Goal: Task Accomplishment & Management: Manage account settings

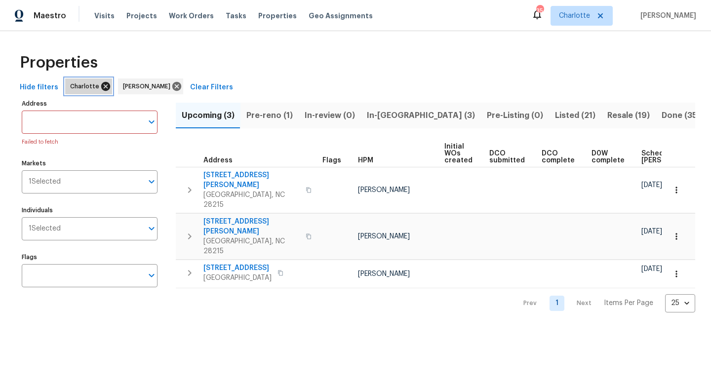
click at [101, 91] on icon at bounding box center [105, 86] width 11 height 11
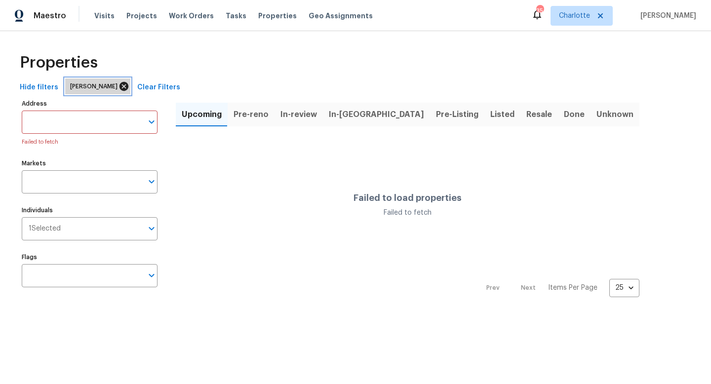
click at [118, 87] on icon at bounding box center [123, 86] width 11 height 11
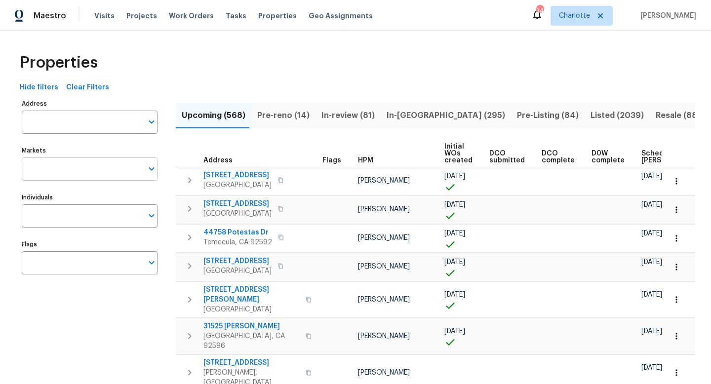
click at [74, 169] on input "Markets" at bounding box center [82, 169] width 121 height 23
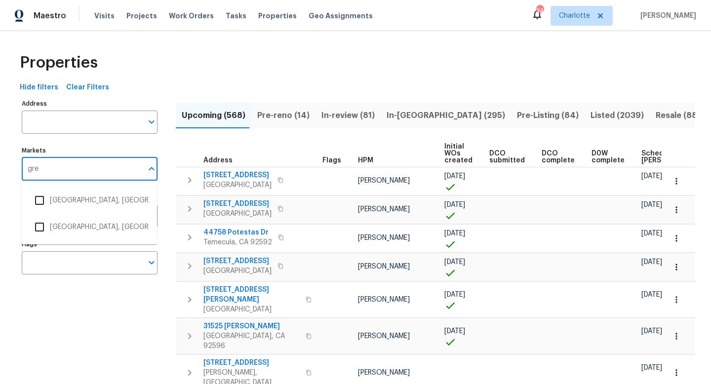
type input "gree"
click at [61, 201] on li "Greensboro, NC" at bounding box center [89, 200] width 120 height 21
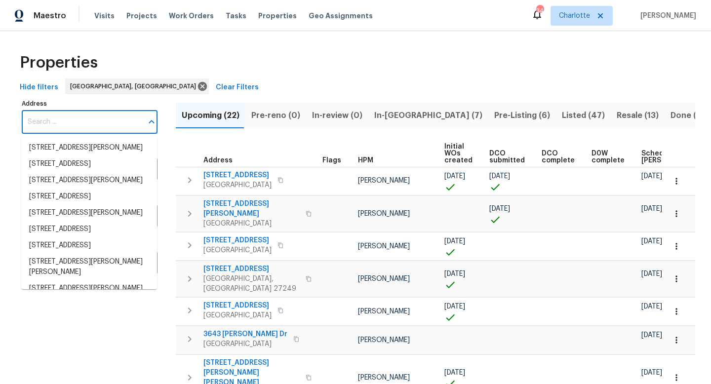
click at [50, 123] on input "Address" at bounding box center [82, 122] width 121 height 23
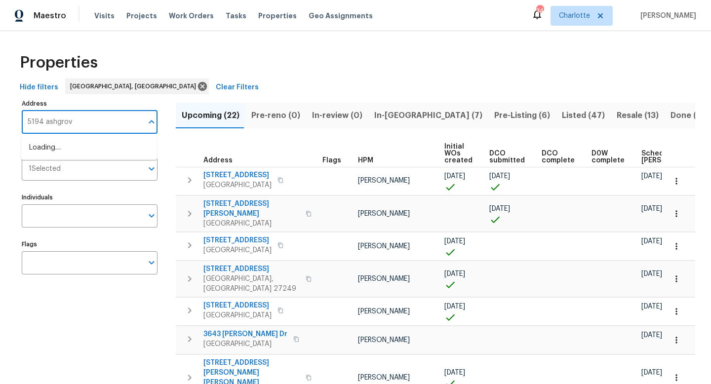
type input "5194 ashgrove"
click at [46, 147] on li "5194 Ashgrove Dr Greensboro NC 27410" at bounding box center [89, 148] width 136 height 16
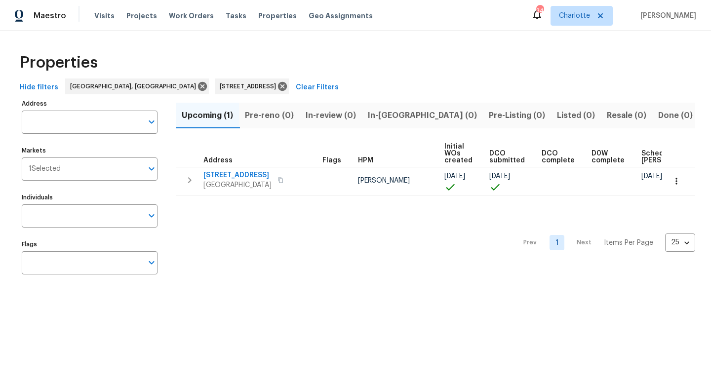
type input "5194 Ashgrove Dr Greensboro NC 27410"
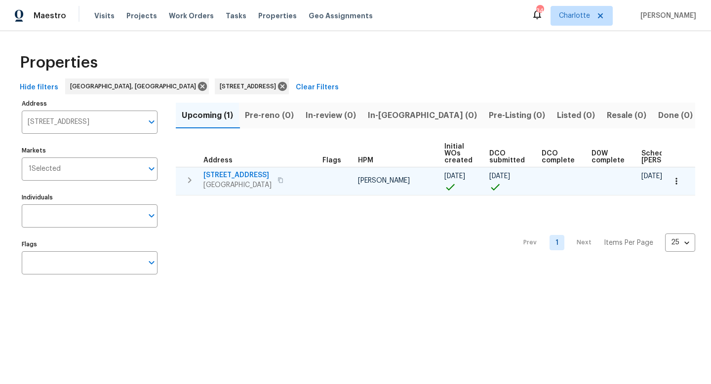
click at [223, 175] on span "5194 Ashgrove Dr" at bounding box center [237, 175] width 68 height 10
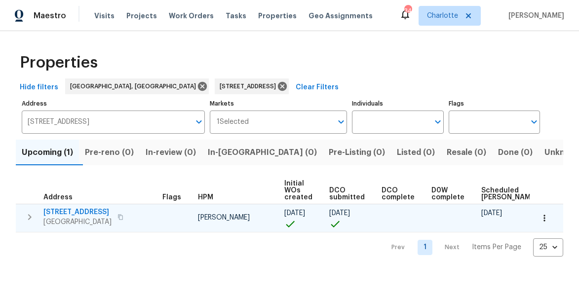
click at [81, 213] on span "5194 Ashgrove Dr" at bounding box center [77, 212] width 68 height 10
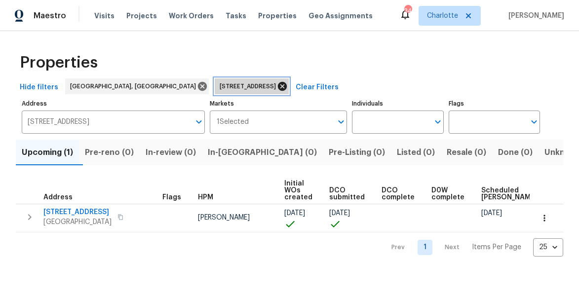
click at [277, 86] on icon at bounding box center [282, 86] width 11 height 11
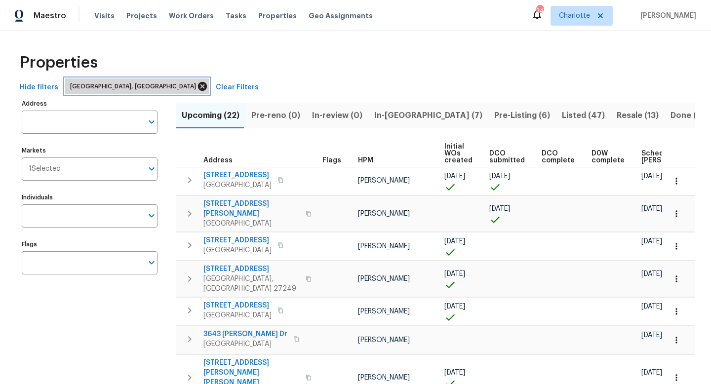
click at [198, 86] on icon at bounding box center [202, 86] width 9 height 9
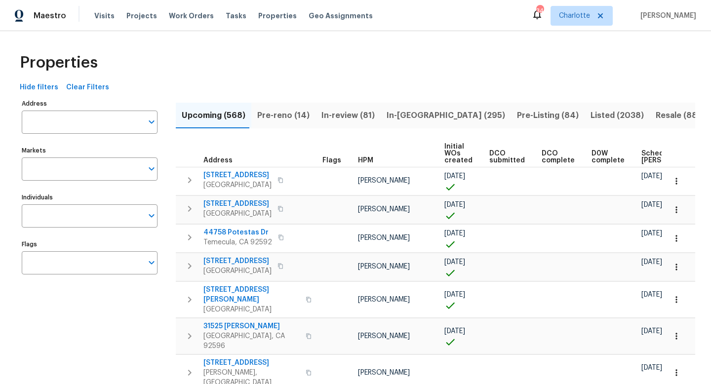
click at [85, 124] on input "Address" at bounding box center [82, 122] width 121 height 23
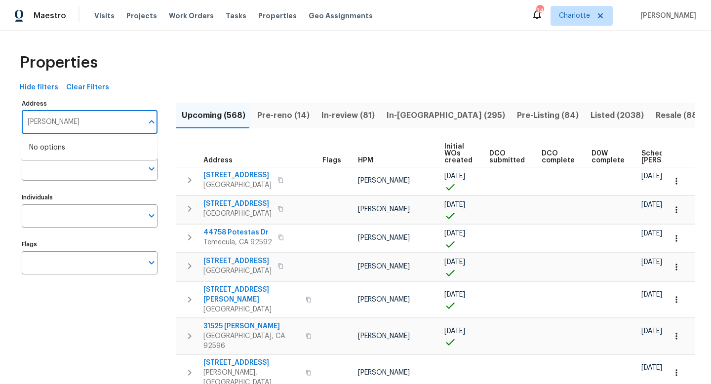
type input "charlote"
click at [83, 123] on input "charlote" at bounding box center [82, 122] width 121 height 23
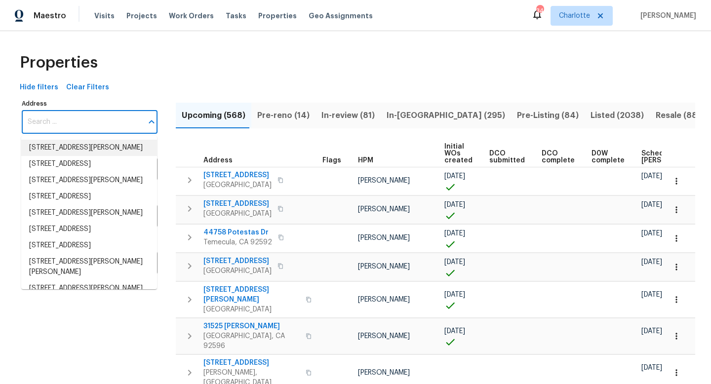
click at [175, 74] on div "Properties" at bounding box center [355, 63] width 679 height 32
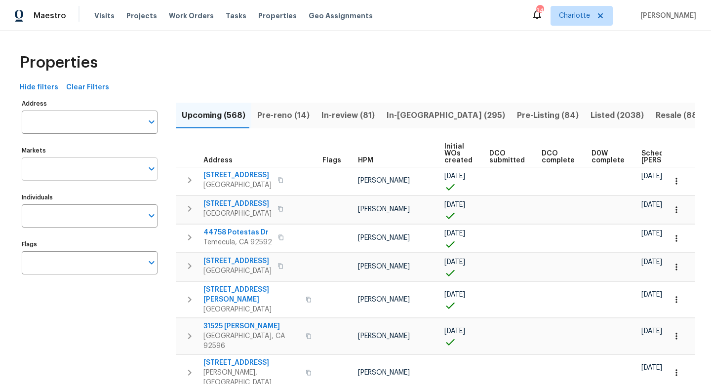
click at [72, 170] on input "Markets" at bounding box center [82, 169] width 121 height 23
type input "charlotte"
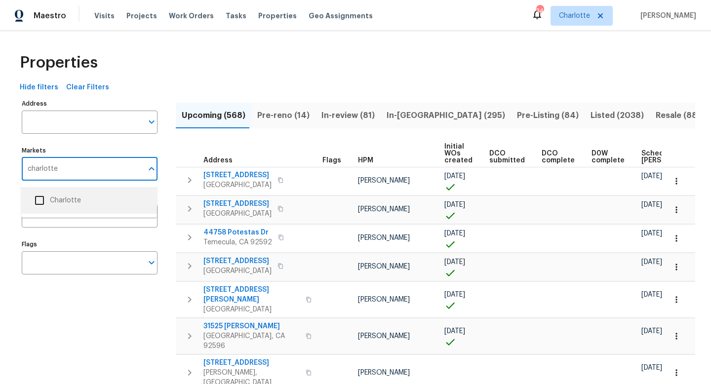
click at [52, 201] on li "Charlotte" at bounding box center [89, 200] width 120 height 21
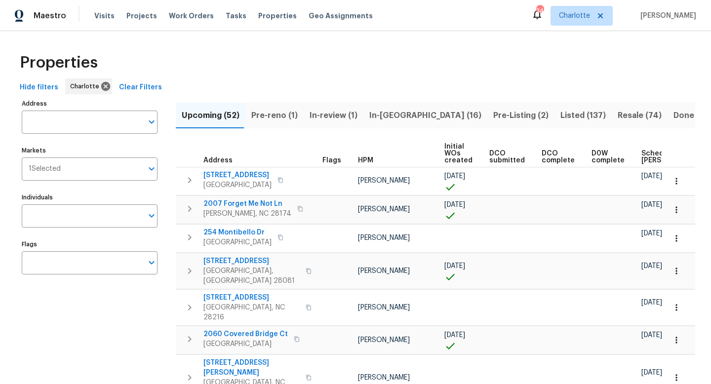
click at [275, 117] on span "Pre-reno (1)" at bounding box center [274, 116] width 46 height 14
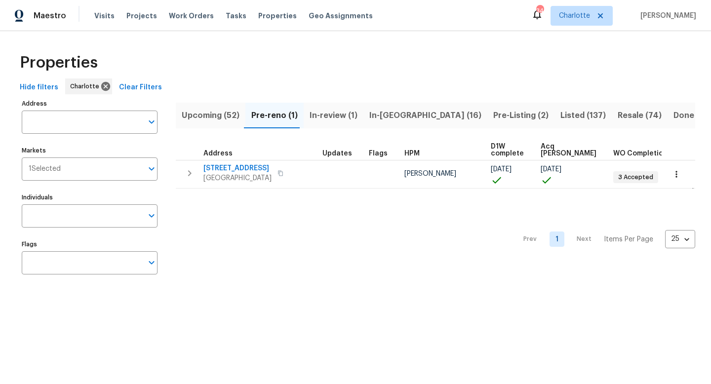
click at [325, 116] on span "In-review (1)" at bounding box center [334, 116] width 48 height 14
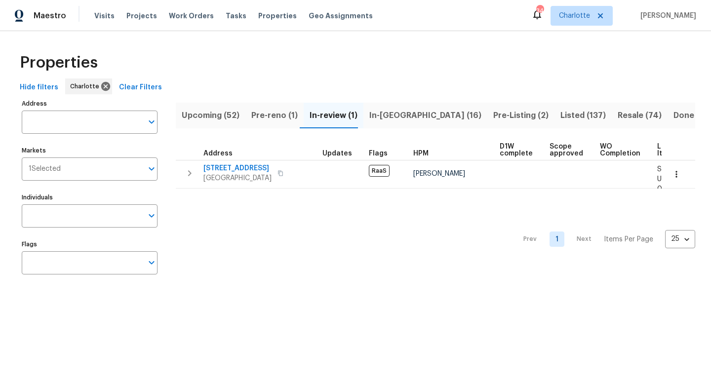
click at [375, 115] on span "In-reno (16)" at bounding box center [425, 116] width 112 height 14
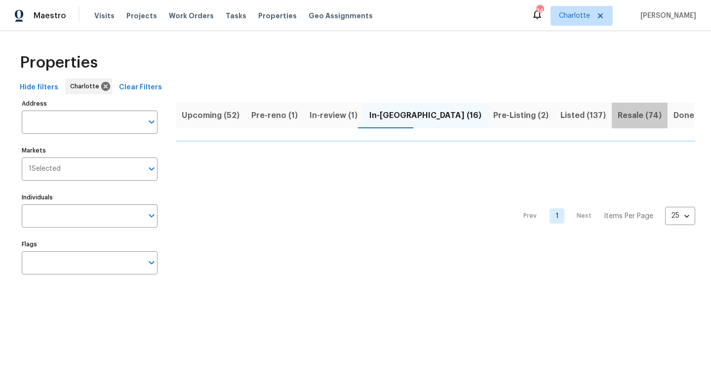
click at [618, 114] on span "Resale (74)" at bounding box center [640, 116] width 44 height 14
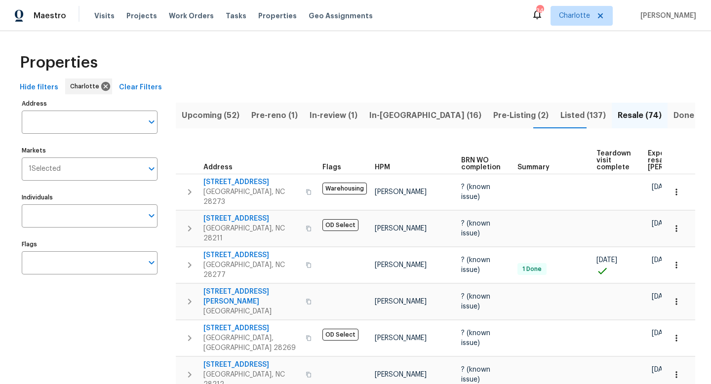
click at [660, 151] on span "Expected resale COE" at bounding box center [676, 160] width 56 height 21
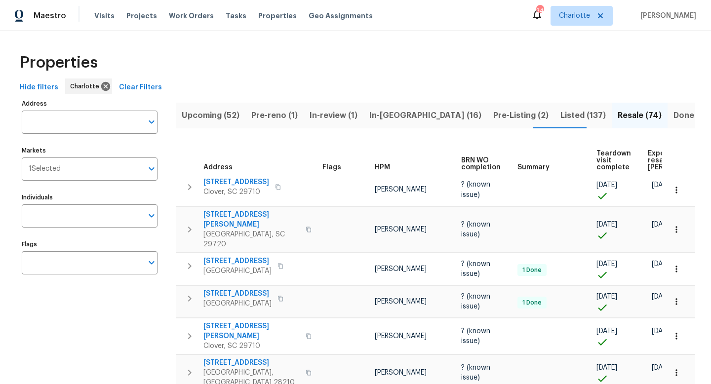
click at [653, 160] on span "Expected resale COE" at bounding box center [676, 160] width 56 height 21
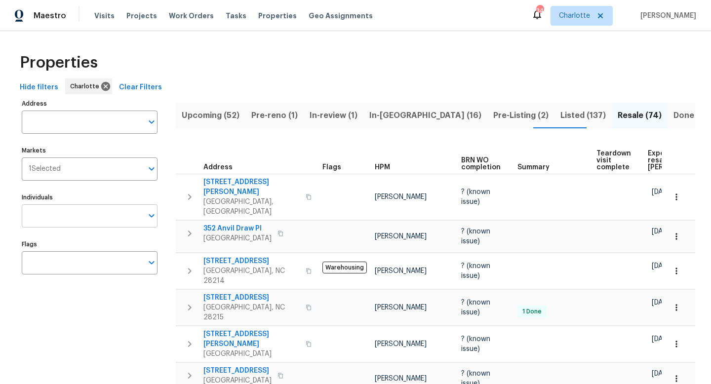
click at [58, 216] on input "Individuals" at bounding box center [82, 215] width 121 height 23
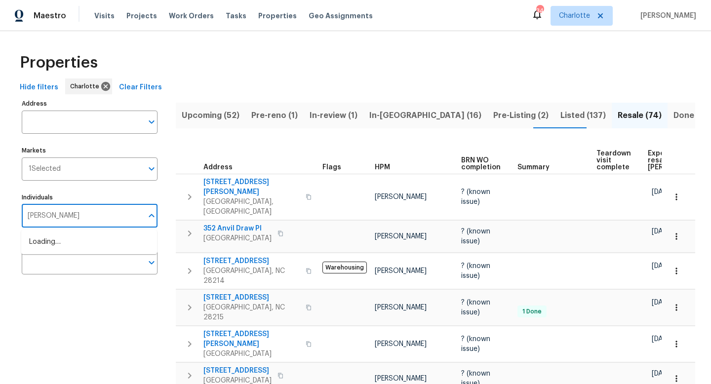
type input "jason bouque"
click at [50, 246] on li "[PERSON_NAME]" at bounding box center [89, 247] width 120 height 21
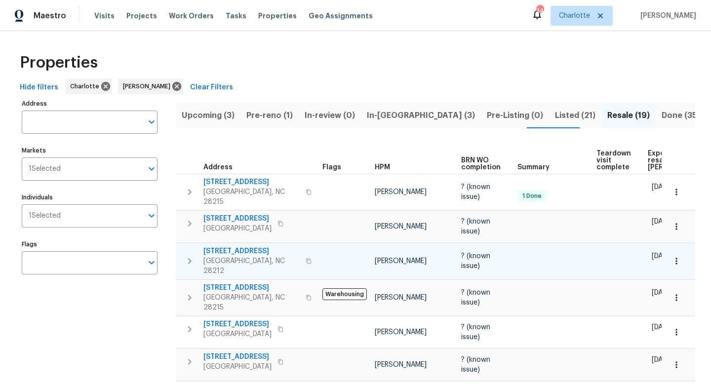
click at [228, 248] on span "6041 Pinebark Ct" at bounding box center [251, 251] width 96 height 10
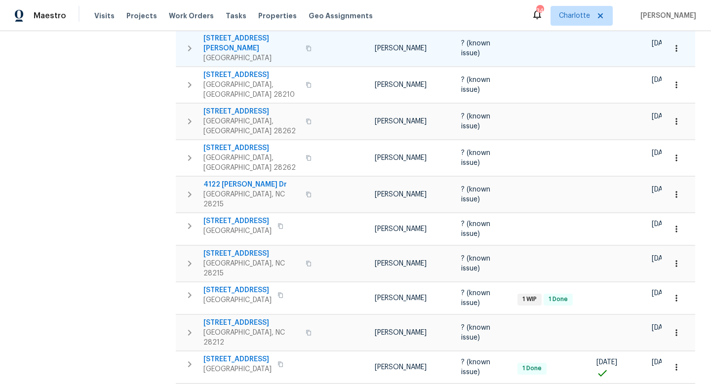
scroll to position [398, 0]
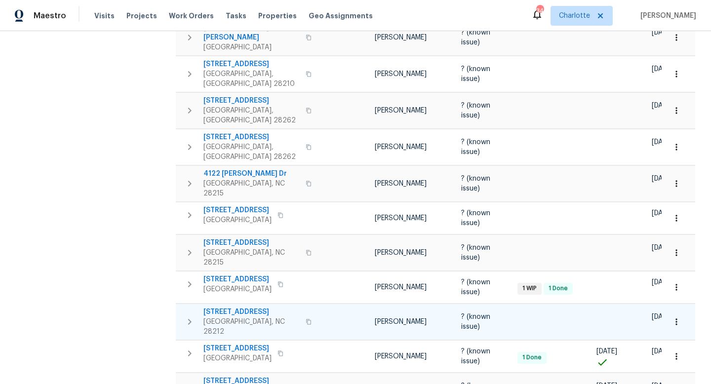
click at [219, 307] on span "6003 Treetop Ct" at bounding box center [251, 312] width 96 height 10
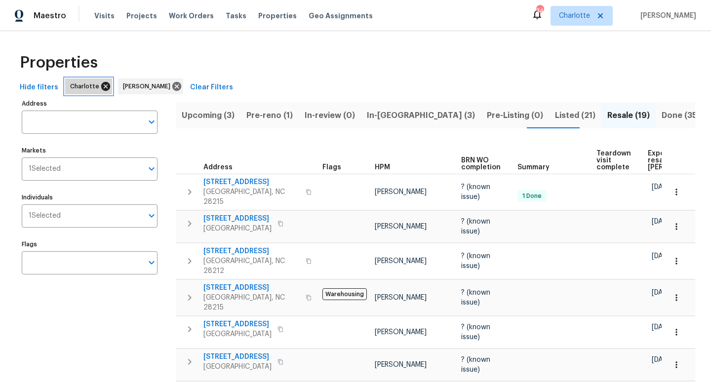
click at [102, 85] on icon at bounding box center [105, 86] width 11 height 11
click at [45, 166] on input "Markets" at bounding box center [82, 169] width 121 height 23
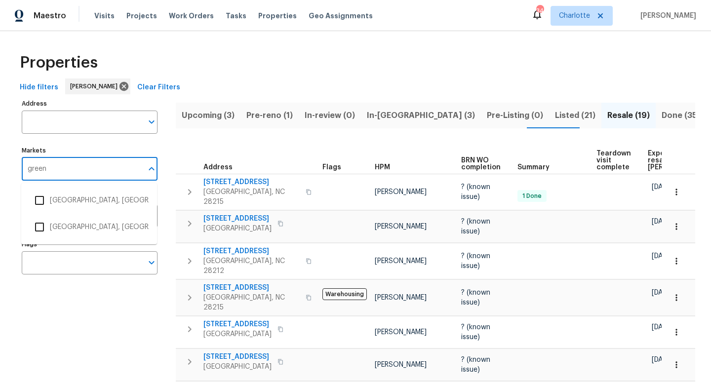
type input "greens"
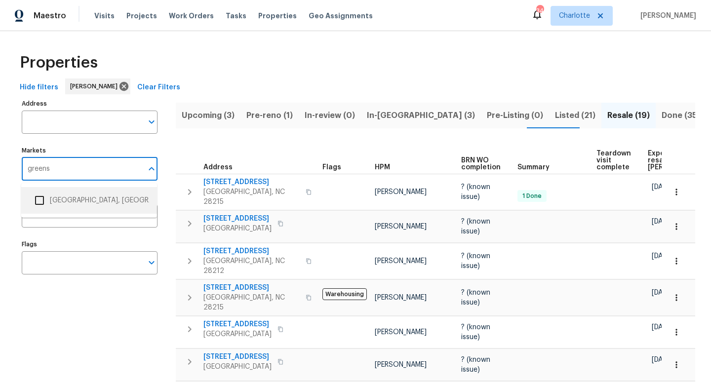
click at [39, 202] on input "checkbox" at bounding box center [39, 200] width 21 height 21
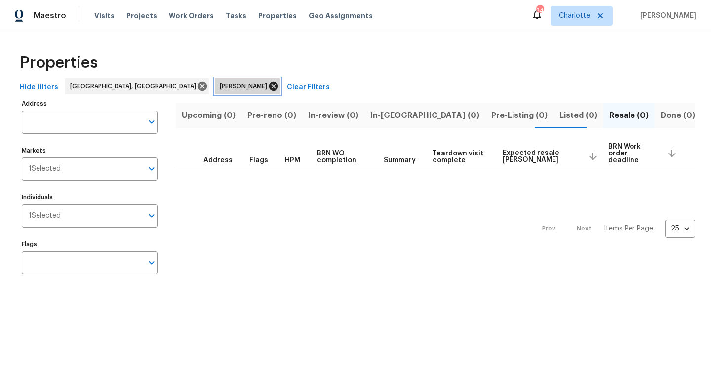
click at [269, 89] on icon at bounding box center [273, 86] width 9 height 9
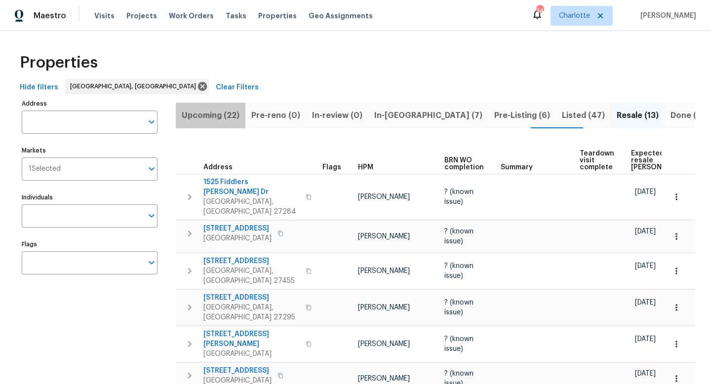
click at [215, 115] on span "Upcoming (22)" at bounding box center [211, 116] width 58 height 14
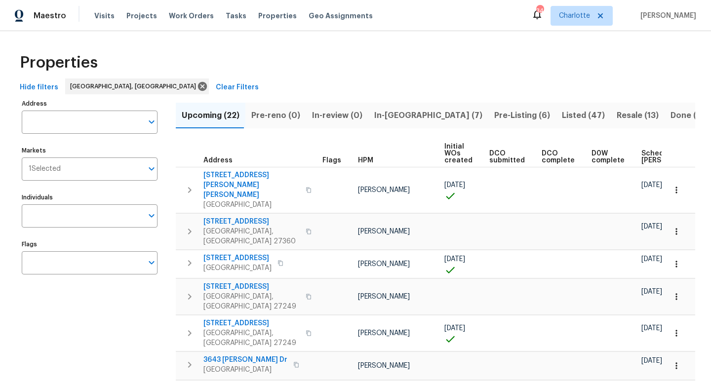
click at [641, 155] on span "Scheduled COE" at bounding box center [669, 157] width 56 height 14
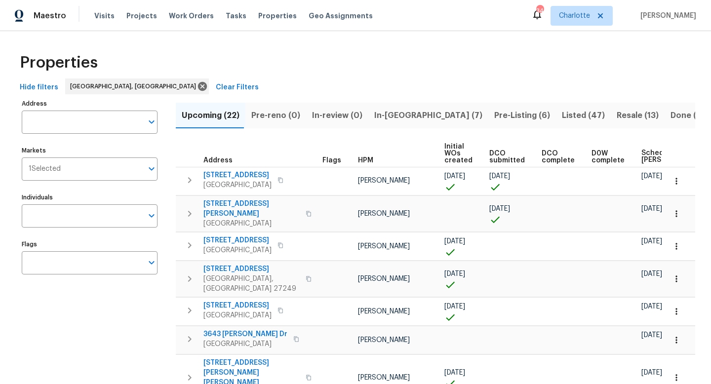
click at [562, 113] on span "Listed (47)" at bounding box center [583, 116] width 43 height 14
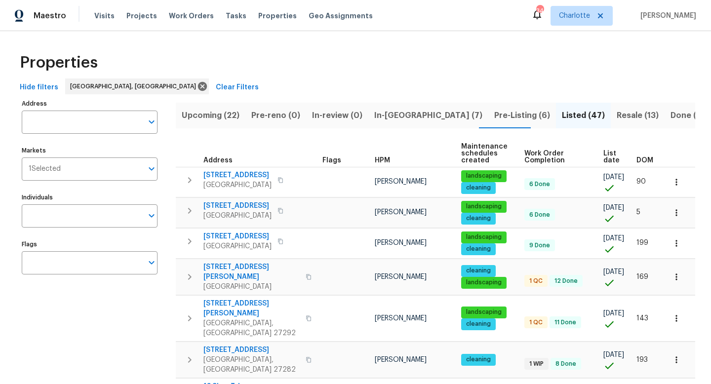
click at [533, 159] on span "Work Order Completion" at bounding box center [555, 157] width 62 height 14
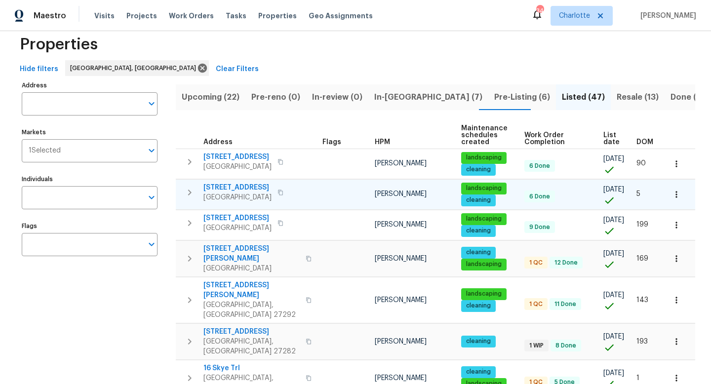
scroll to position [0, 4]
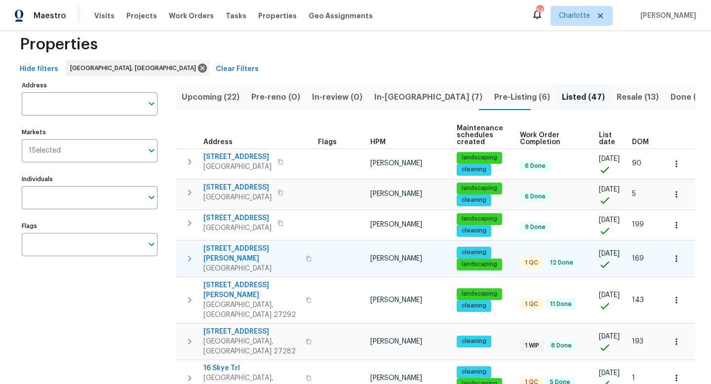
click at [230, 247] on span "504 Meredith St" at bounding box center [251, 254] width 96 height 20
click at [229, 280] on span "[STREET_ADDRESS][PERSON_NAME]" at bounding box center [251, 290] width 96 height 20
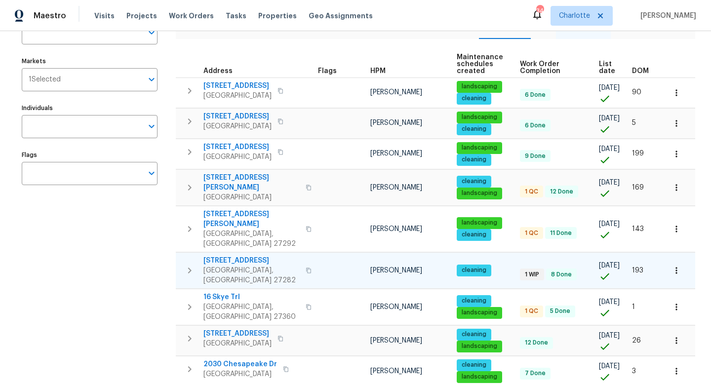
scroll to position [95, 0]
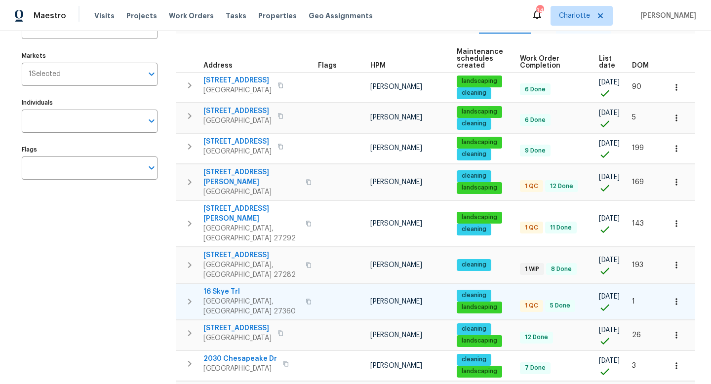
click at [186, 296] on icon "button" at bounding box center [190, 302] width 12 height 12
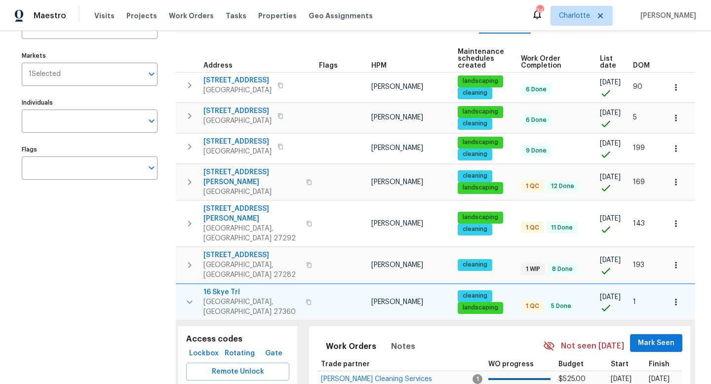
click at [214, 287] on span "16 Skye Trl" at bounding box center [251, 292] width 96 height 10
click at [194, 296] on icon "button" at bounding box center [190, 302] width 12 height 12
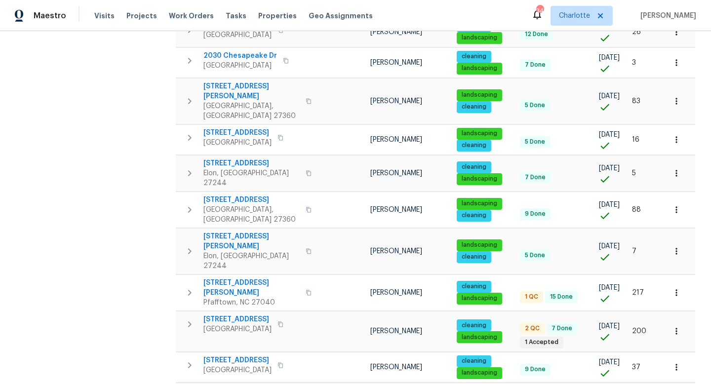
scroll to position [413, 0]
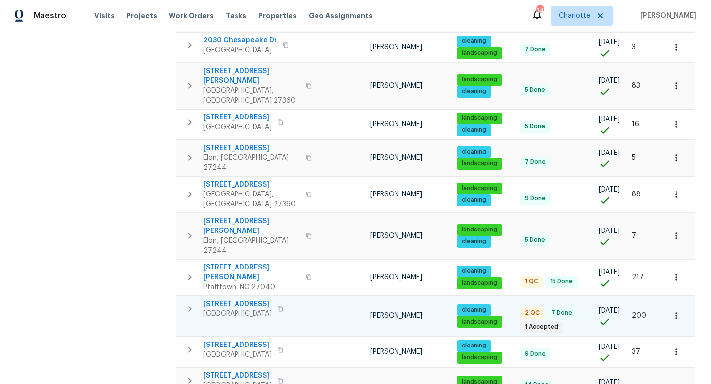
click at [228, 309] on span "Winston Salem, NC 27107" at bounding box center [237, 314] width 68 height 10
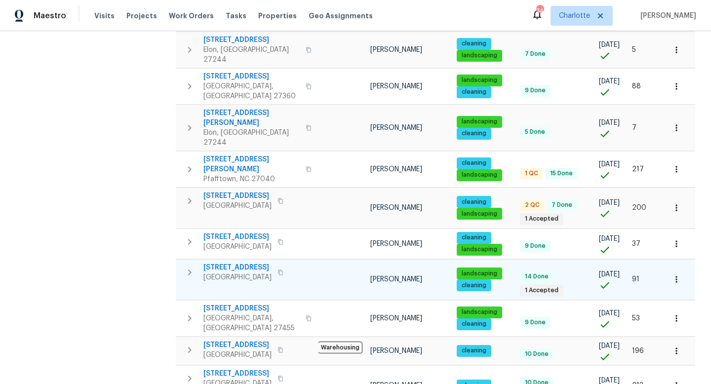
scroll to position [574, 0]
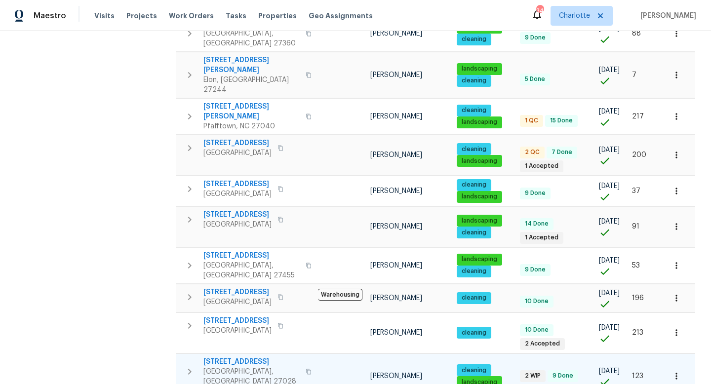
click at [220, 357] on span "236 Wandering Ln" at bounding box center [251, 362] width 96 height 10
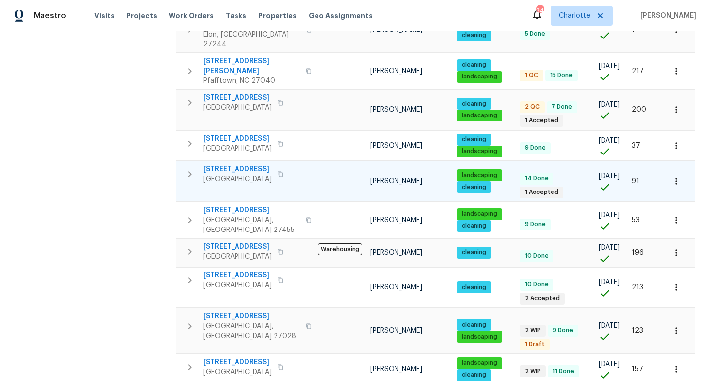
scroll to position [621, 0]
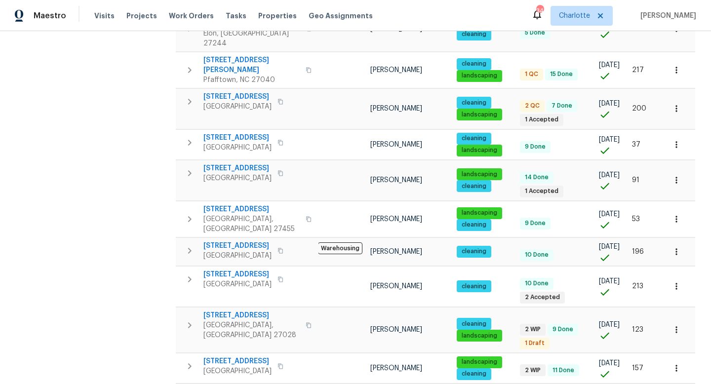
click at [684, 368] on body "Maestro Visits Projects Work Orders Tasks Properties Geo Assignments 34 Charlot…" at bounding box center [355, 192] width 711 height 384
click at [670, 326] on li "50" at bounding box center [680, 328] width 46 height 30
type input "50"
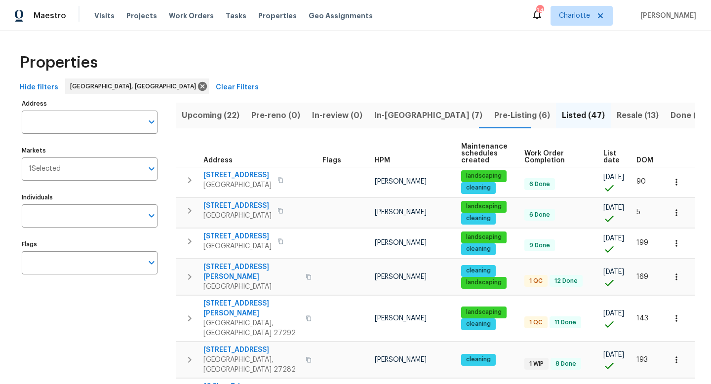
scroll to position [0, 4]
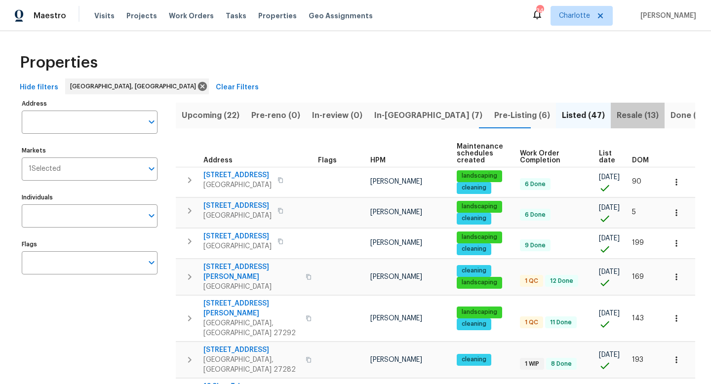
click at [617, 116] on span "Resale (13)" at bounding box center [638, 116] width 42 height 14
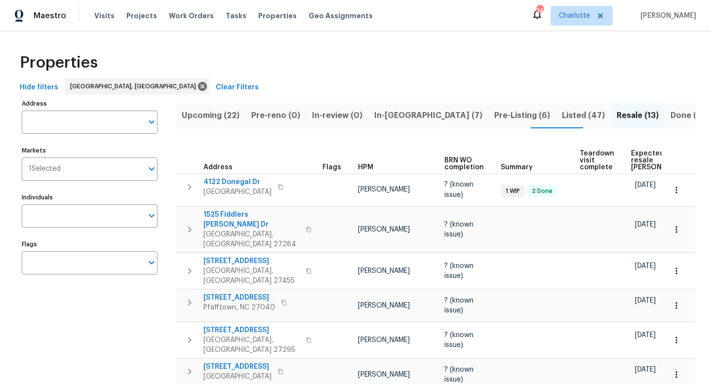
click at [562, 115] on span "Listed (47)" at bounding box center [583, 116] width 43 height 14
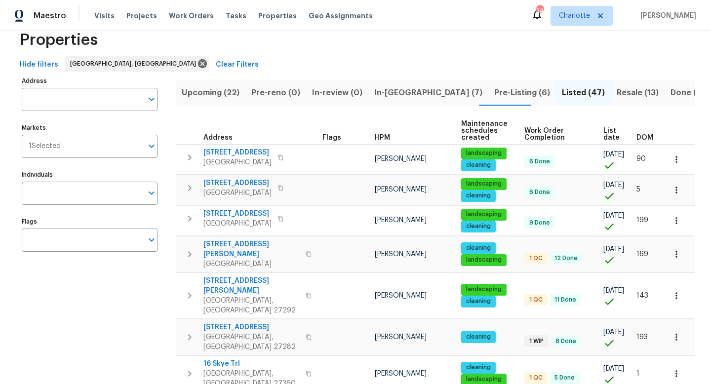
scroll to position [26, 0]
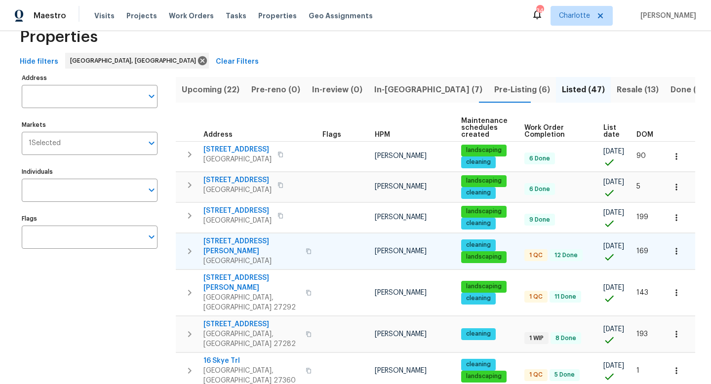
click at [223, 242] on span "[STREET_ADDRESS][PERSON_NAME]" at bounding box center [251, 247] width 96 height 20
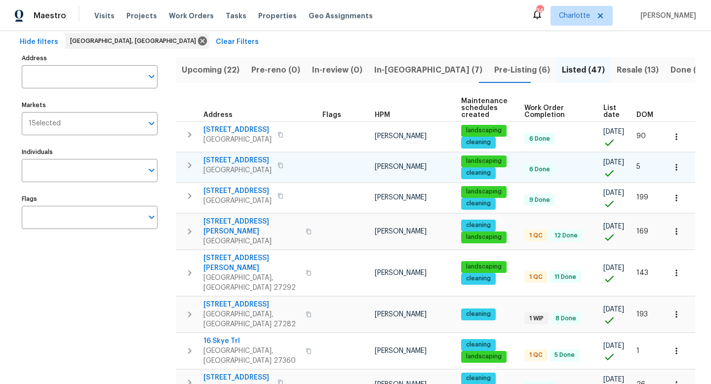
scroll to position [0, 0]
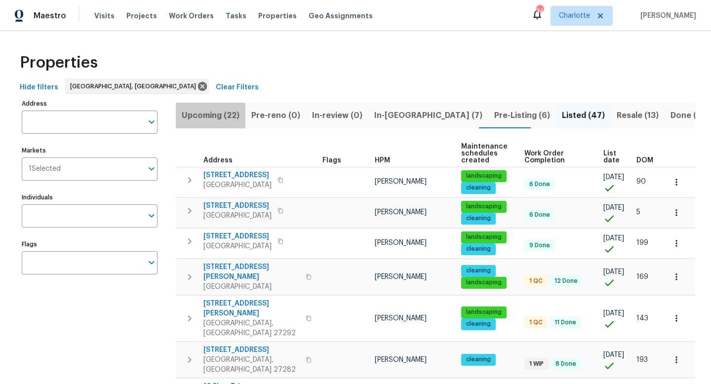
click at [199, 121] on span "Upcoming (22)" at bounding box center [211, 116] width 58 height 14
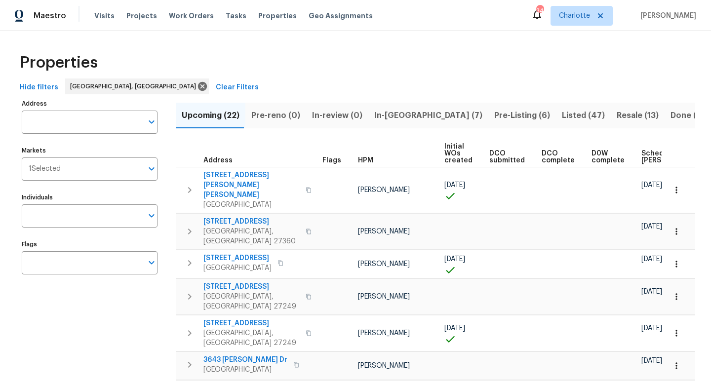
click at [641, 157] on span "Scheduled COE" at bounding box center [669, 157] width 56 height 14
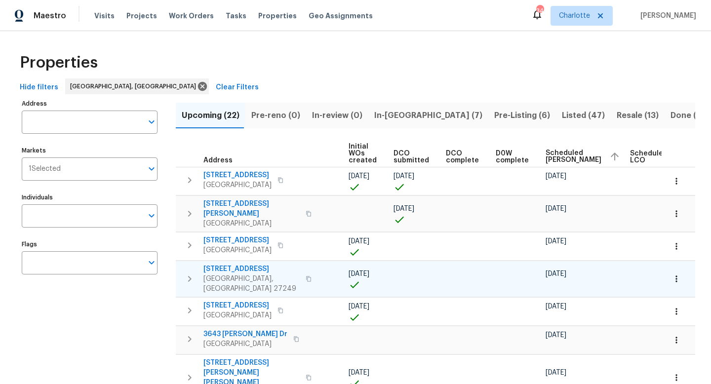
scroll to position [0, 120]
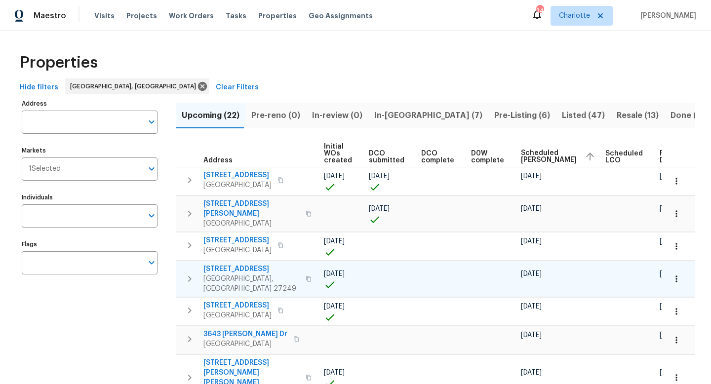
click at [189, 273] on icon "button" at bounding box center [190, 279] width 12 height 12
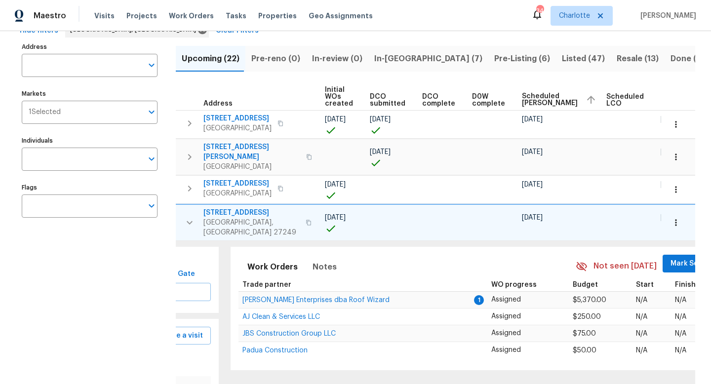
scroll to position [62, 0]
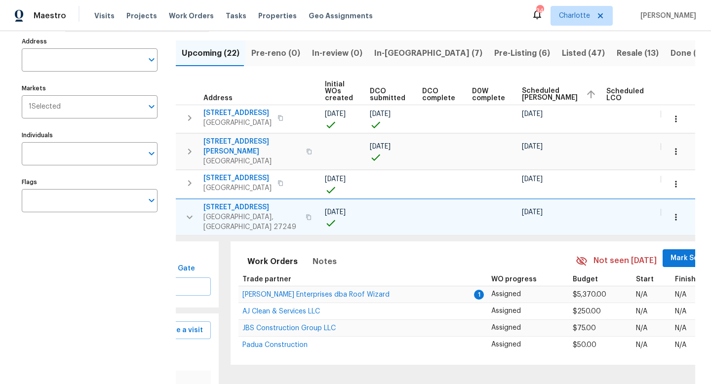
click at [191, 215] on icon "button" at bounding box center [190, 216] width 6 height 3
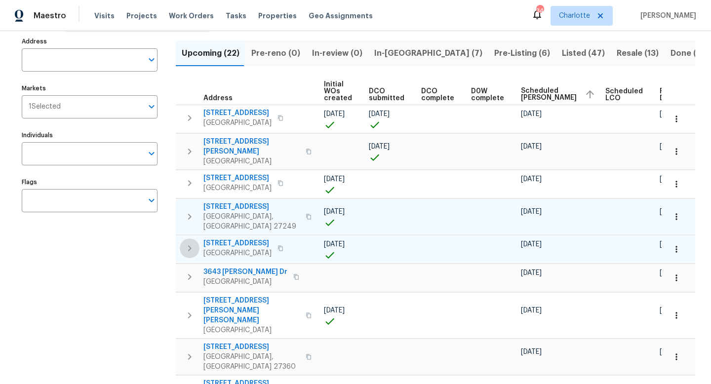
click at [187, 242] on icon "button" at bounding box center [190, 248] width 12 height 12
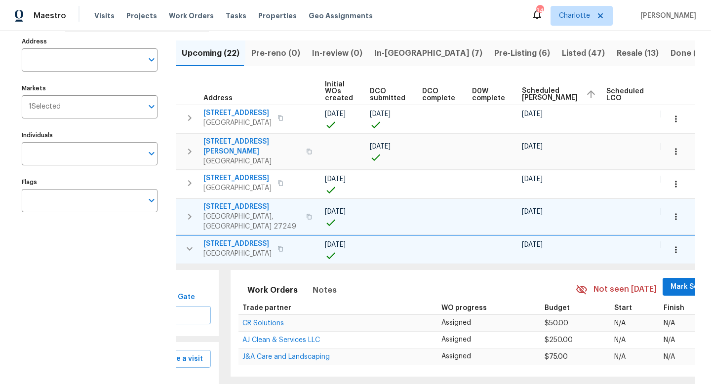
click at [187, 243] on icon "button" at bounding box center [190, 249] width 12 height 12
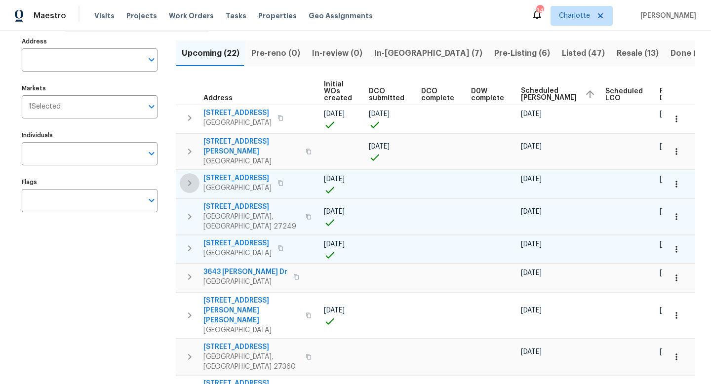
click at [189, 180] on icon "button" at bounding box center [189, 183] width 3 height 6
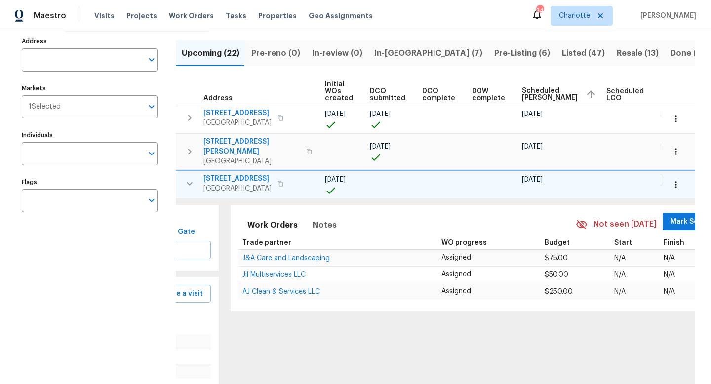
click at [190, 178] on icon "button" at bounding box center [190, 184] width 12 height 12
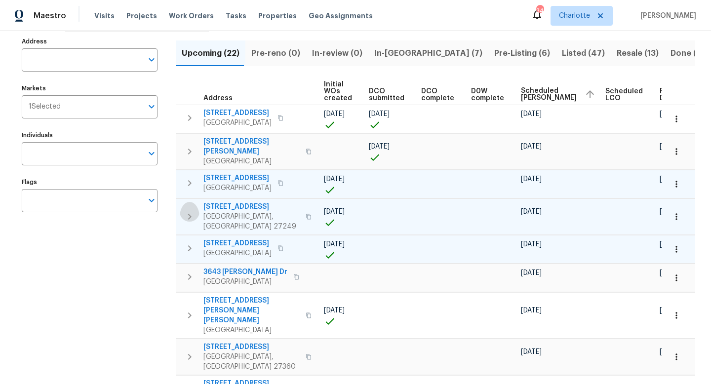
click at [188, 214] on icon "button" at bounding box center [189, 217] width 3 height 6
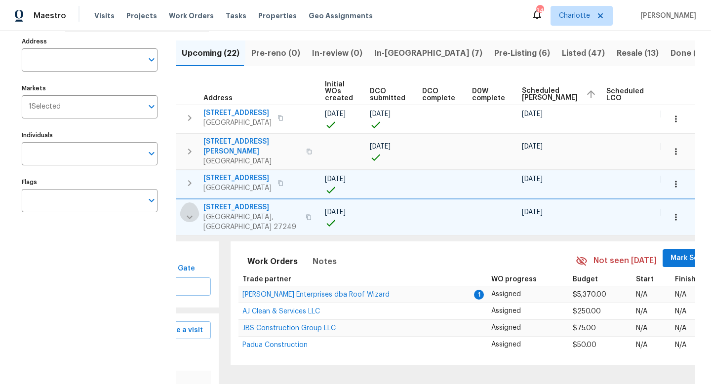
click at [188, 211] on icon "button" at bounding box center [190, 217] width 12 height 12
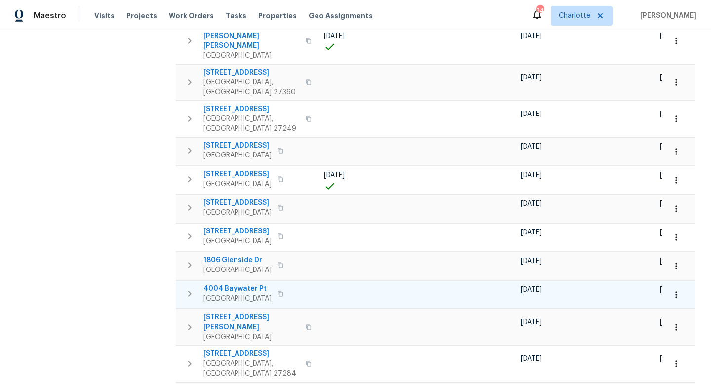
scroll to position [0, 0]
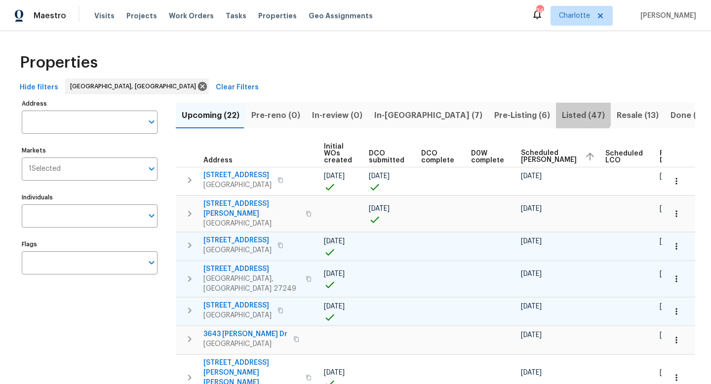
click at [562, 109] on span "Listed (47)" at bounding box center [583, 116] width 43 height 14
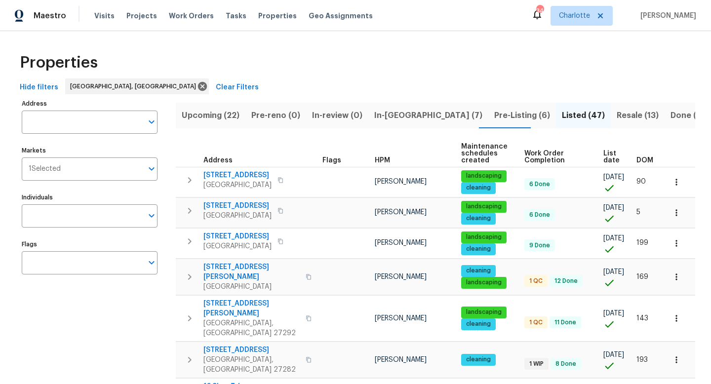
click at [645, 158] on span "DOM" at bounding box center [644, 160] width 17 height 7
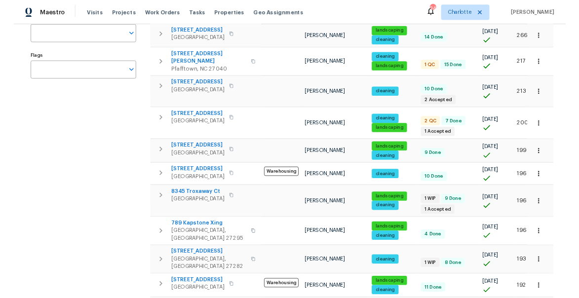
scroll to position [175, 0]
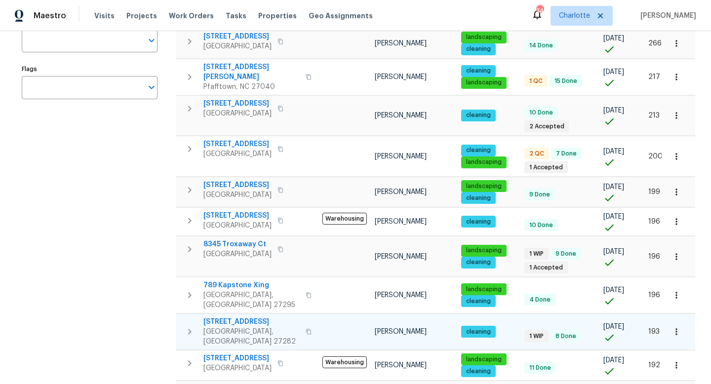
click at [233, 317] on span "102 Red Plum Ln" at bounding box center [251, 322] width 96 height 10
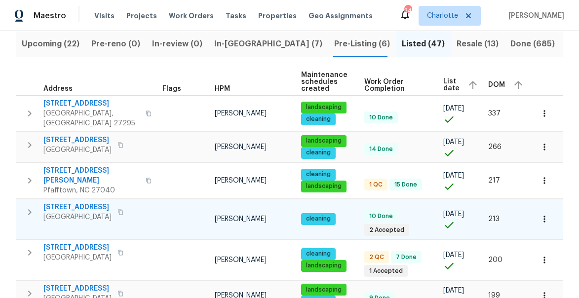
scroll to position [138, 0]
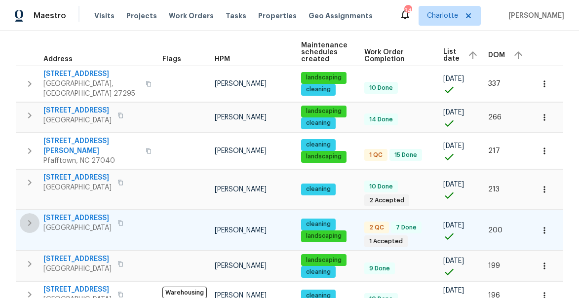
click at [32, 217] on icon "button" at bounding box center [30, 223] width 12 height 12
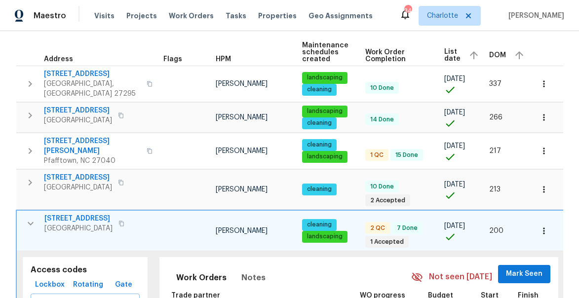
click at [73, 214] on span "3157 Arrowcrest Pl" at bounding box center [78, 219] width 68 height 10
click at [31, 222] on icon "button" at bounding box center [31, 223] width 6 height 3
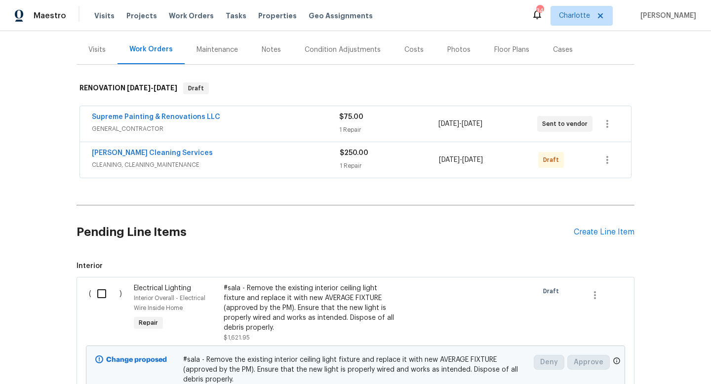
scroll to position [116, 0]
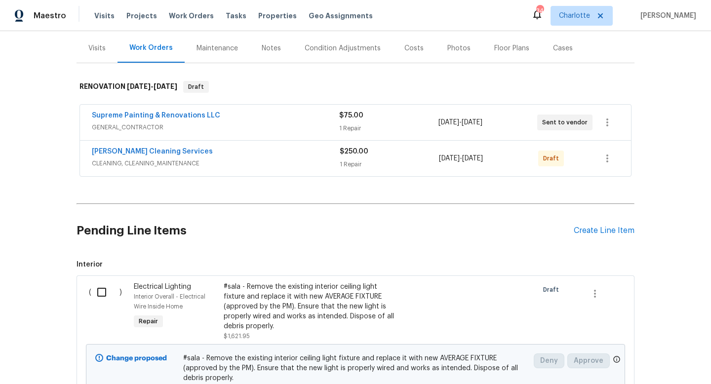
click at [265, 50] on div "Notes" at bounding box center [271, 48] width 19 height 10
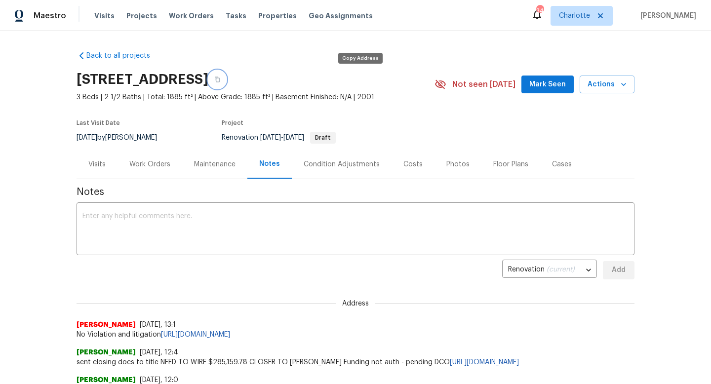
click at [220, 80] on icon "button" at bounding box center [217, 80] width 6 height 6
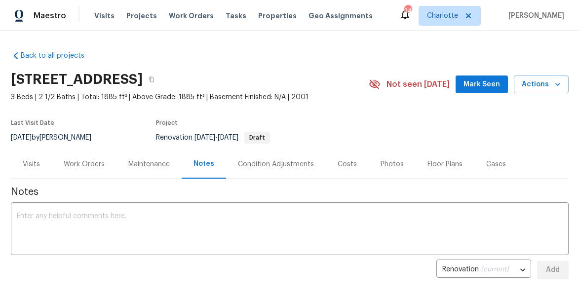
click at [82, 166] on div "Work Orders" at bounding box center [84, 164] width 41 height 10
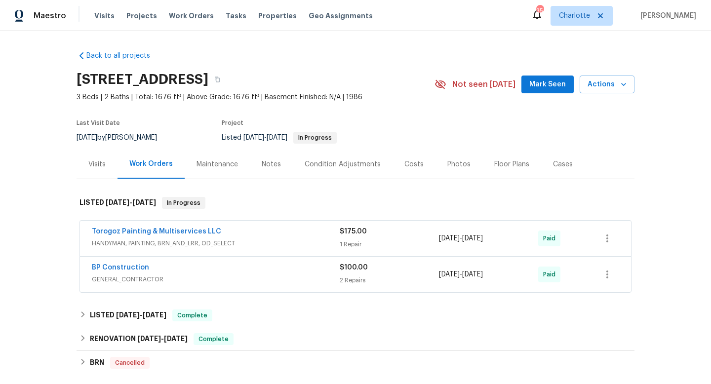
click at [102, 165] on div "Visits" at bounding box center [96, 164] width 17 height 10
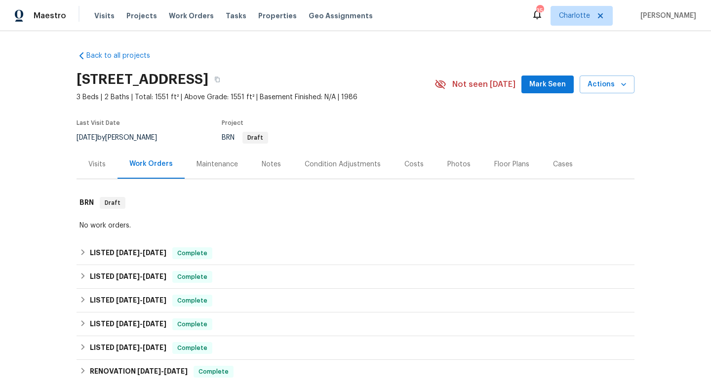
click at [92, 164] on div "Visits" at bounding box center [96, 164] width 17 height 10
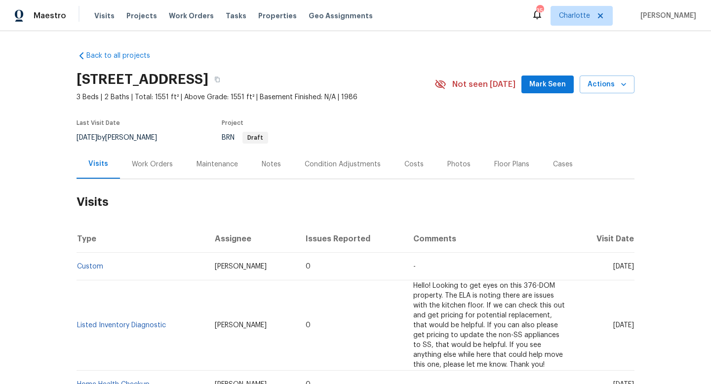
scroll to position [3, 0]
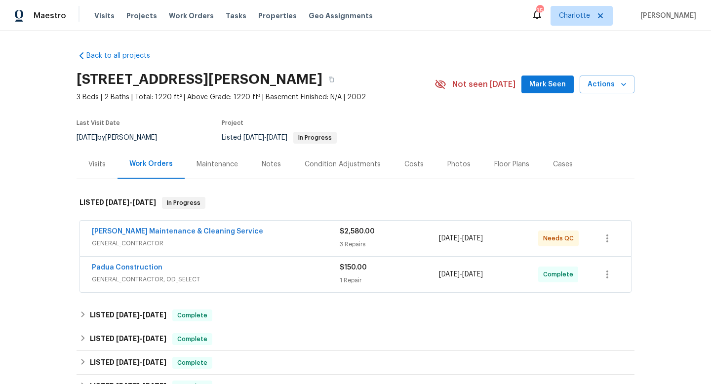
click at [274, 160] on div "Notes" at bounding box center [271, 164] width 19 height 10
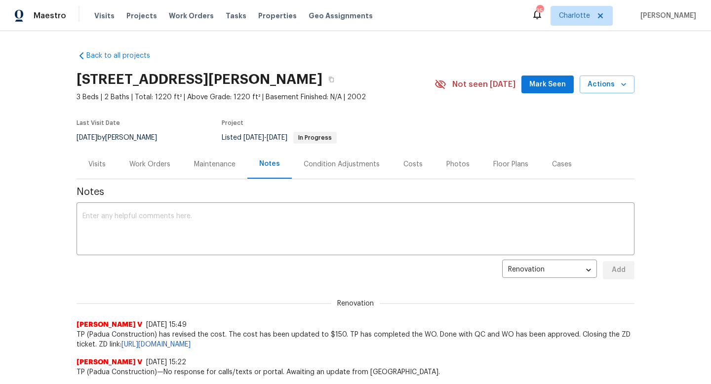
click at [154, 163] on div "Work Orders" at bounding box center [149, 164] width 41 height 10
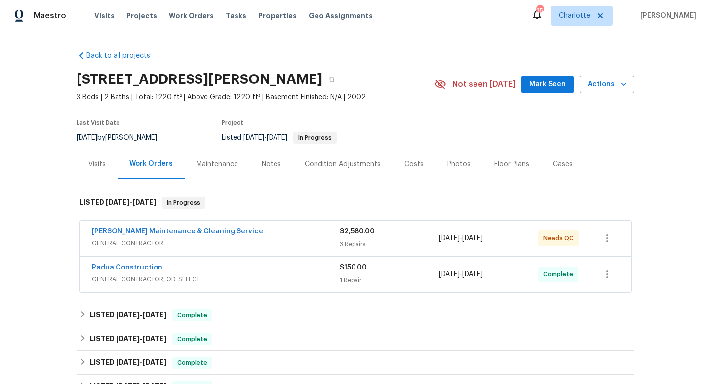
scroll to position [6, 0]
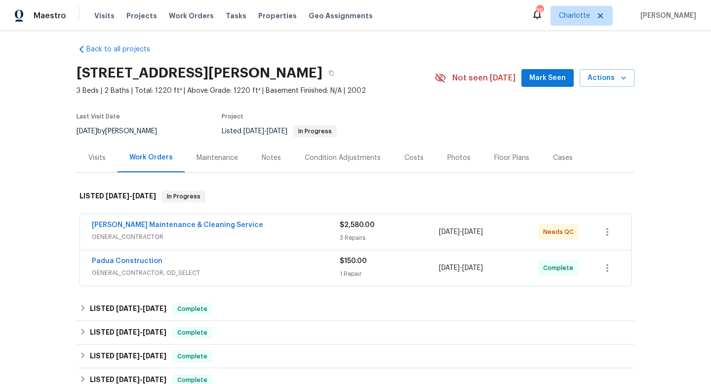
click at [268, 161] on div "Notes" at bounding box center [271, 158] width 19 height 10
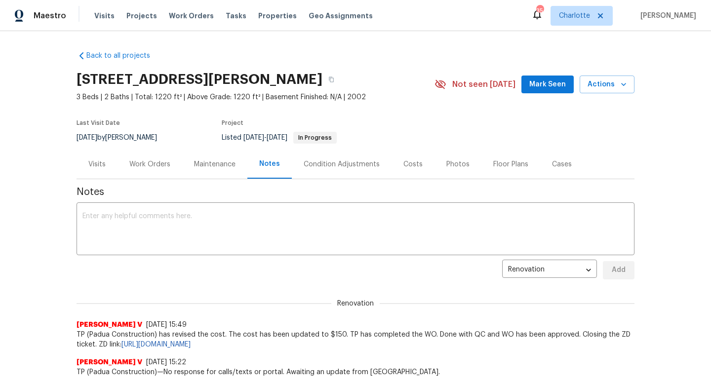
click at [150, 164] on div "Work Orders" at bounding box center [149, 164] width 41 height 10
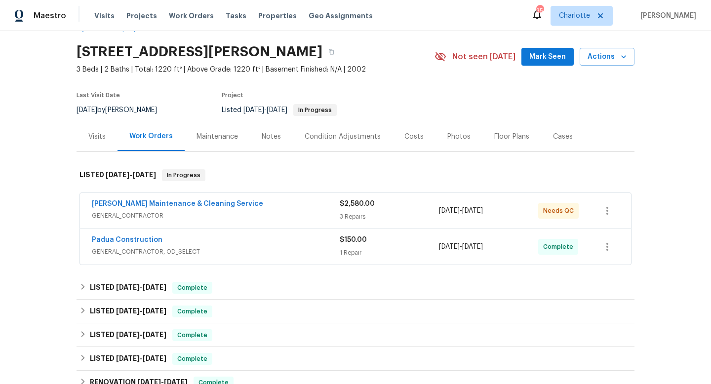
scroll to position [30, 0]
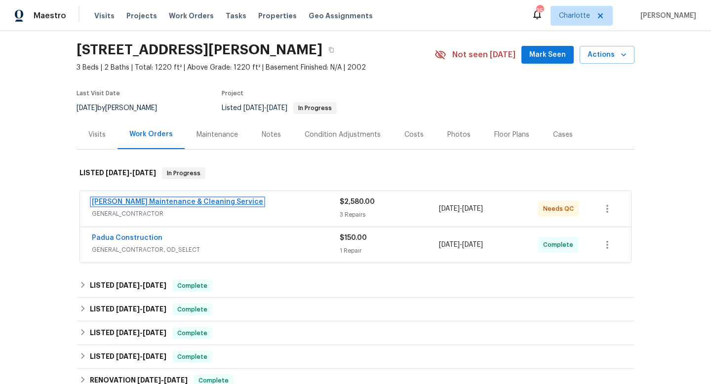
click at [133, 199] on link "[PERSON_NAME] Maintenance & Cleaning Service" at bounding box center [177, 201] width 171 height 7
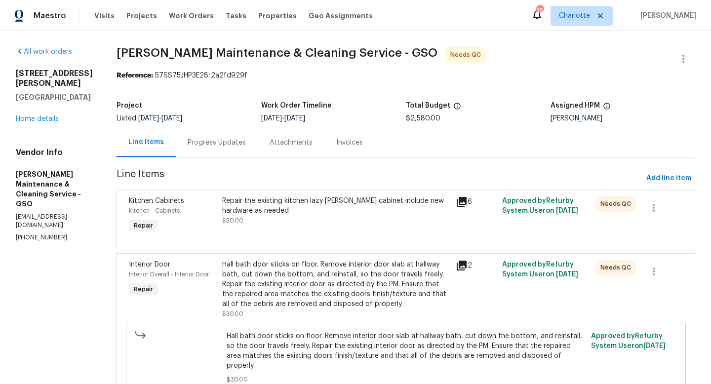
click at [463, 200] on icon at bounding box center [462, 202] width 10 height 10
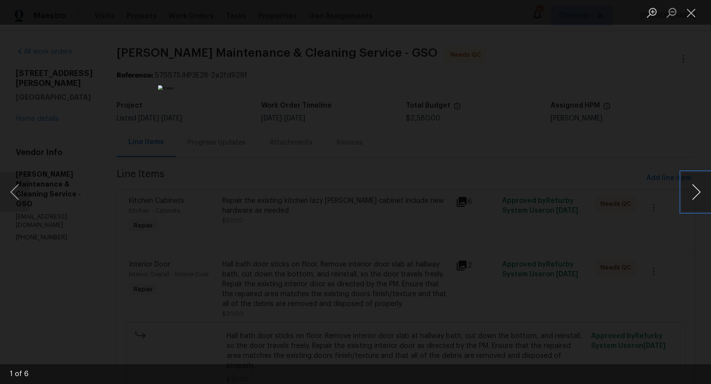
click at [698, 194] on button "Next image" at bounding box center [696, 191] width 30 height 39
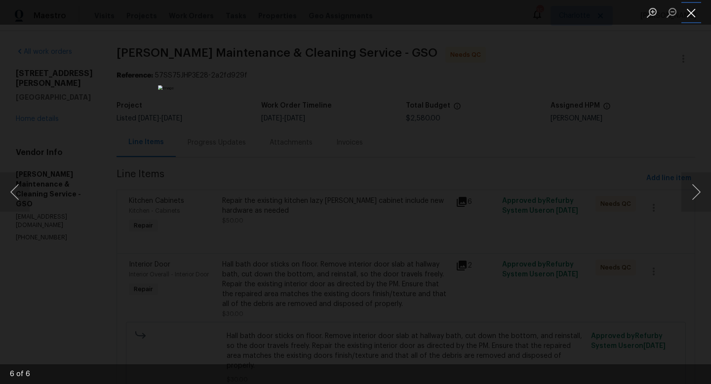
click at [692, 19] on button "Close lightbox" at bounding box center [691, 12] width 20 height 17
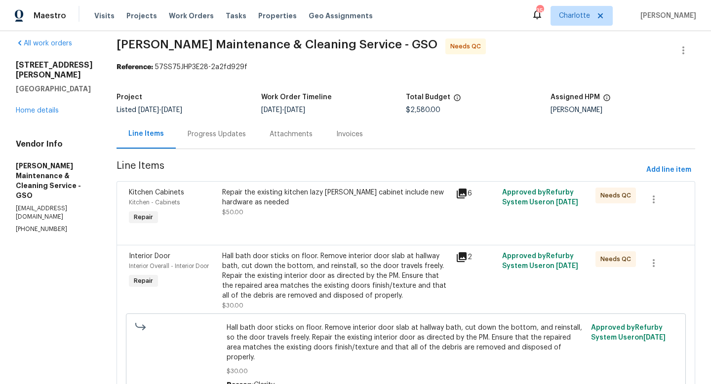
scroll to position [6, 0]
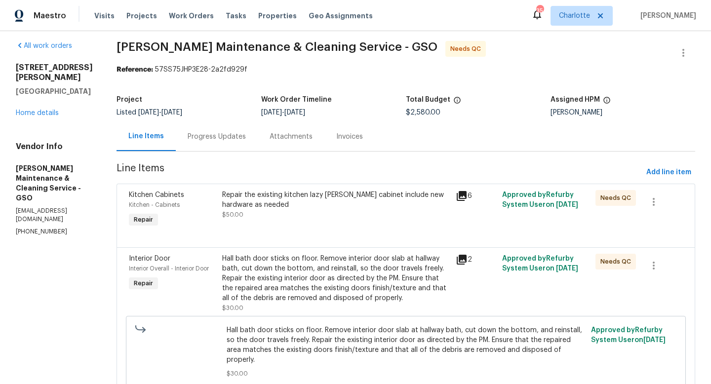
click at [254, 135] on div "Progress Updates" at bounding box center [217, 136] width 82 height 29
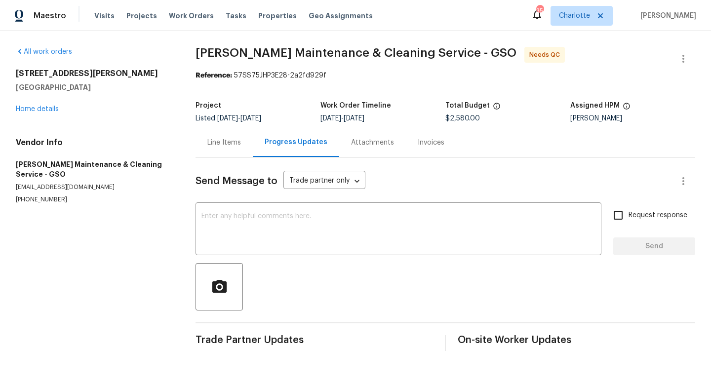
click at [229, 145] on div "Line Items" at bounding box center [224, 143] width 34 height 10
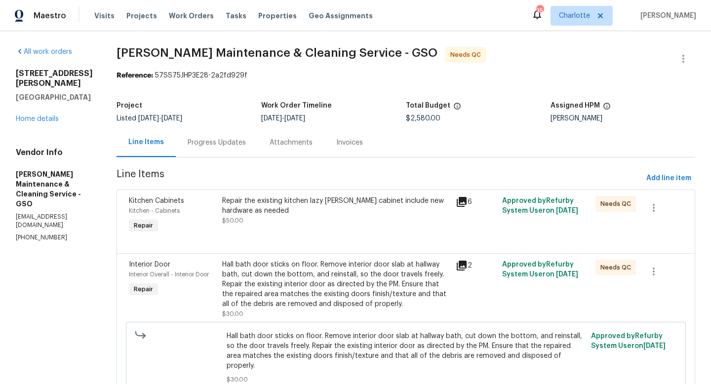
click at [21, 113] on div "504 Meredith St High Point, NC 27260 Home details" at bounding box center [54, 96] width 77 height 55
click at [31, 116] on link "Home details" at bounding box center [37, 119] width 43 height 7
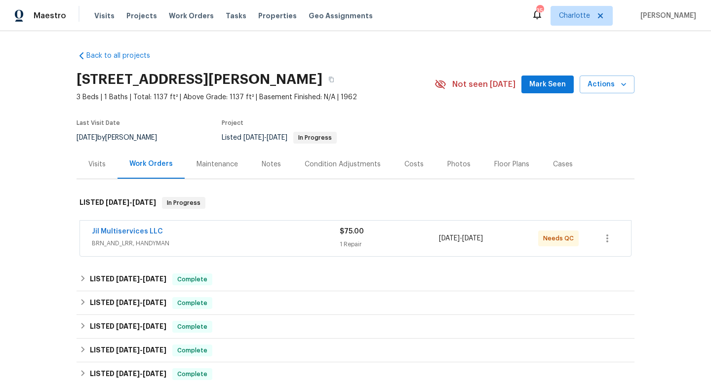
click at [278, 163] on div "Notes" at bounding box center [271, 164] width 19 height 10
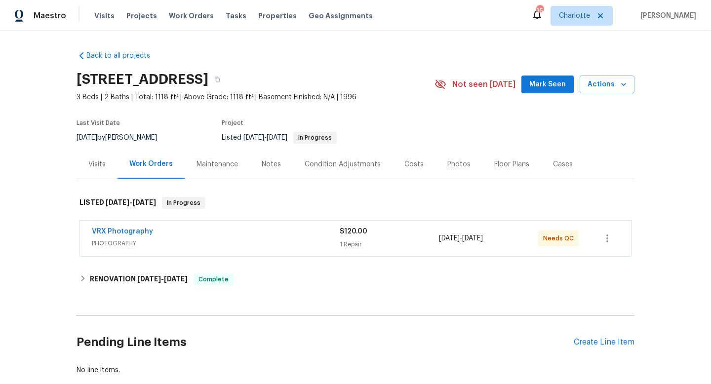
click at [271, 162] on div "Notes" at bounding box center [271, 164] width 19 height 10
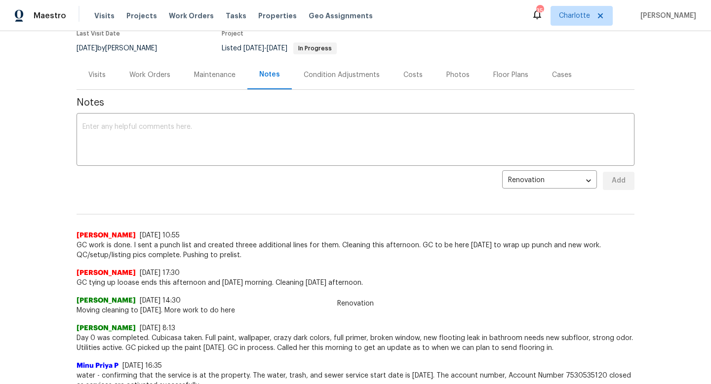
scroll to position [91, 0]
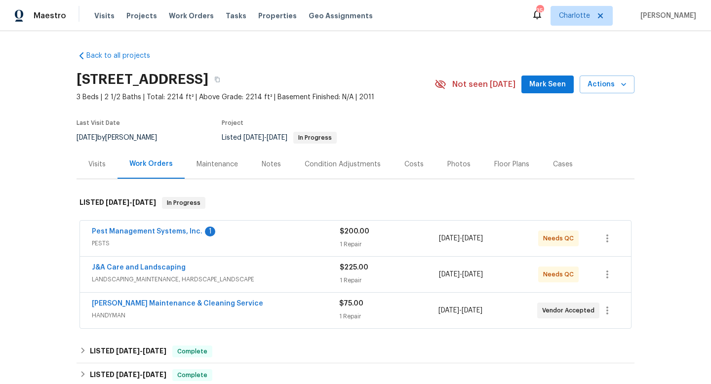
click at [264, 165] on div "Notes" at bounding box center [271, 164] width 19 height 10
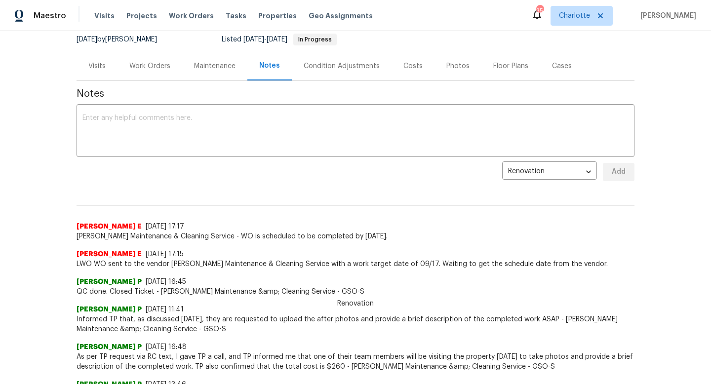
scroll to position [98, 0]
click at [90, 75] on div "Visits" at bounding box center [97, 66] width 41 height 29
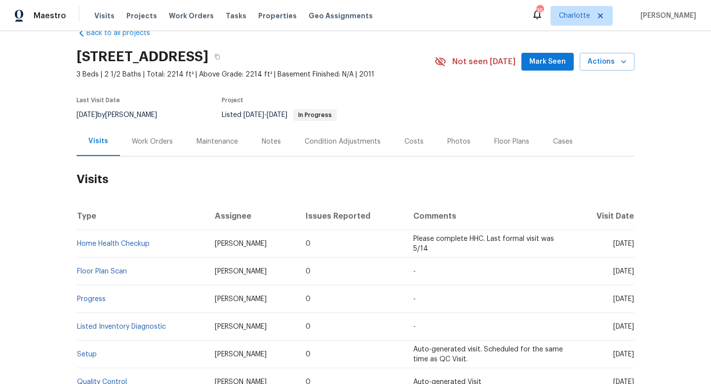
scroll to position [19, 0]
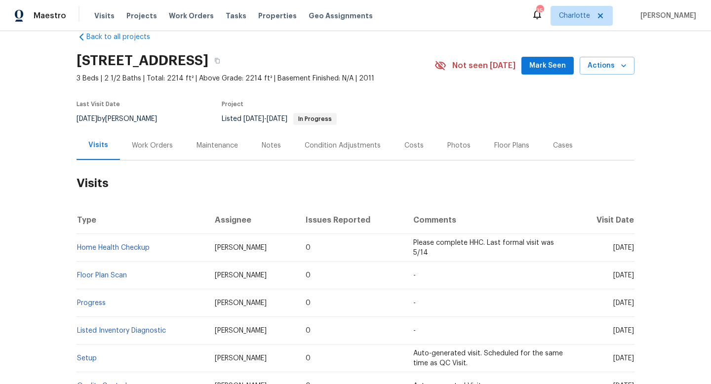
click at [142, 144] on div "Work Orders" at bounding box center [152, 146] width 41 height 10
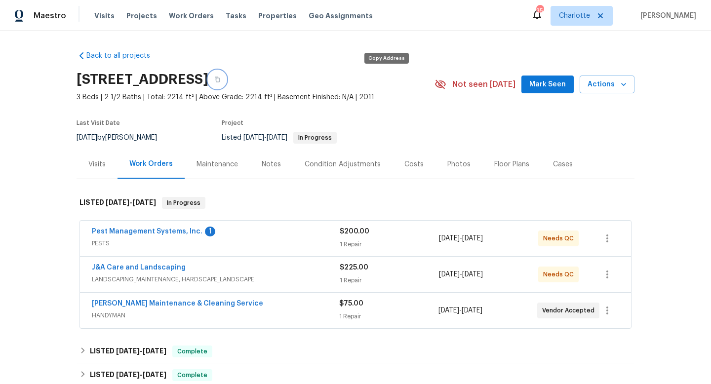
click at [226, 81] on button "button" at bounding box center [217, 80] width 18 height 18
click at [132, 305] on link "Baker's Maintenance & Cleaning Service" at bounding box center [177, 303] width 171 height 7
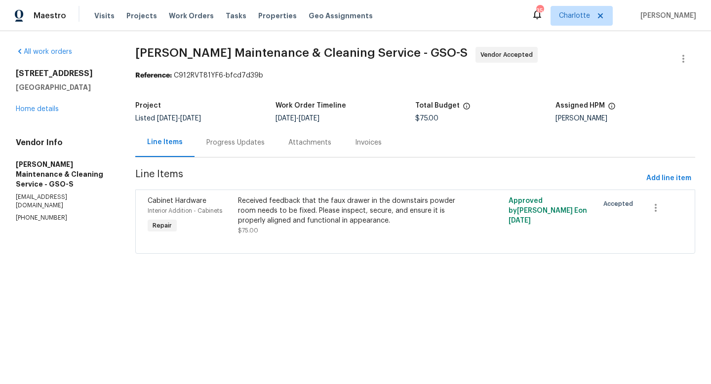
click at [247, 147] on div "Progress Updates" at bounding box center [235, 143] width 58 height 10
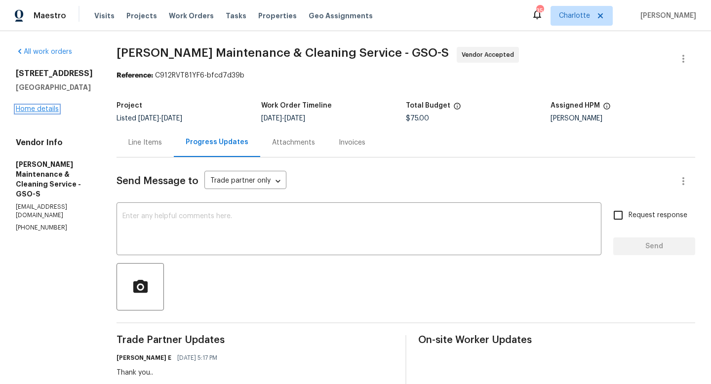
click at [48, 110] on link "Home details" at bounding box center [37, 109] width 43 height 7
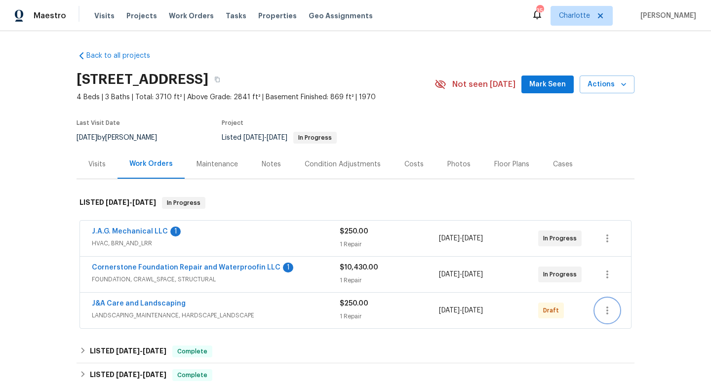
click at [602, 308] on icon "button" at bounding box center [607, 311] width 12 height 12
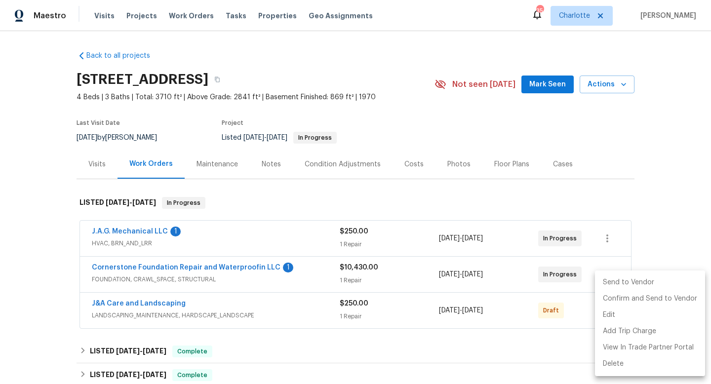
click at [613, 278] on li "Send to Vendor" at bounding box center [650, 283] width 110 height 16
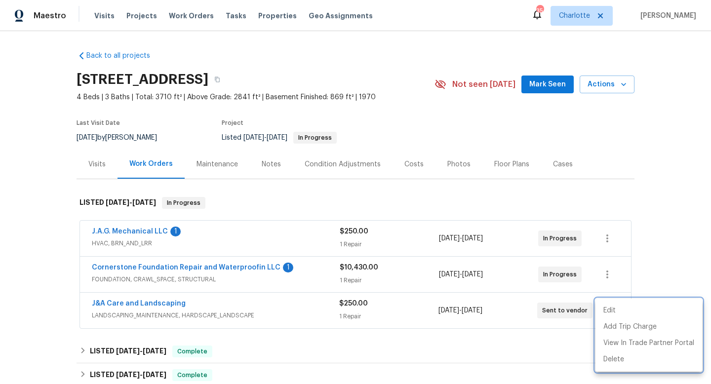
click at [417, 184] on div at bounding box center [355, 192] width 711 height 384
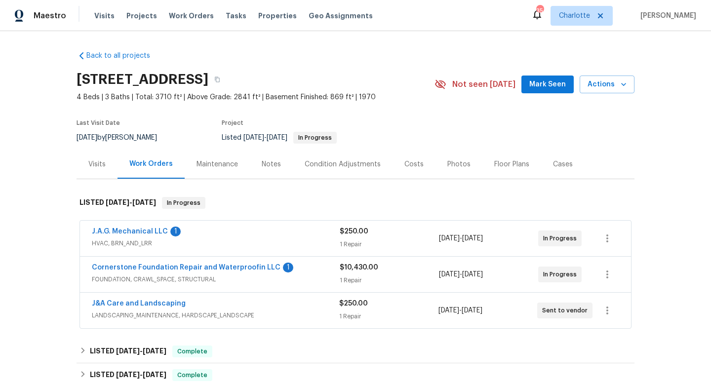
click at [280, 161] on div "Notes" at bounding box center [271, 164] width 43 height 29
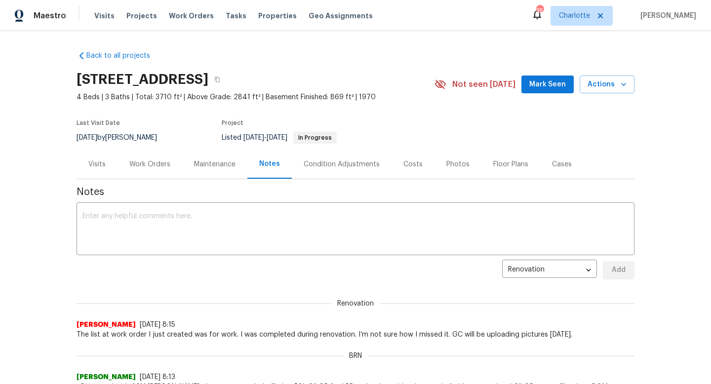
click at [95, 168] on div "Visits" at bounding box center [96, 164] width 17 height 10
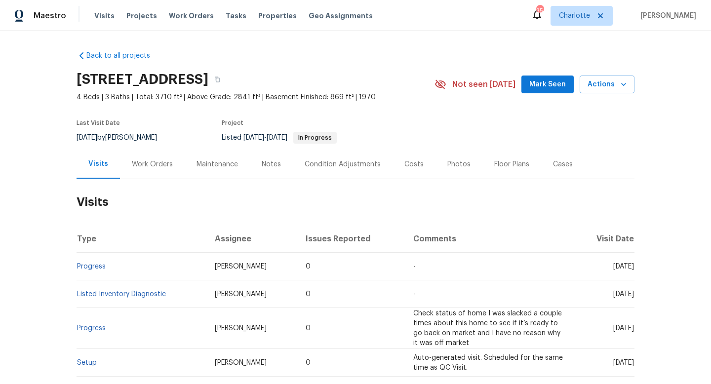
click at [148, 165] on div "Work Orders" at bounding box center [152, 164] width 41 height 10
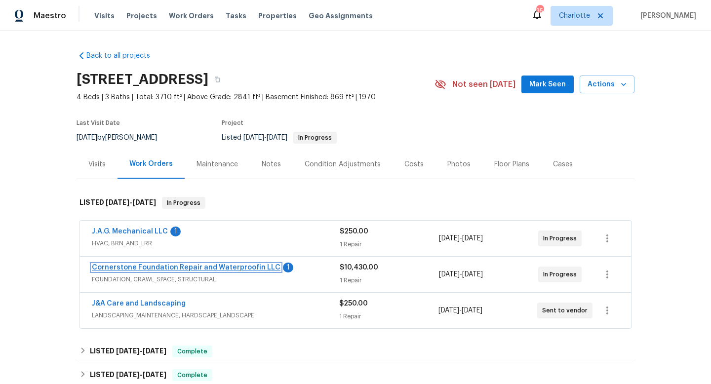
click at [222, 268] on link "Cornerstone Foundation Repair and Waterproofin LLC" at bounding box center [186, 267] width 189 height 7
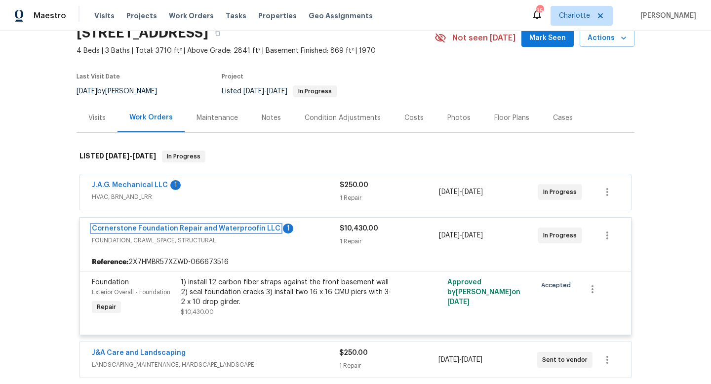
scroll to position [54, 0]
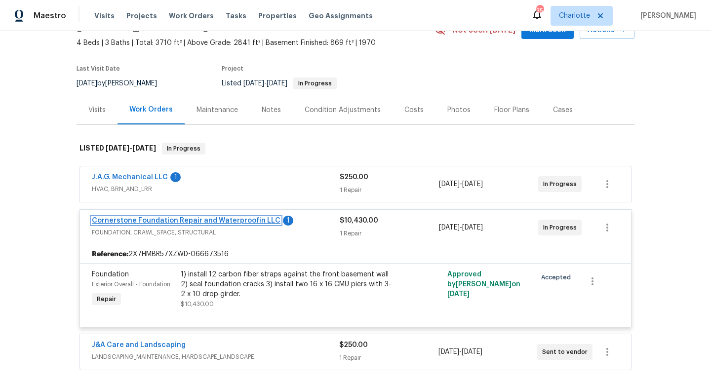
click at [209, 219] on link "Cornerstone Foundation Repair and Waterproofin LLC" at bounding box center [186, 220] width 189 height 7
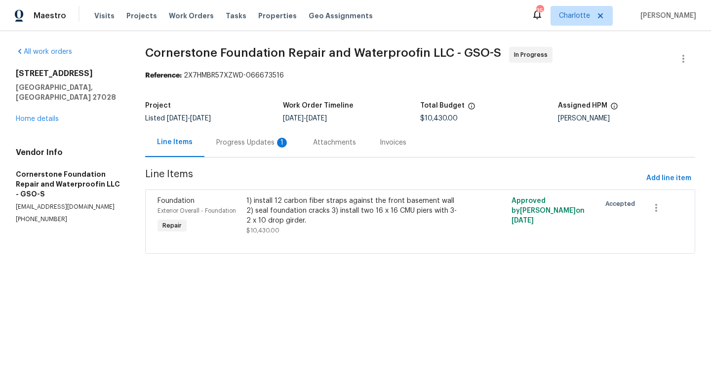
click at [230, 138] on div "Progress Updates 1" at bounding box center [252, 143] width 73 height 10
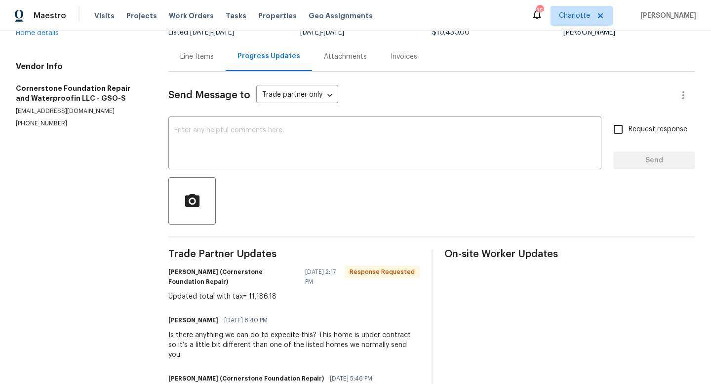
scroll to position [118, 0]
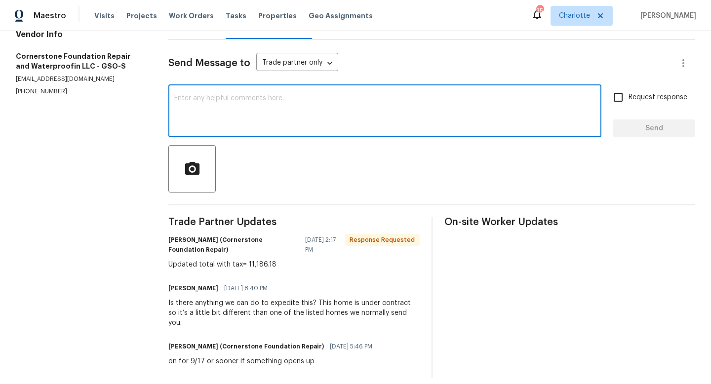
click at [281, 122] on textarea at bounding box center [384, 112] width 421 height 35
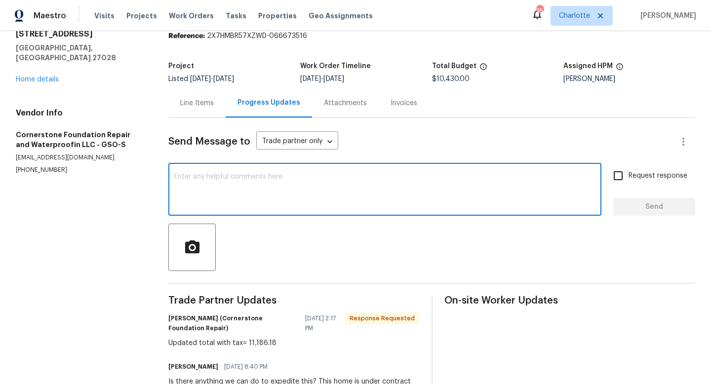
scroll to position [2, 0]
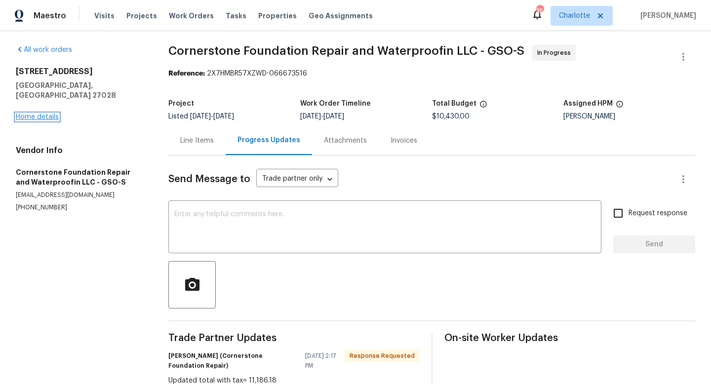
click at [36, 114] on link "Home details" at bounding box center [37, 117] width 43 height 7
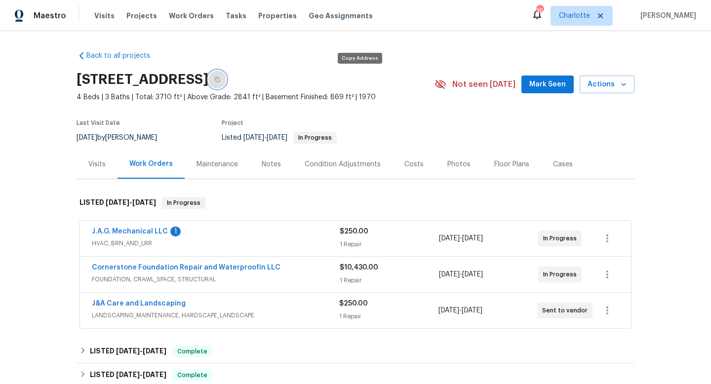
click at [220, 80] on icon "button" at bounding box center [217, 80] width 6 height 6
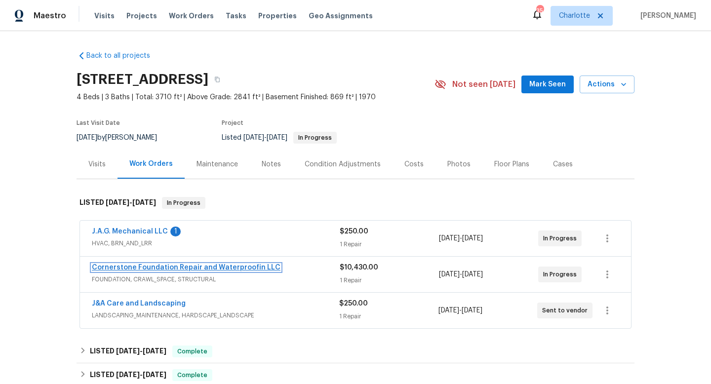
click at [184, 267] on link "Cornerstone Foundation Repair and Waterproofin LLC" at bounding box center [186, 267] width 189 height 7
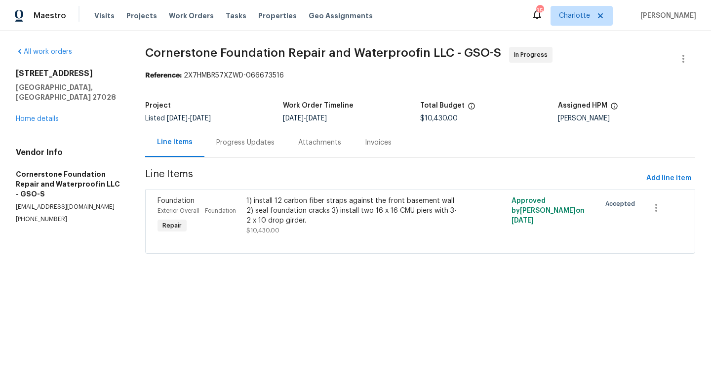
click at [239, 146] on div "Progress Updates" at bounding box center [245, 143] width 58 height 10
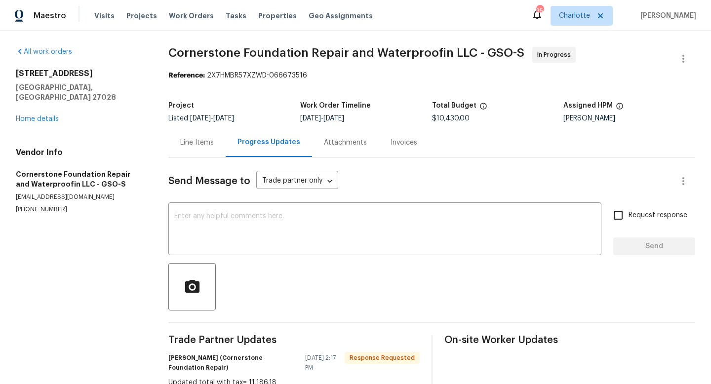
scroll to position [53, 0]
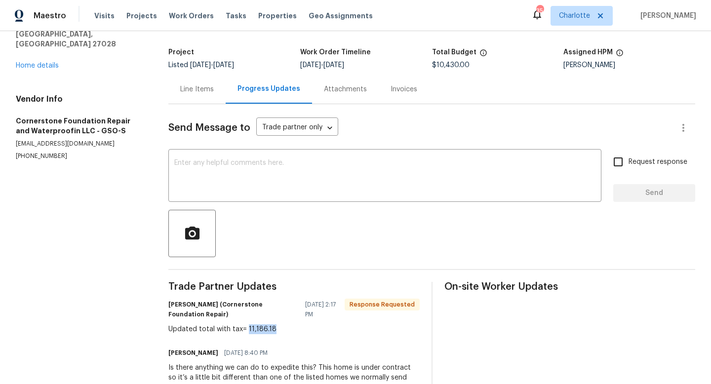
drag, startPoint x: 248, startPoint y: 330, endPoint x: 289, endPoint y: 330, distance: 41.0
click at [289, 330] on div "Updated total with tax= 11,186.18" at bounding box center [293, 329] width 251 height 10
copy div "11,186.18"
click at [202, 90] on div "Line Items" at bounding box center [197, 89] width 34 height 10
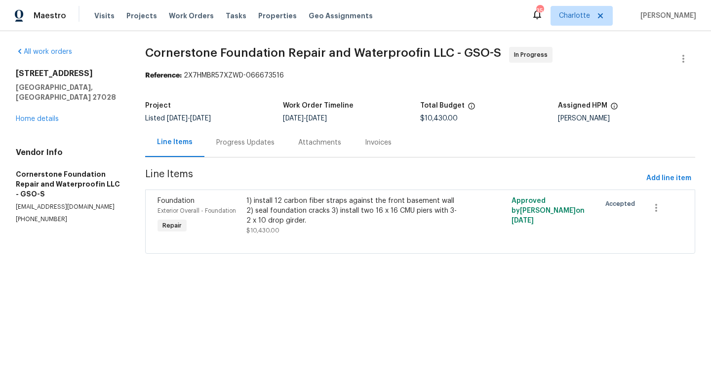
click at [290, 199] on div "1) install 12 carbon fiber straps against the front basement wall 2) seal found…" at bounding box center [353, 211] width 215 height 30
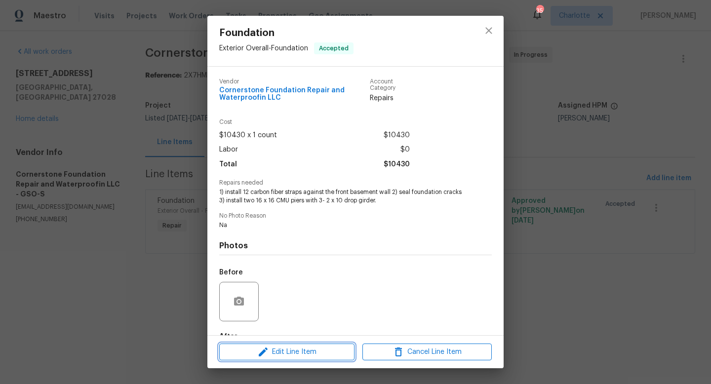
click at [278, 355] on span "Edit Line Item" at bounding box center [286, 352] width 129 height 12
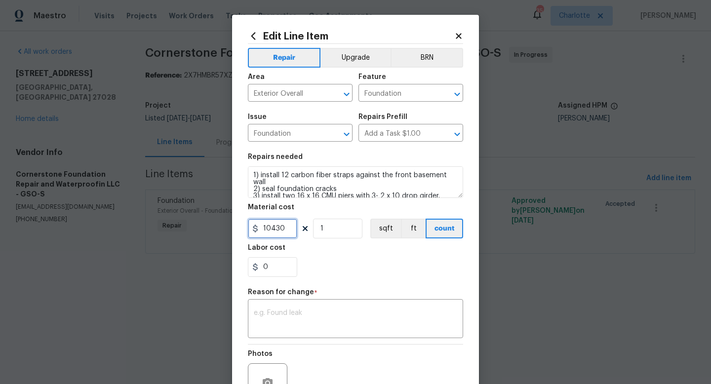
click at [278, 228] on input "10430" at bounding box center [272, 229] width 49 height 20
paste input "text"
type input "10430"
click at [460, 33] on icon at bounding box center [458, 36] width 9 height 9
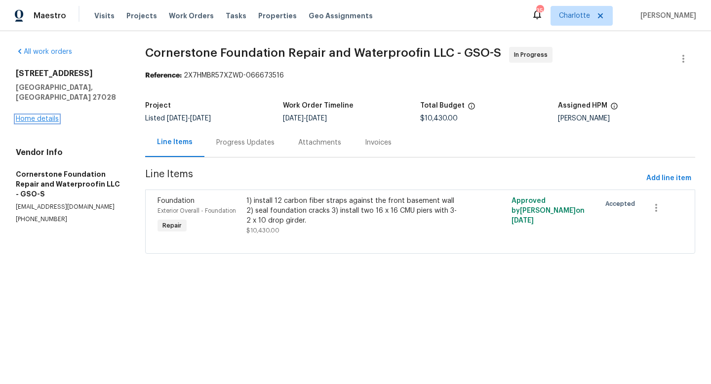
click at [32, 116] on link "Home details" at bounding box center [37, 119] width 43 height 7
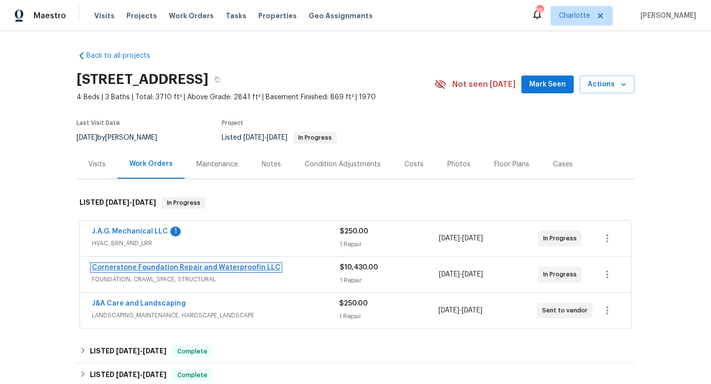
click at [170, 268] on link "Cornerstone Foundation Repair and Waterproofin LLC" at bounding box center [186, 267] width 189 height 7
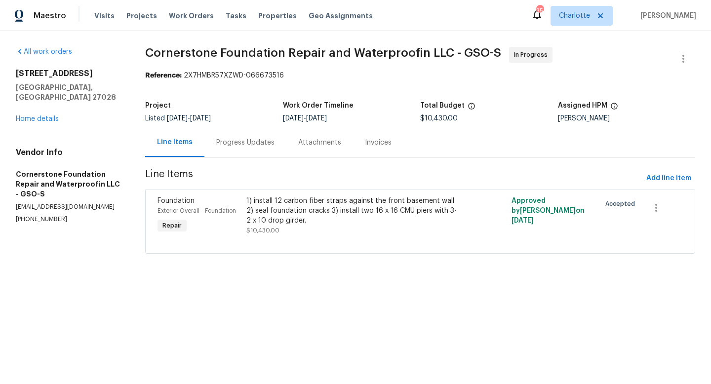
click at [237, 140] on div "Progress Updates" at bounding box center [245, 143] width 58 height 10
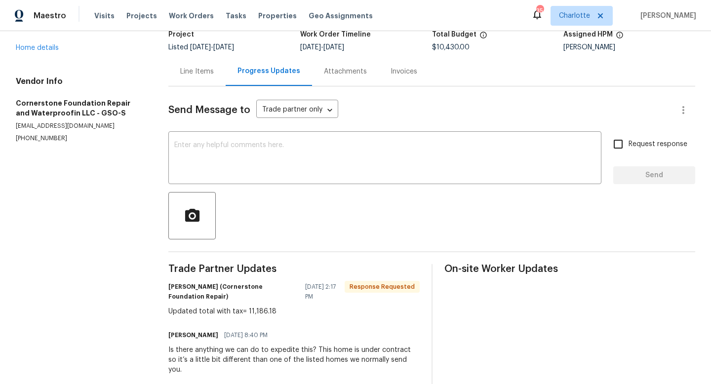
scroll to position [94, 0]
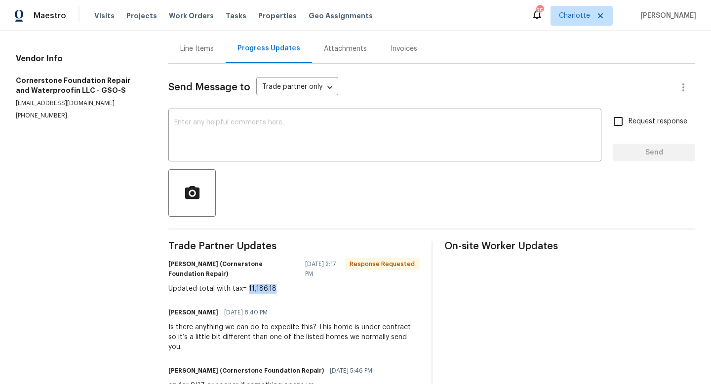
drag, startPoint x: 248, startPoint y: 289, endPoint x: 284, endPoint y: 290, distance: 36.1
click at [284, 290] on div "Updated total with tax= 11,186.18" at bounding box center [293, 289] width 251 height 10
copy div "11,186.18"
click at [202, 48] on div "Line Items" at bounding box center [197, 49] width 34 height 10
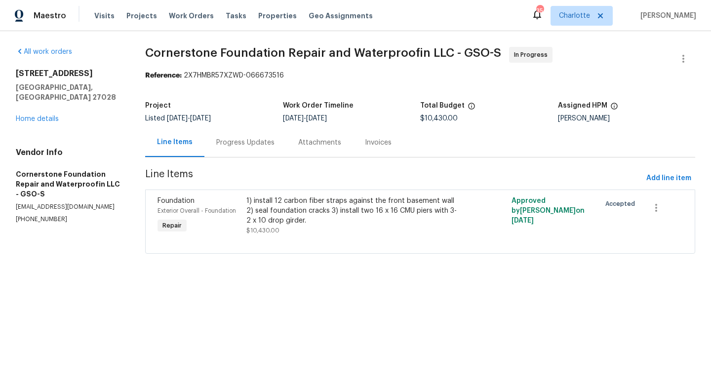
click at [274, 208] on div "1) install 12 carbon fiber straps against the front basement wall 2) seal found…" at bounding box center [353, 211] width 215 height 30
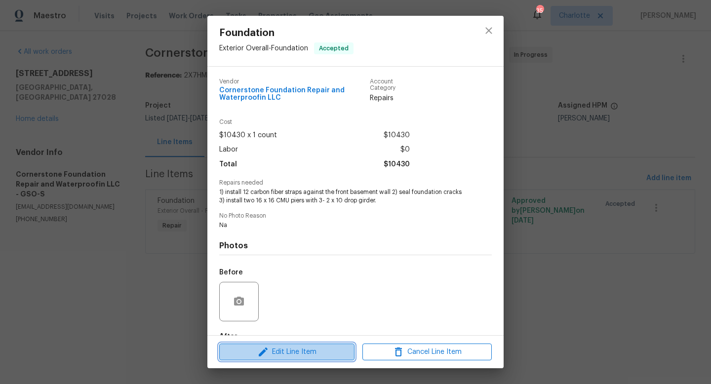
click at [271, 349] on span "Edit Line Item" at bounding box center [286, 352] width 129 height 12
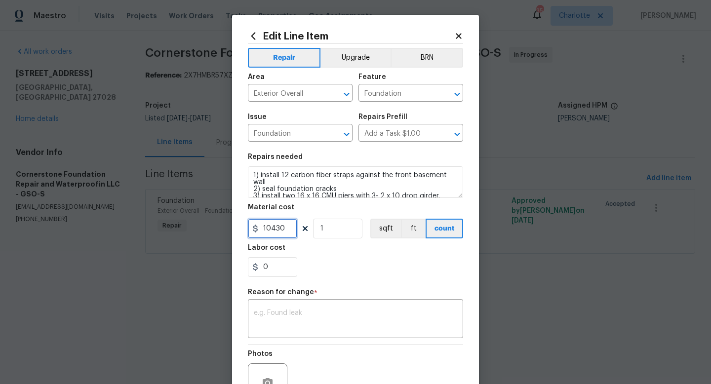
click at [271, 231] on input "10430" at bounding box center [272, 229] width 49 height 20
paste input "text"
type input "10430"
click at [458, 35] on icon at bounding box center [458, 35] width 5 height 5
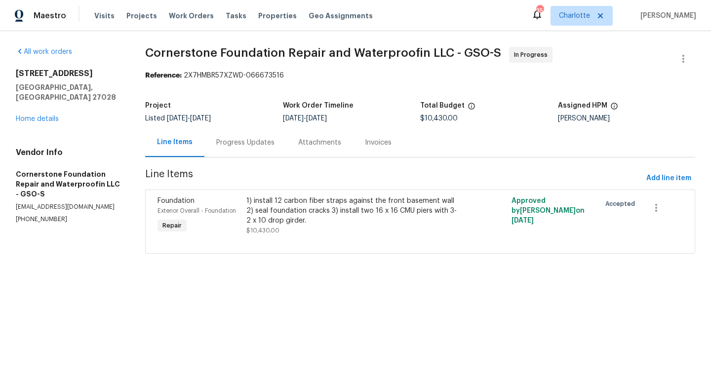
click at [243, 136] on div "Progress Updates" at bounding box center [245, 142] width 82 height 29
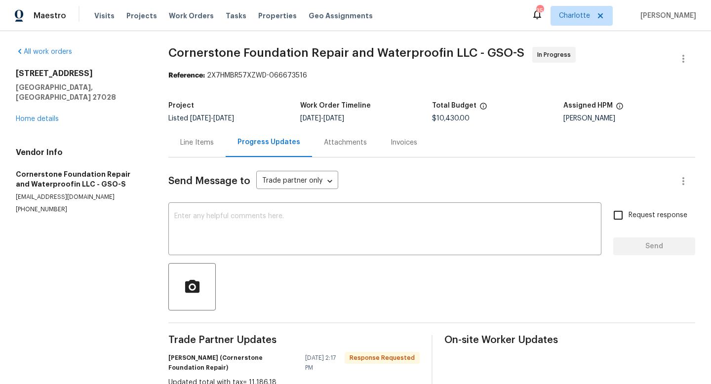
click at [201, 146] on div "Line Items" at bounding box center [197, 143] width 34 height 10
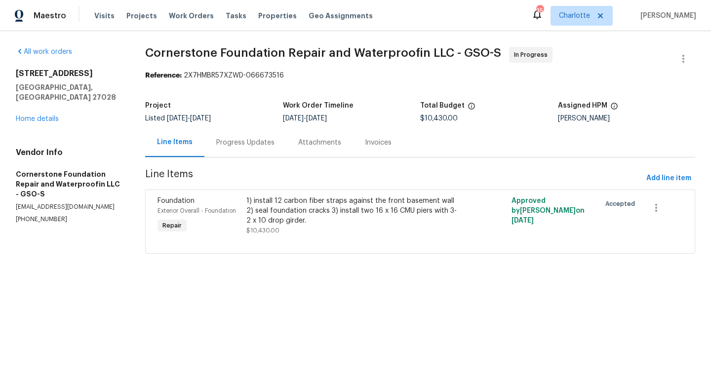
click at [268, 223] on div "1) install 12 carbon fiber straps against the front basement wall 2) seal found…" at bounding box center [353, 211] width 215 height 30
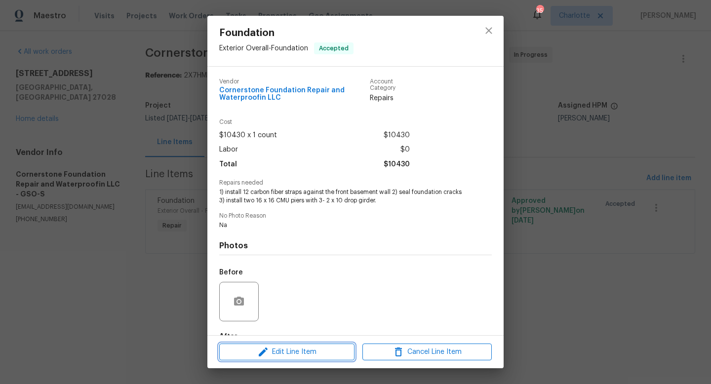
click at [291, 355] on span "Edit Line Item" at bounding box center [286, 352] width 129 height 12
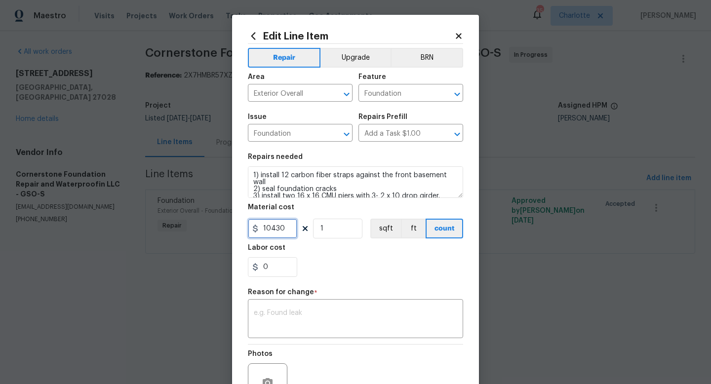
click at [274, 232] on input "10430" at bounding box center [272, 229] width 49 height 20
type input "11186.18"
drag, startPoint x: 287, startPoint y: 314, endPoint x: 291, endPoint y: 291, distance: 22.6
click at [287, 312] on textarea at bounding box center [355, 320] width 203 height 21
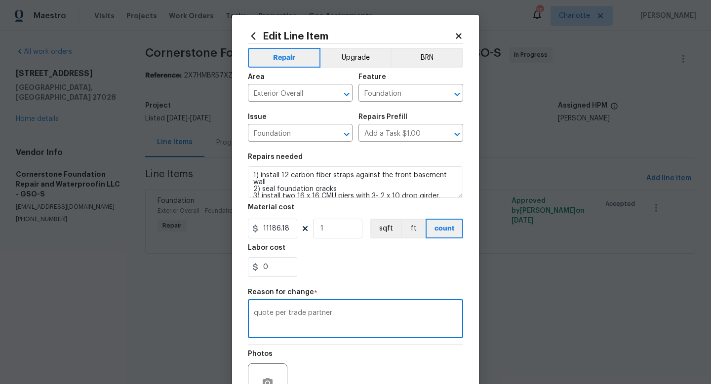
scroll to position [103, 0]
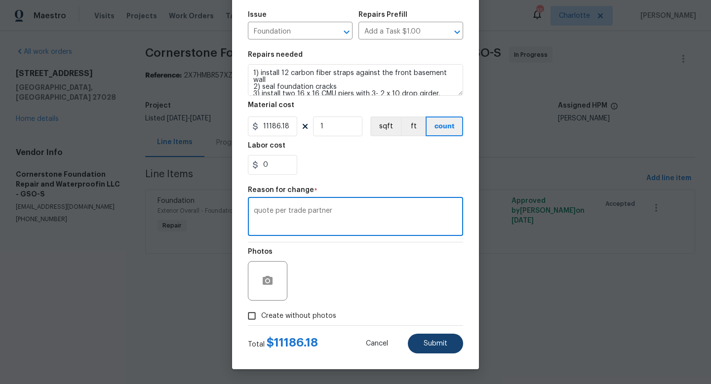
type textarea "quote per trade partner"
click at [441, 342] on span "Submit" at bounding box center [436, 343] width 24 height 7
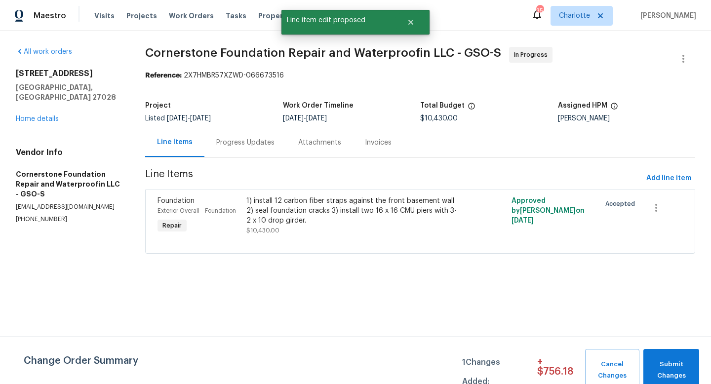
scroll to position [0, 0]
click at [671, 359] on span "Submit Changes" at bounding box center [671, 370] width 46 height 23
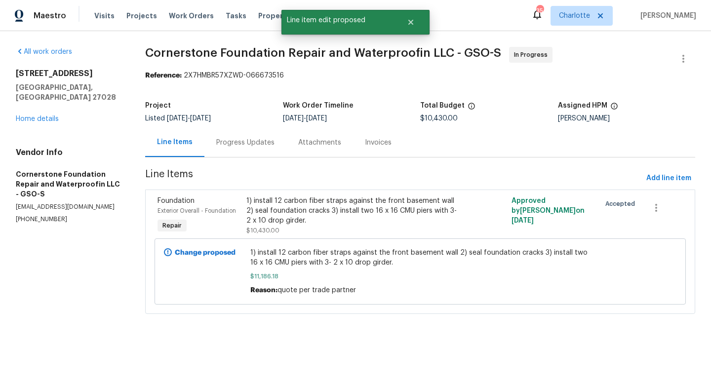
click at [238, 144] on div "Progress Updates" at bounding box center [245, 143] width 58 height 10
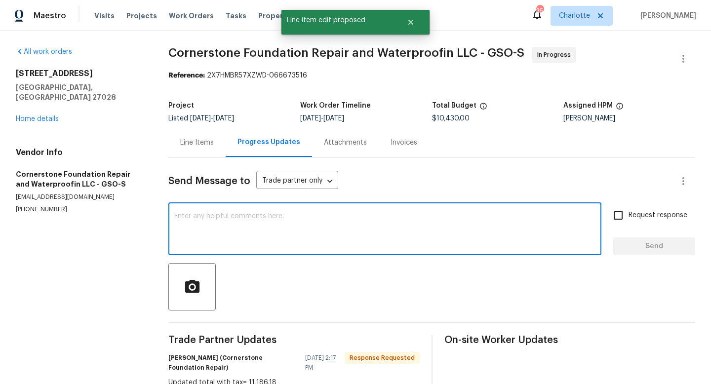
click at [288, 226] on textarea at bounding box center [384, 230] width 421 height 35
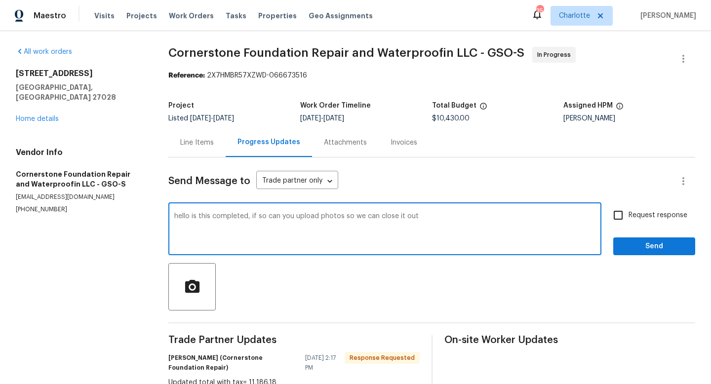
type textarea "hello is this completed, if so can you upload photos so we can close it out"
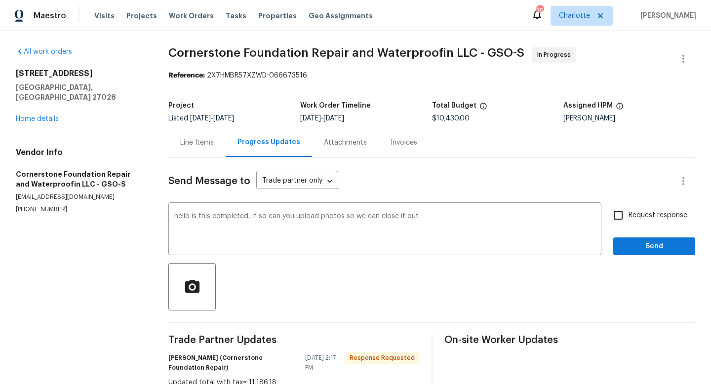
click at [631, 217] on span "Request response" at bounding box center [658, 215] width 59 height 10
click at [629, 217] on input "Request response" at bounding box center [618, 215] width 21 height 21
checkbox input "true"
click at [642, 250] on span "Send" at bounding box center [654, 246] width 66 height 12
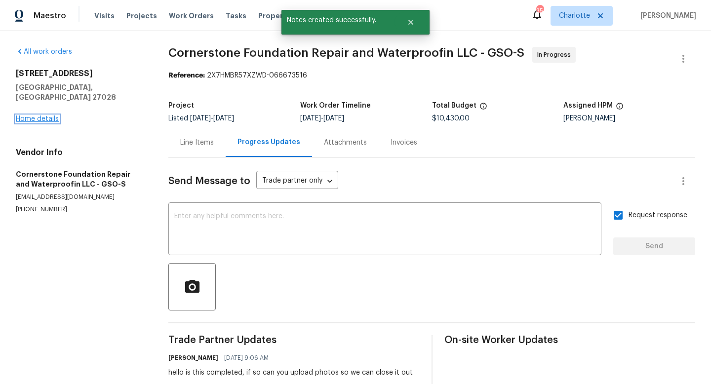
click at [40, 116] on link "Home details" at bounding box center [37, 119] width 43 height 7
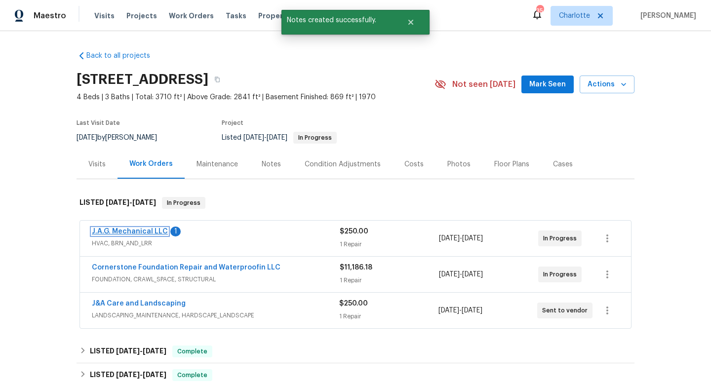
click at [122, 232] on link "J.A.G. Mechanical LLC" at bounding box center [130, 231] width 76 height 7
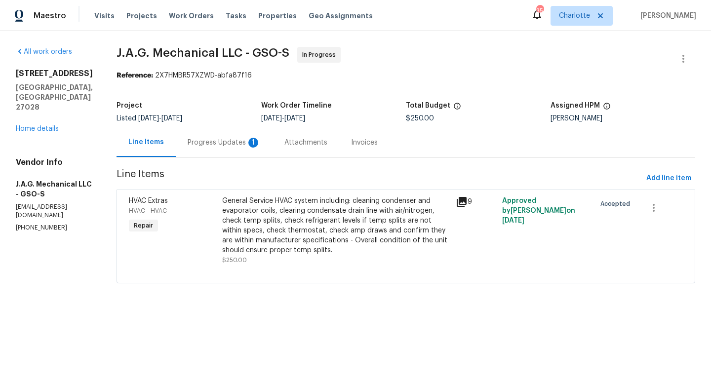
click at [222, 138] on div "Progress Updates 1" at bounding box center [224, 143] width 73 height 10
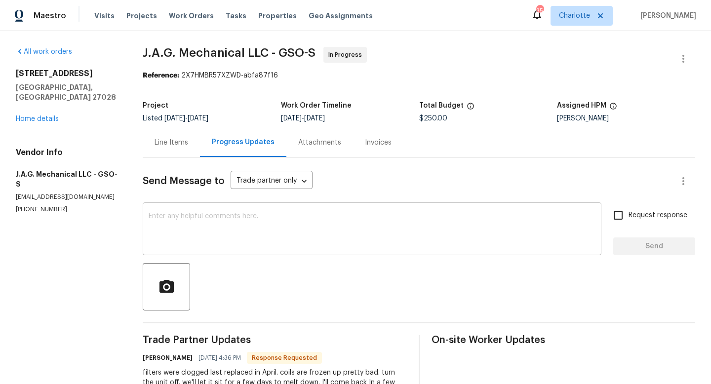
scroll to position [41, 0]
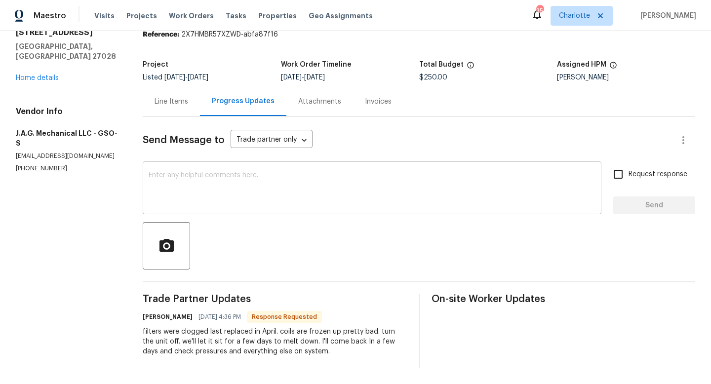
click at [286, 194] on textarea at bounding box center [372, 189] width 447 height 35
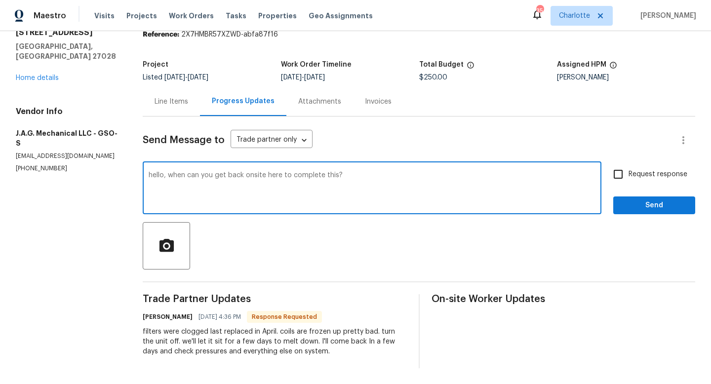
type textarea "hello, when can you get back onsite here to complete this?"
click at [637, 173] on span "Request response" at bounding box center [658, 174] width 59 height 10
click at [629, 173] on input "Request response" at bounding box center [618, 174] width 21 height 21
checkbox input "true"
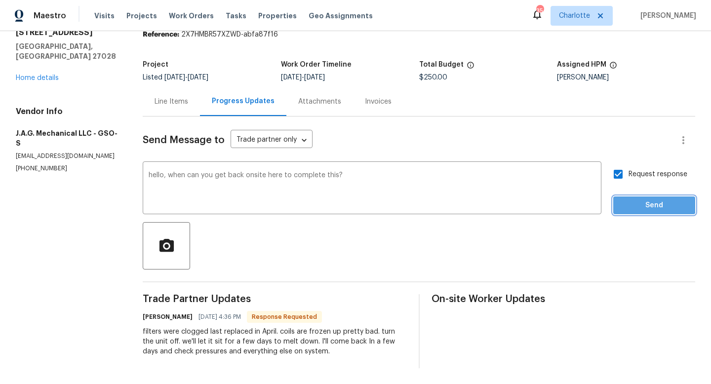
click at [643, 204] on span "Send" at bounding box center [654, 205] width 66 height 12
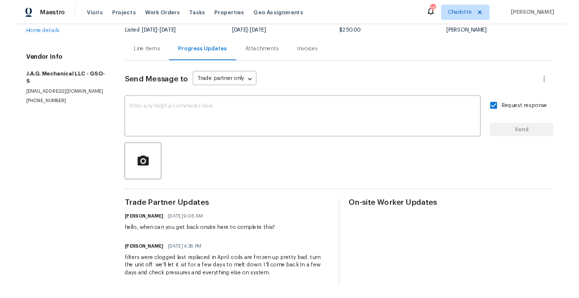
scroll to position [0, 0]
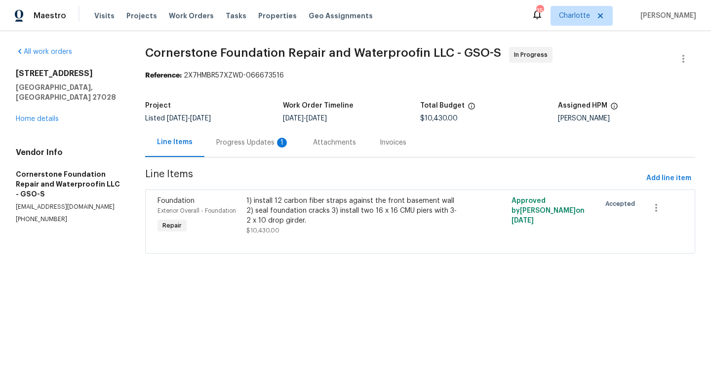
click at [235, 151] on div "Progress Updates 1" at bounding box center [252, 142] width 97 height 29
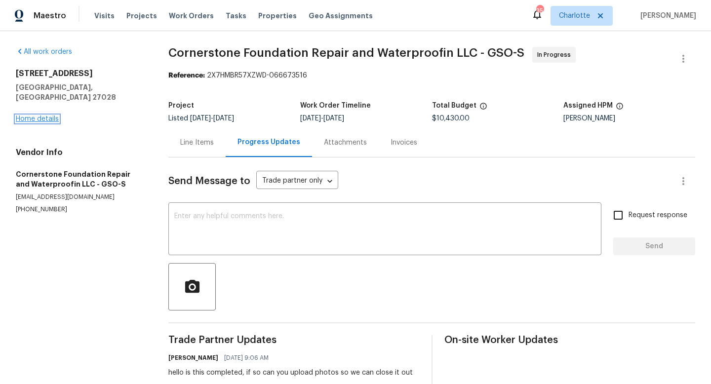
click at [45, 116] on link "Home details" at bounding box center [37, 119] width 43 height 7
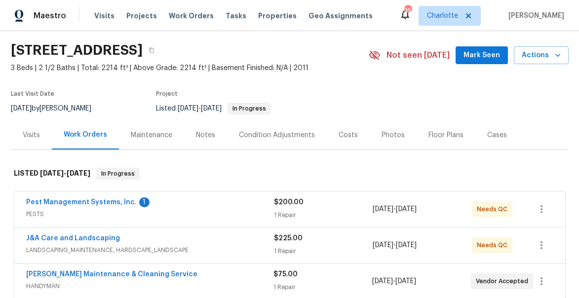
scroll to position [36, 0]
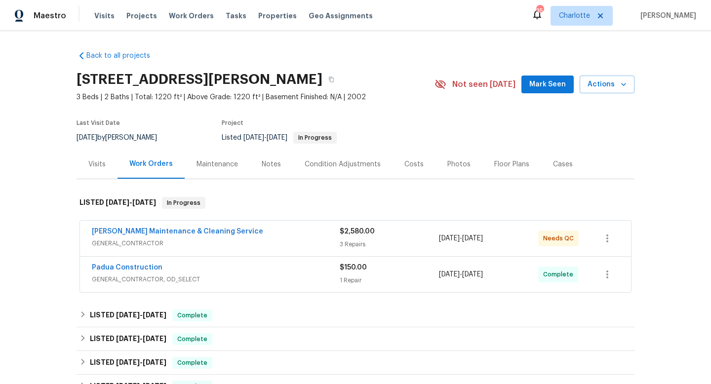
click at [265, 165] on div "Notes" at bounding box center [271, 164] width 19 height 10
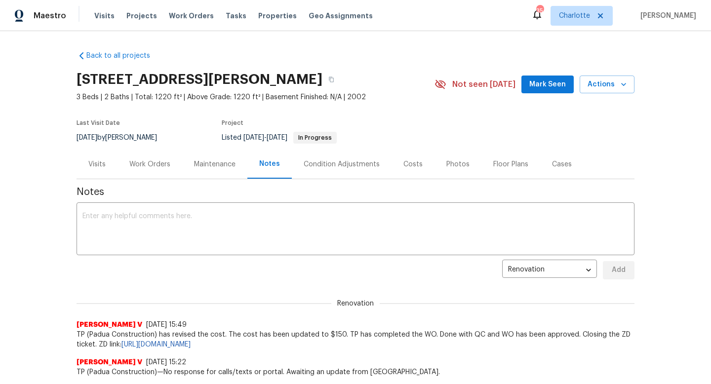
click at [149, 160] on div "Work Orders" at bounding box center [149, 164] width 41 height 10
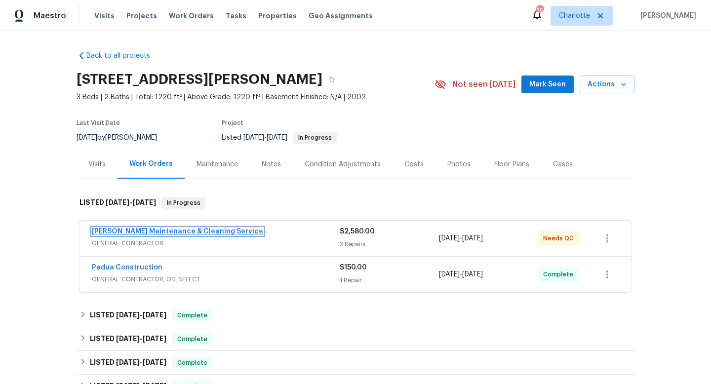
click at [116, 230] on link "[PERSON_NAME] Maintenance & Cleaning Service" at bounding box center [177, 231] width 171 height 7
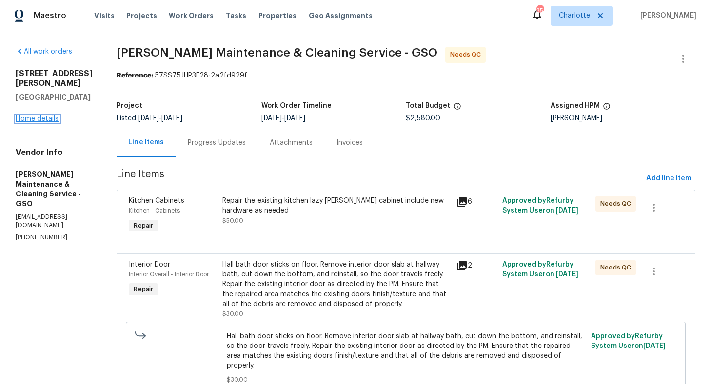
click at [43, 116] on link "Home details" at bounding box center [37, 119] width 43 height 7
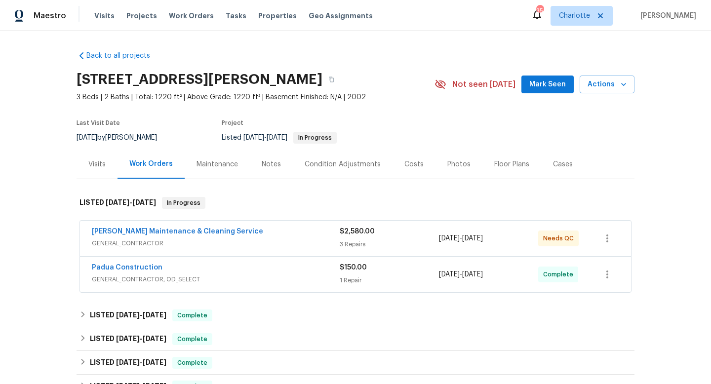
click at [108, 165] on div "Visits" at bounding box center [97, 164] width 41 height 29
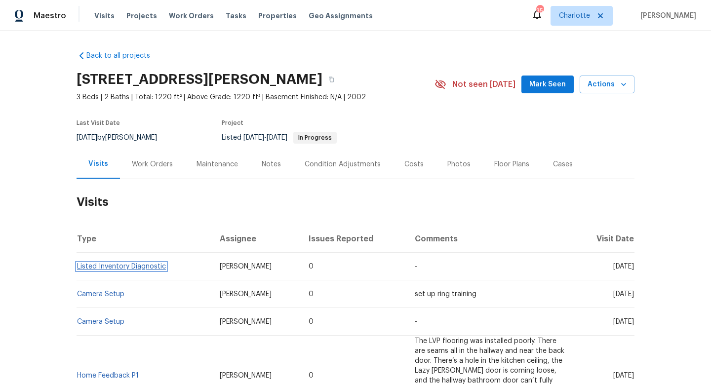
click at [116, 267] on link "Listed Inventory Diagnostic" at bounding box center [121, 266] width 89 height 7
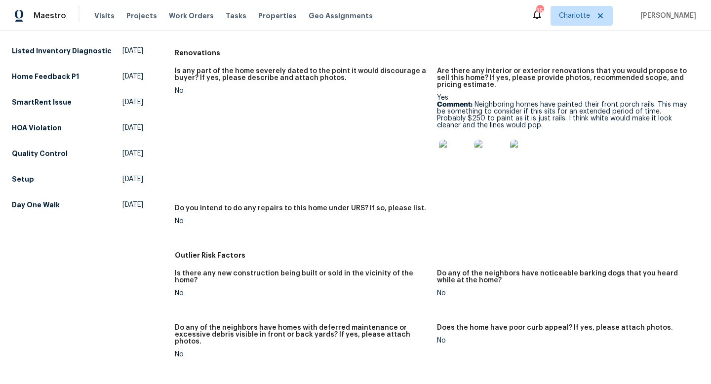
scroll to position [296, 0]
click at [458, 158] on img at bounding box center [455, 155] width 32 height 32
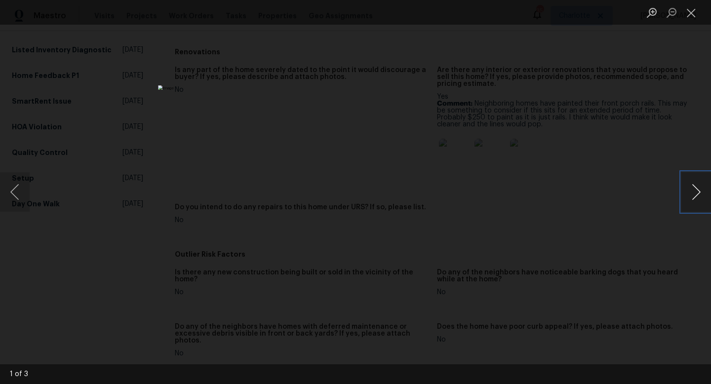
click at [697, 188] on button "Next image" at bounding box center [696, 191] width 30 height 39
click at [692, 15] on button "Close lightbox" at bounding box center [691, 12] width 20 height 17
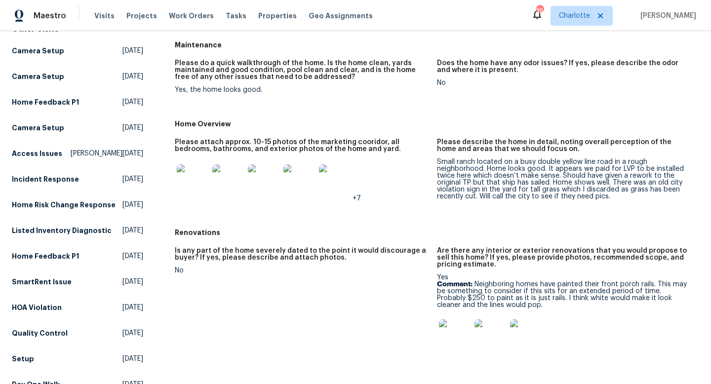
scroll to position [116, 0]
click at [197, 185] on img at bounding box center [193, 180] width 32 height 32
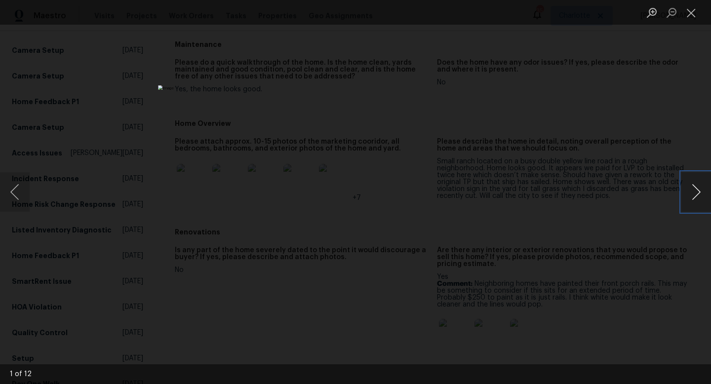
click at [695, 193] on button "Next image" at bounding box center [696, 191] width 30 height 39
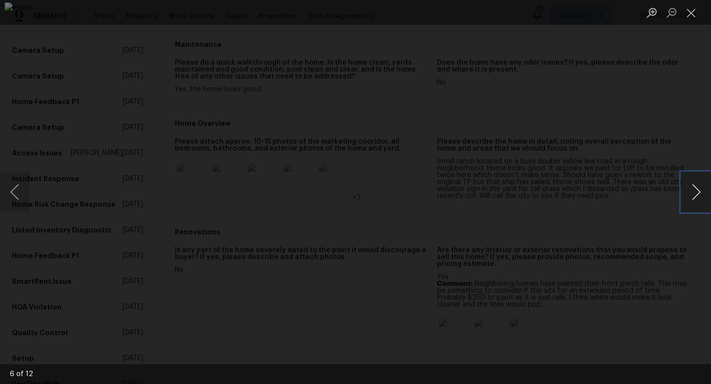
click at [695, 193] on button "Next image" at bounding box center [696, 191] width 30 height 39
click at [10, 197] on button "Previous image" at bounding box center [15, 191] width 30 height 39
click at [686, 12] on button "Close lightbox" at bounding box center [691, 12] width 20 height 17
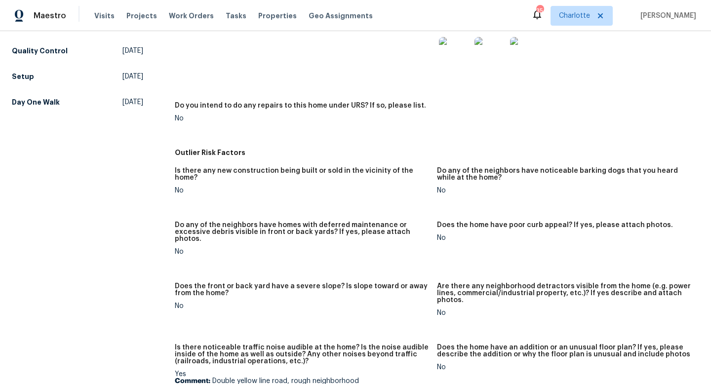
scroll to position [0, 0]
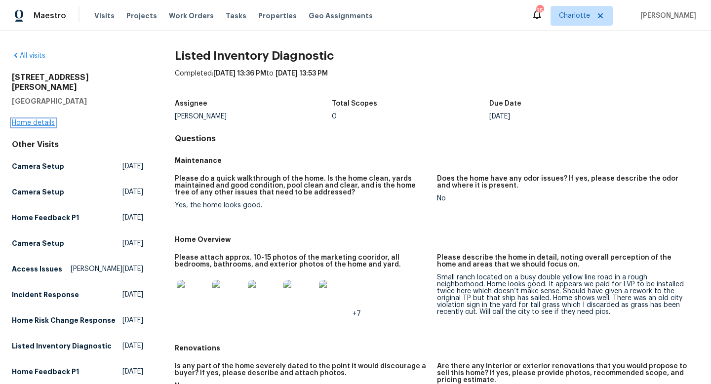
click at [28, 119] on link "Home details" at bounding box center [33, 122] width 43 height 7
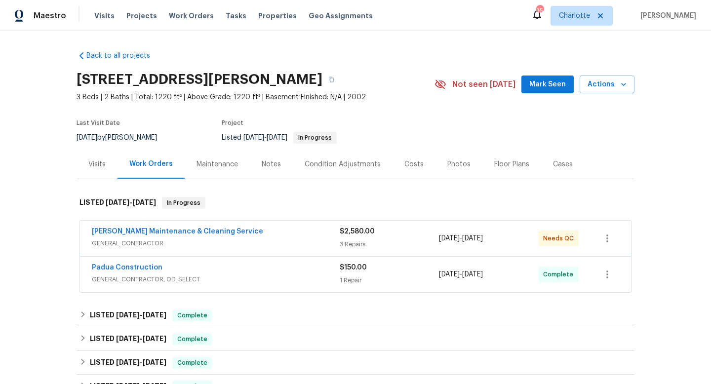
click at [271, 170] on div "Notes" at bounding box center [271, 164] width 43 height 29
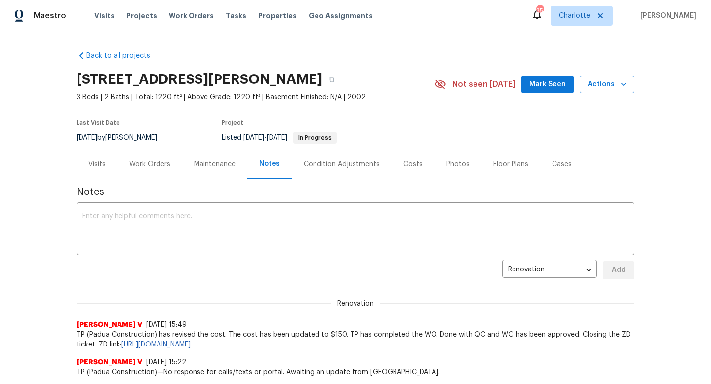
click at [148, 167] on div "Work Orders" at bounding box center [149, 164] width 41 height 10
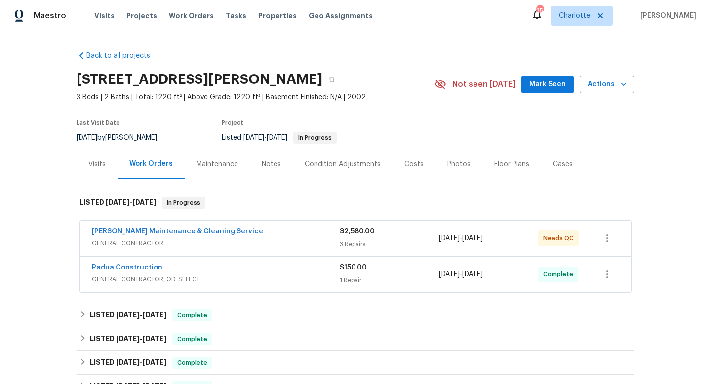
click at [90, 162] on div "Visits" at bounding box center [96, 164] width 17 height 10
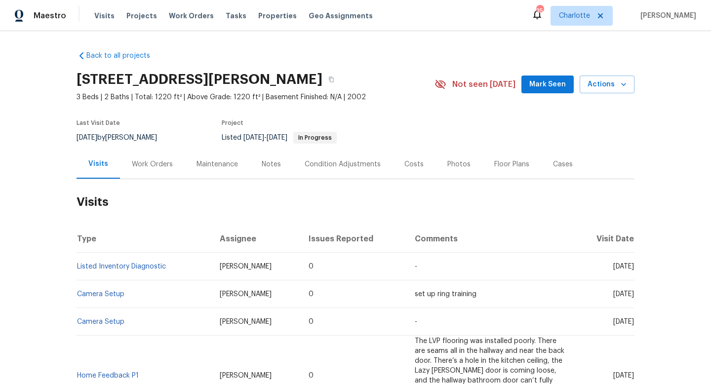
click at [140, 166] on div "Work Orders" at bounding box center [152, 164] width 41 height 10
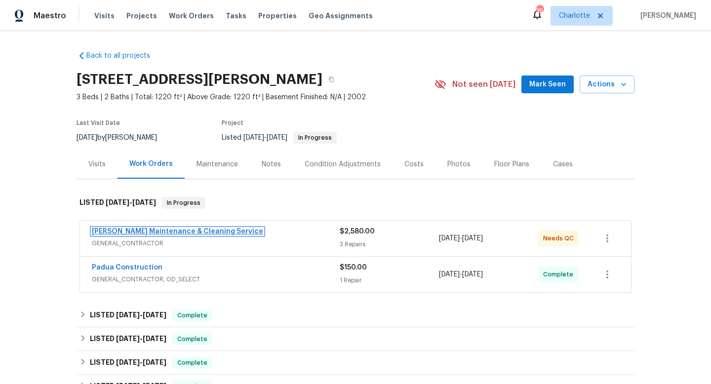
click at [149, 230] on link "[PERSON_NAME] Maintenance & Cleaning Service" at bounding box center [177, 231] width 171 height 7
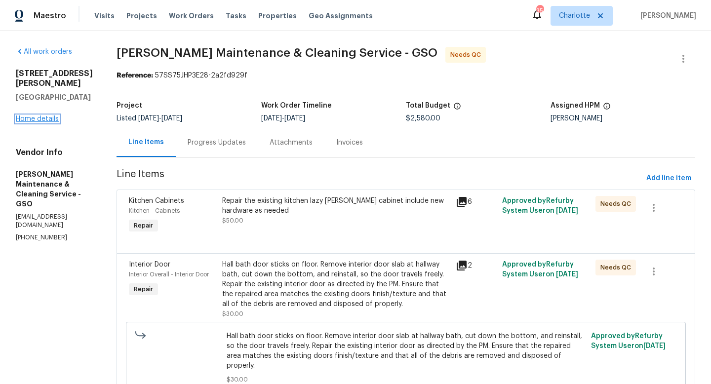
click at [46, 116] on link "Home details" at bounding box center [37, 119] width 43 height 7
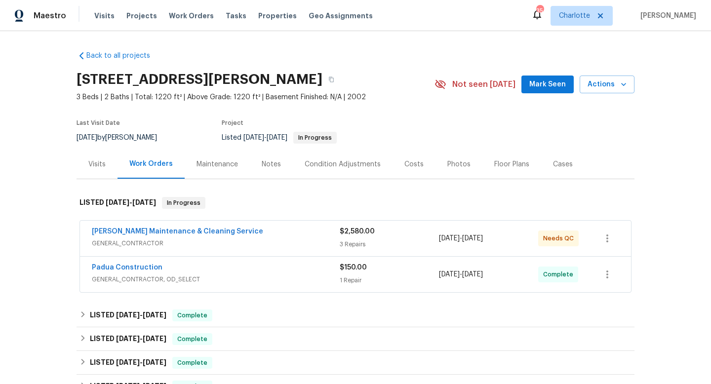
click at [267, 165] on div "Notes" at bounding box center [271, 164] width 19 height 10
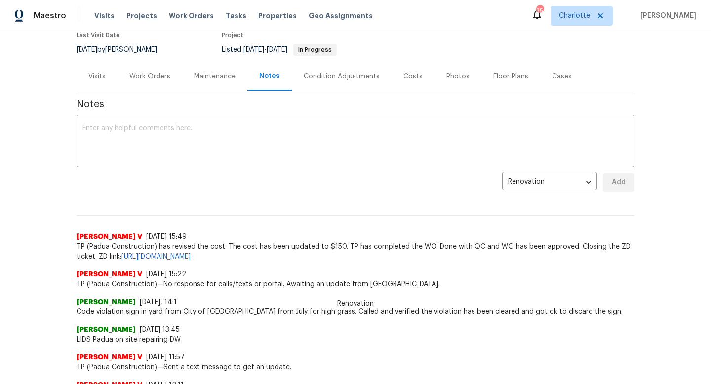
scroll to position [67, 0]
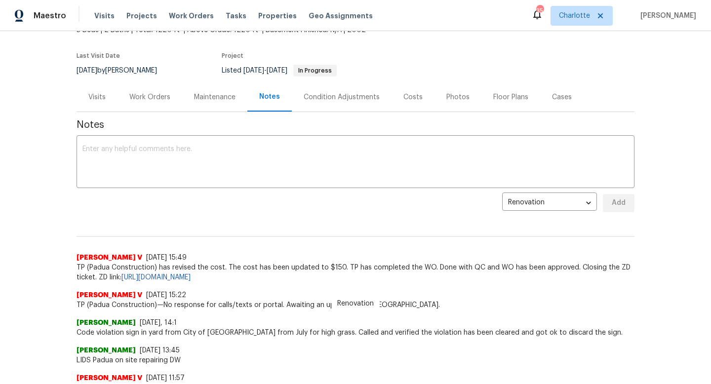
click at [137, 92] on div "Work Orders" at bounding box center [149, 97] width 41 height 10
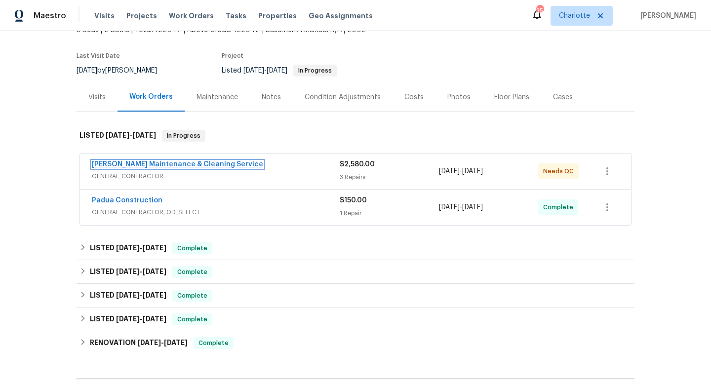
click at [152, 163] on link "[PERSON_NAME] Maintenance & Cleaning Service" at bounding box center [177, 164] width 171 height 7
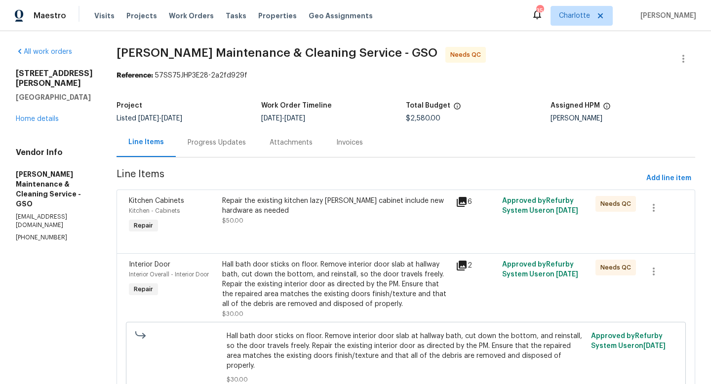
click at [226, 146] on div "Progress Updates" at bounding box center [217, 143] width 58 height 10
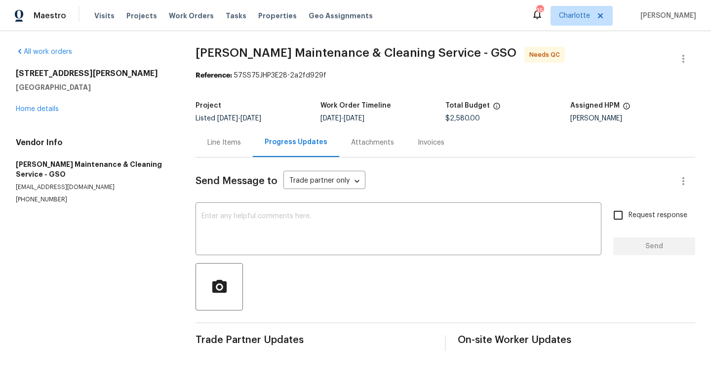
click at [234, 145] on div "Line Items" at bounding box center [224, 143] width 34 height 10
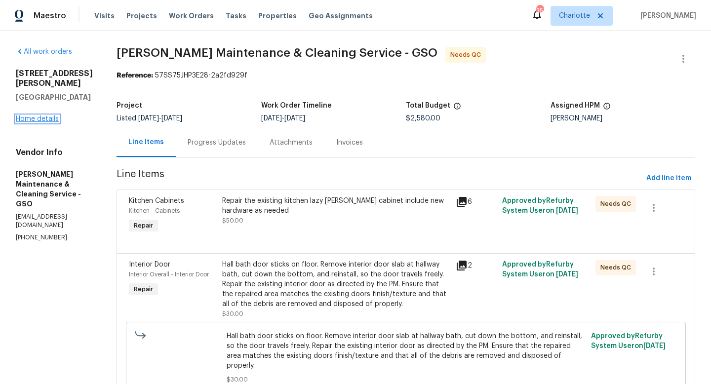
click at [42, 116] on link "Home details" at bounding box center [37, 119] width 43 height 7
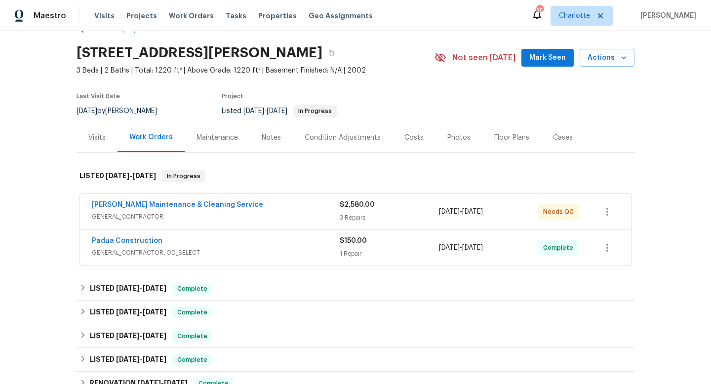
scroll to position [90, 0]
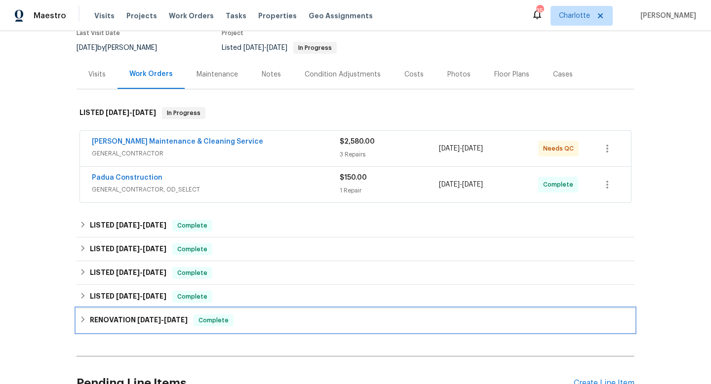
click at [117, 320] on h6 "RENOVATION 3/24/25 - 4/1/25" at bounding box center [139, 321] width 98 height 12
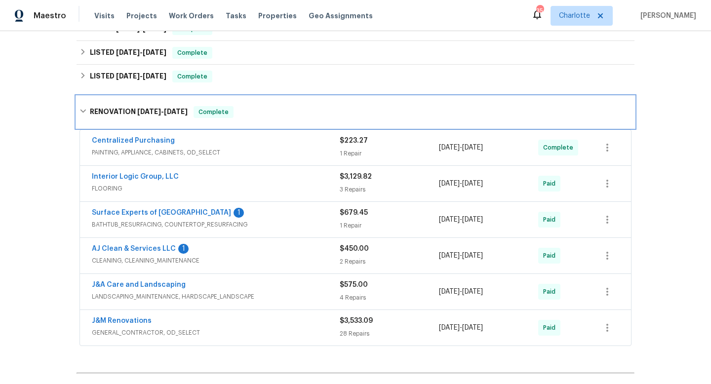
scroll to position [317, 0]
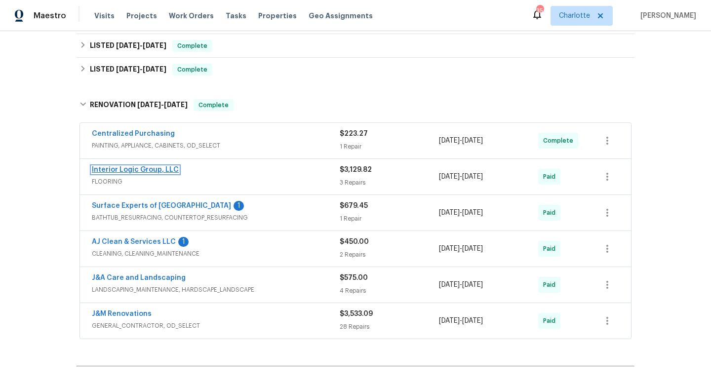
click at [126, 169] on link "Interior Logic Group, LLC" at bounding box center [135, 169] width 87 height 7
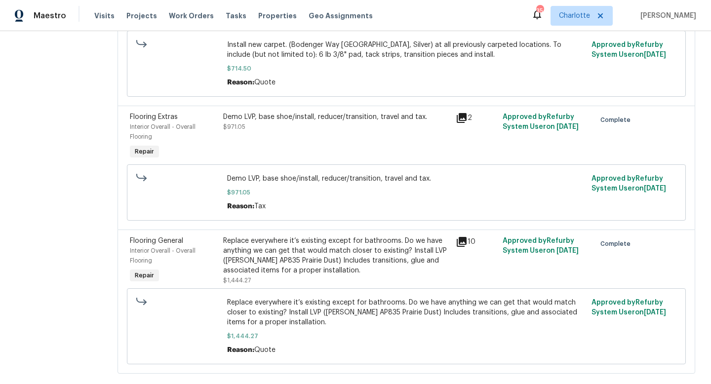
scroll to position [237, 0]
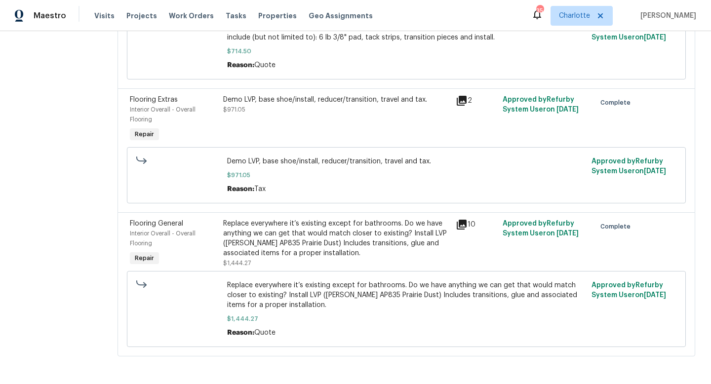
click at [467, 227] on icon at bounding box center [462, 225] width 12 height 12
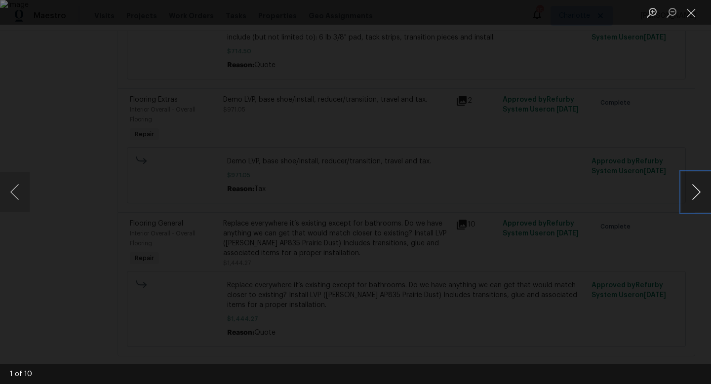
click at [694, 191] on button "Next image" at bounding box center [696, 191] width 30 height 39
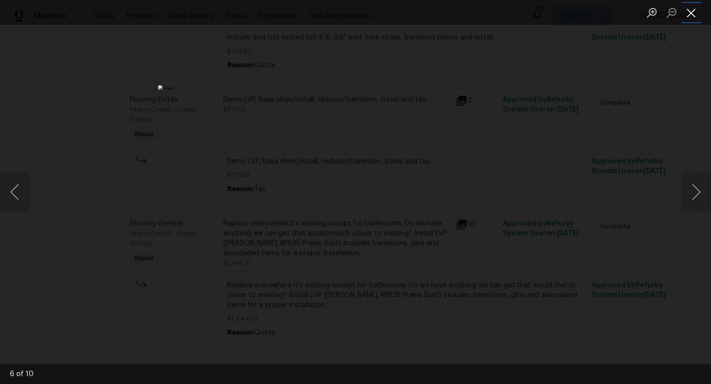
click at [688, 13] on button "Close lightbox" at bounding box center [691, 12] width 20 height 17
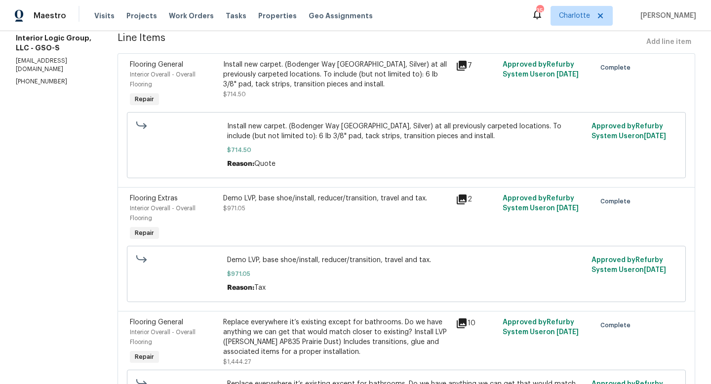
scroll to position [0, 0]
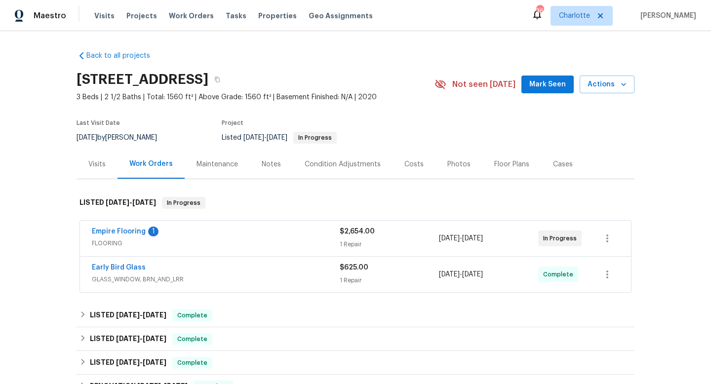
click at [132, 227] on span "Empire Flooring" at bounding box center [119, 232] width 54 height 10
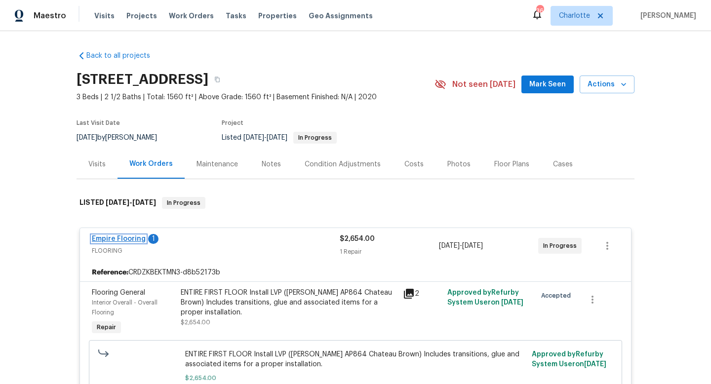
click at [114, 237] on link "Empire Flooring" at bounding box center [119, 239] width 54 height 7
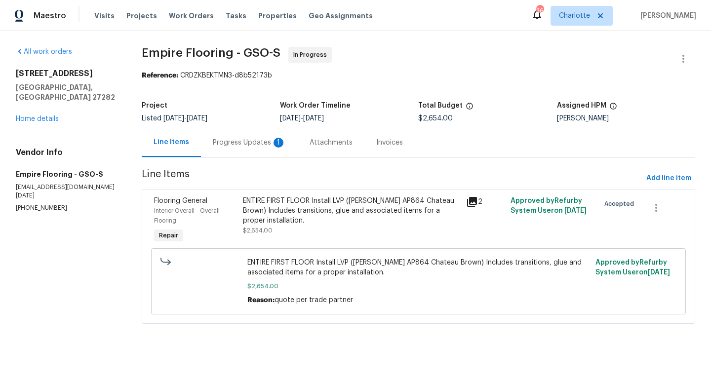
click at [254, 146] on div "Progress Updates 1" at bounding box center [249, 143] width 73 height 10
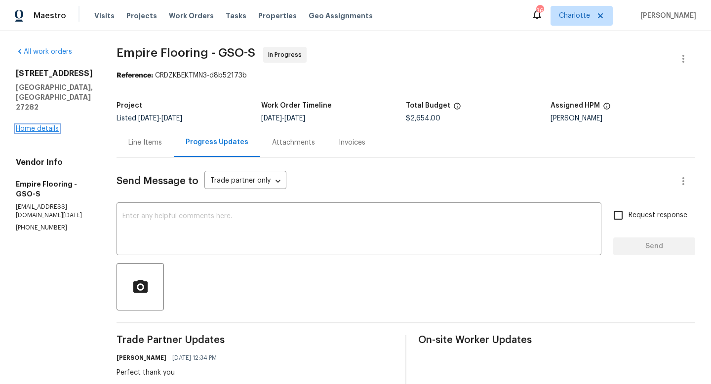
click at [38, 125] on link "Home details" at bounding box center [37, 128] width 43 height 7
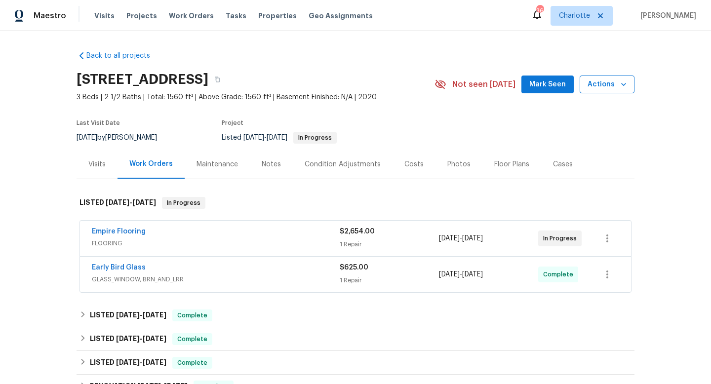
click at [624, 87] on icon "button" at bounding box center [624, 84] width 10 height 10
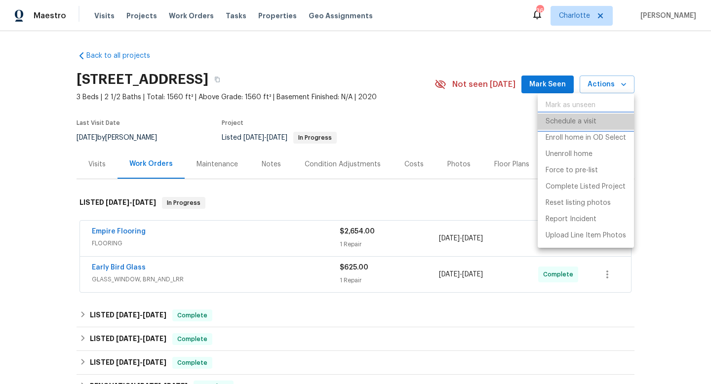
click at [602, 122] on li "Schedule a visit" at bounding box center [586, 122] width 96 height 16
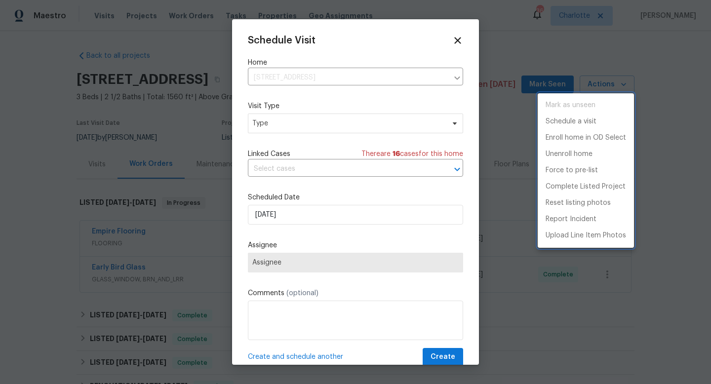
click at [293, 123] on div at bounding box center [355, 192] width 711 height 384
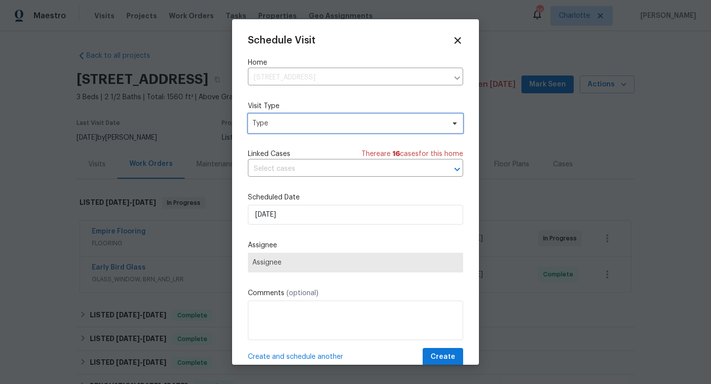
click at [293, 123] on span "Type" at bounding box center [348, 123] width 192 height 10
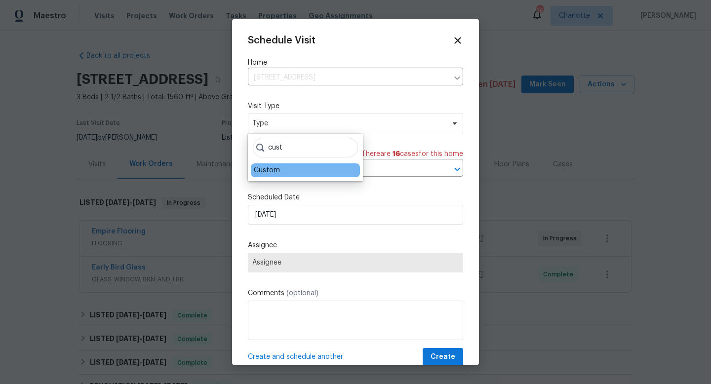
type input "cust"
click at [275, 169] on div "Custom" at bounding box center [267, 170] width 26 height 10
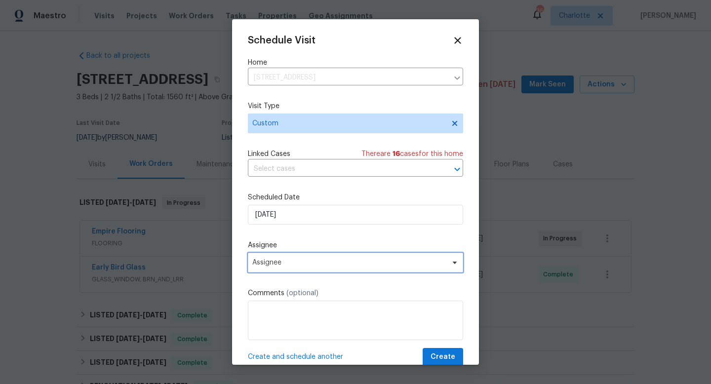
click at [279, 264] on span "Assignee" at bounding box center [349, 263] width 194 height 8
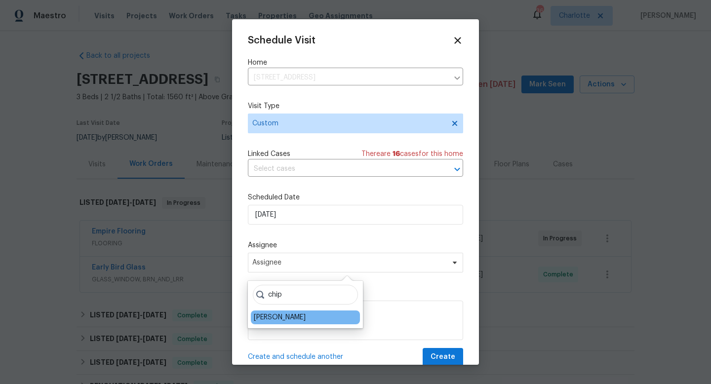
type input "chip"
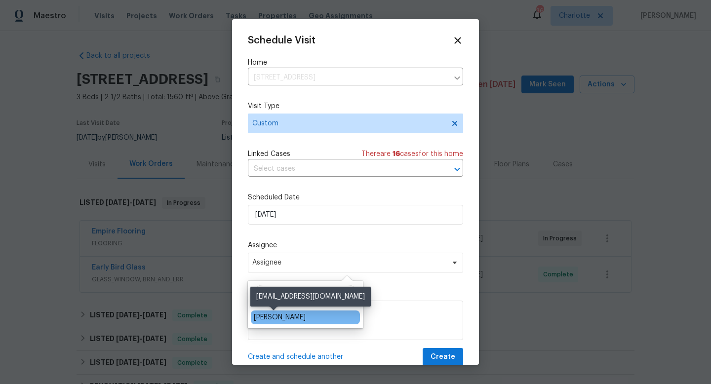
click at [278, 315] on div "[PERSON_NAME]" at bounding box center [280, 318] width 52 height 10
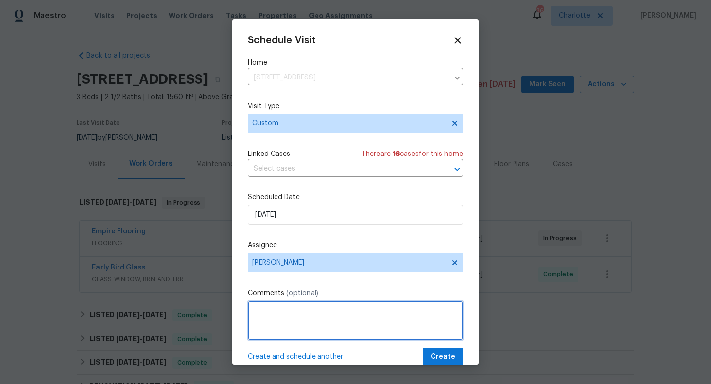
click at [285, 310] on textarea at bounding box center [355, 320] width 215 height 39
type textarea "listing photos of entire first floor due to flooring change"
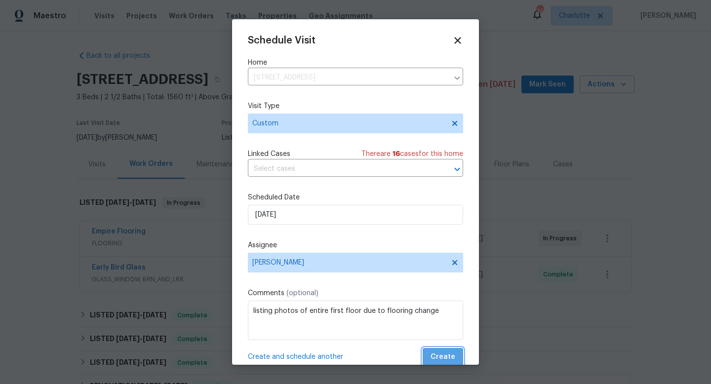
click at [449, 357] on span "Create" at bounding box center [443, 357] width 25 height 12
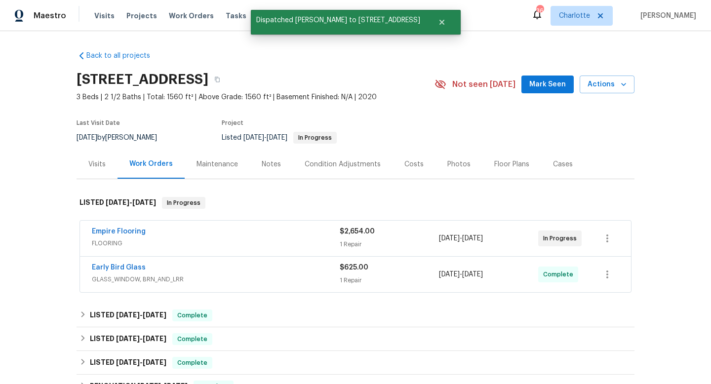
click at [269, 161] on div "Notes" at bounding box center [271, 164] width 19 height 10
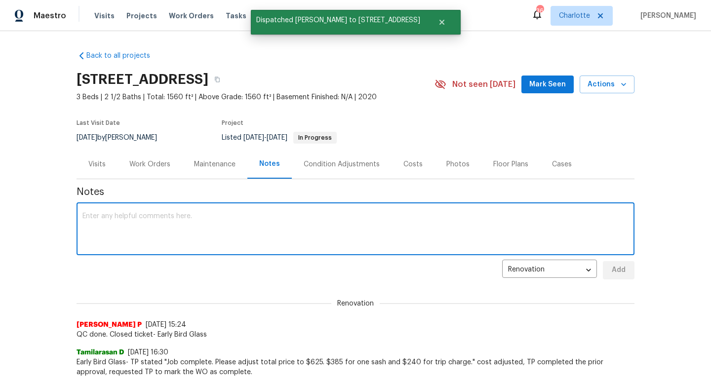
click at [266, 230] on textarea at bounding box center [355, 230] width 546 height 35
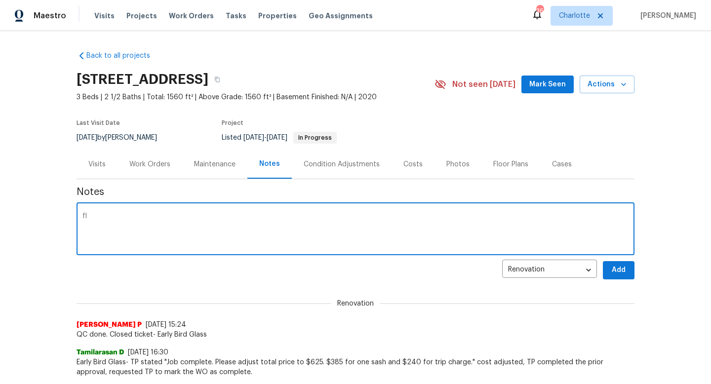
type textarea "f"
type textarea "first floor flooring replaced [DATE], [PERSON_NAME] will try to stop by [DATE] …"
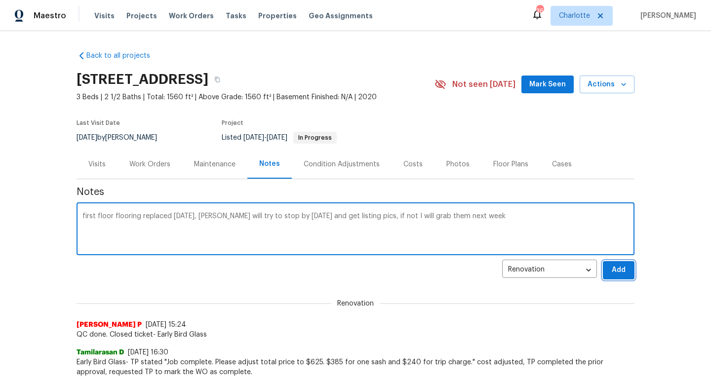
click at [632, 270] on button "Add" at bounding box center [619, 270] width 32 height 18
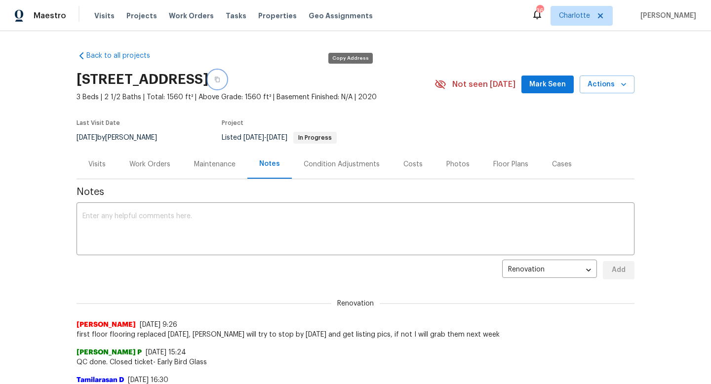
click at [226, 80] on button "button" at bounding box center [217, 80] width 18 height 18
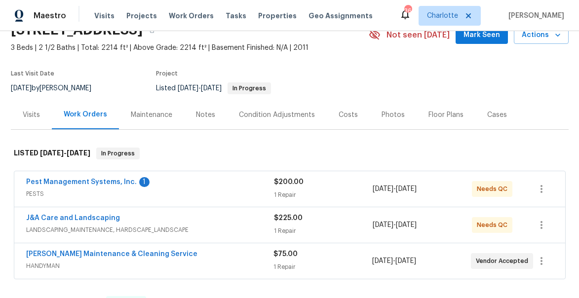
scroll to position [50, 0]
click at [91, 181] on link "Pest Management Systems, Inc." at bounding box center [81, 181] width 111 height 7
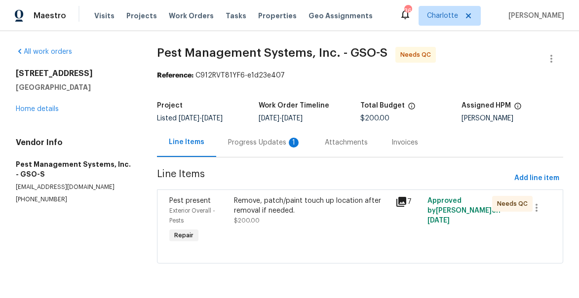
click at [261, 140] on div "Progress Updates 1" at bounding box center [264, 143] width 73 height 10
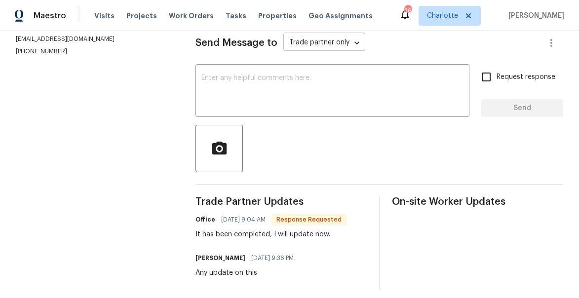
scroll to position [146, 0]
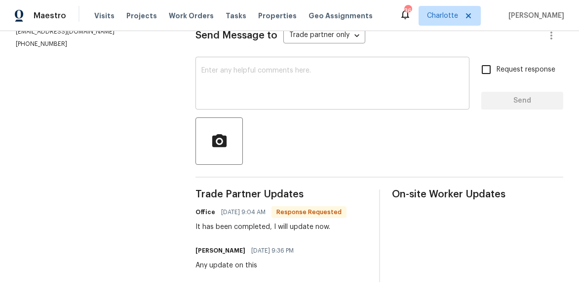
click at [258, 80] on textarea at bounding box center [332, 84] width 262 height 35
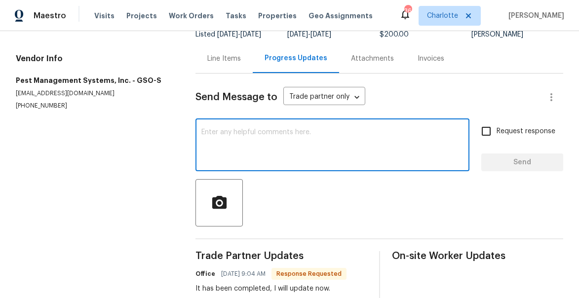
scroll to position [65, 0]
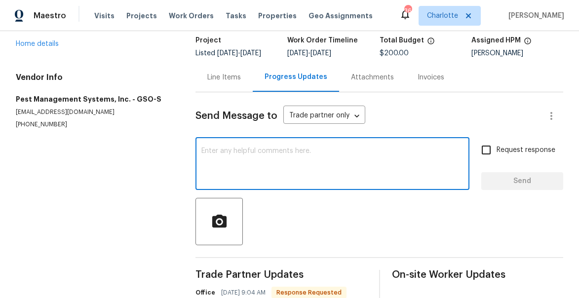
click at [225, 77] on div "Line Items" at bounding box center [224, 78] width 34 height 10
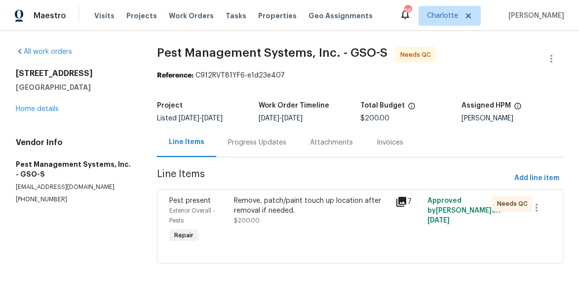
click at [403, 204] on icon at bounding box center [401, 202] width 10 height 10
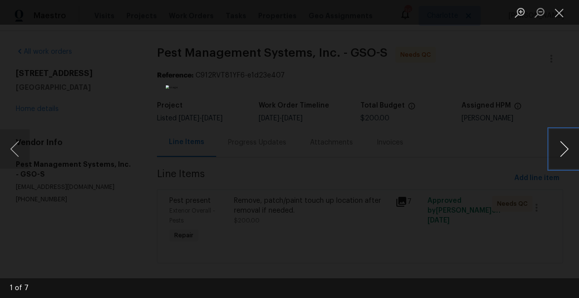
click at [572, 150] on button "Next image" at bounding box center [565, 148] width 30 height 39
click at [563, 148] on button "Next image" at bounding box center [565, 148] width 30 height 39
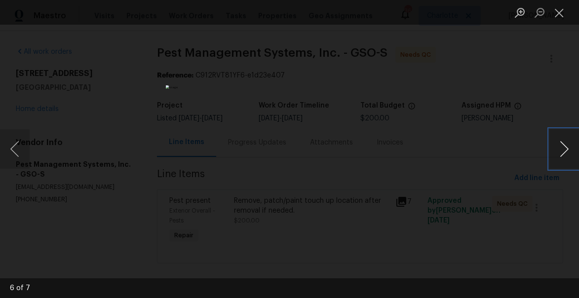
click at [563, 148] on button "Next image" at bounding box center [565, 148] width 30 height 39
click at [559, 10] on button "Close lightbox" at bounding box center [560, 12] width 20 height 17
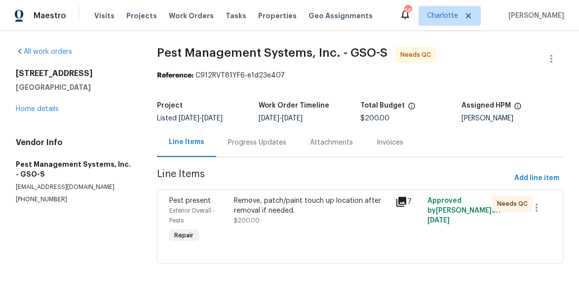
click at [262, 198] on div "Remove, patch/paint touch up location after removal if needed." at bounding box center [312, 206] width 156 height 20
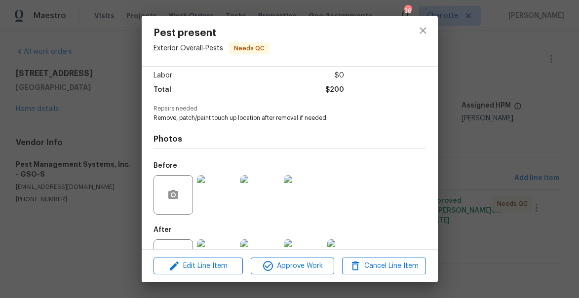
scroll to position [107, 0]
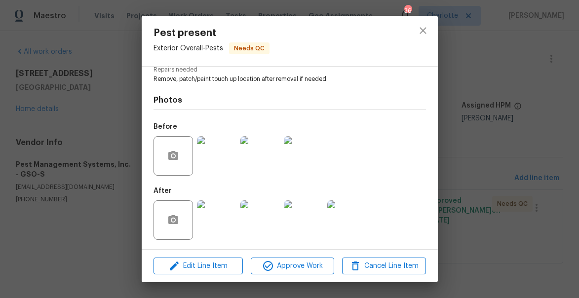
click at [213, 224] on img at bounding box center [216, 219] width 39 height 39
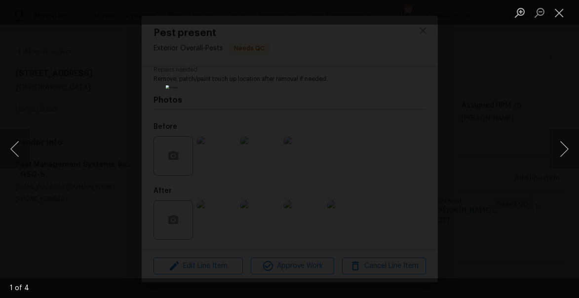
click at [556, 25] on div "Lightbox" at bounding box center [289, 149] width 579 height 298
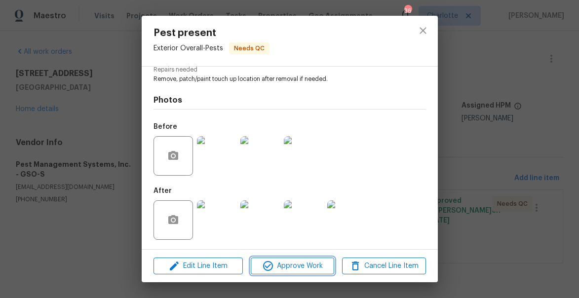
click at [297, 269] on span "Approve Work" at bounding box center [293, 266] width 78 height 12
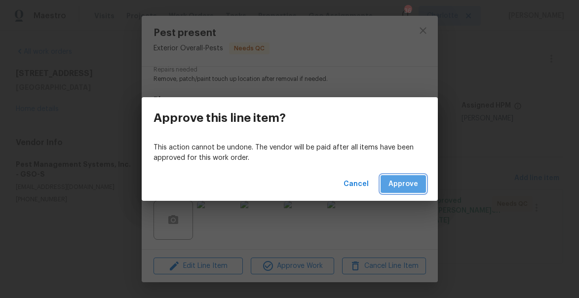
click at [405, 185] on span "Approve" at bounding box center [404, 184] width 30 height 12
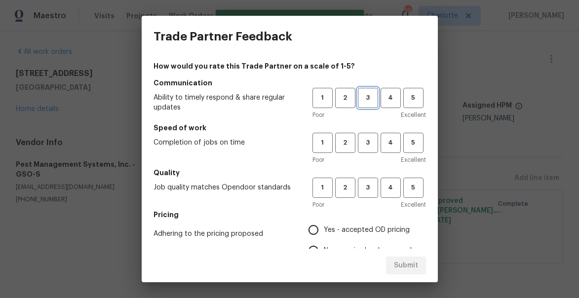
click at [364, 95] on span "3" at bounding box center [368, 97] width 18 height 11
click at [367, 140] on span "3" at bounding box center [368, 142] width 18 height 11
click at [368, 194] on button "3" at bounding box center [368, 188] width 20 height 20
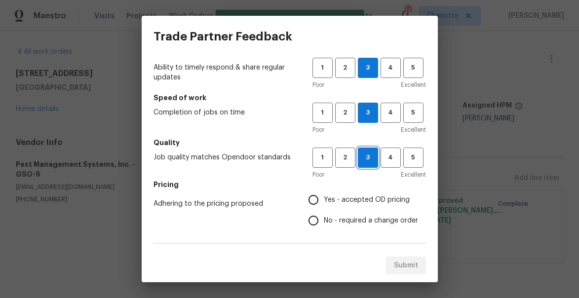
scroll to position [33, 0]
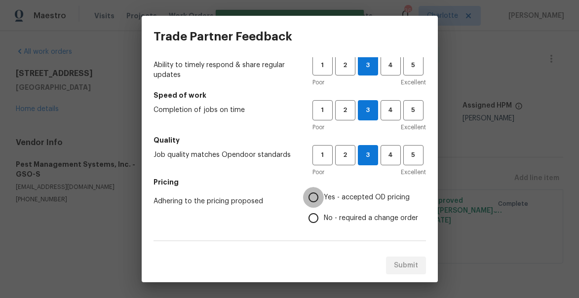
click at [316, 199] on input "Yes - accepted OD pricing" at bounding box center [313, 197] width 21 height 21
radio input "true"
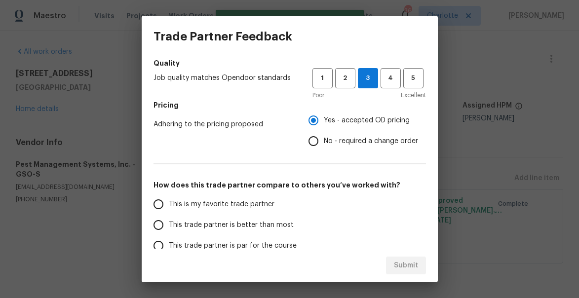
scroll to position [121, 0]
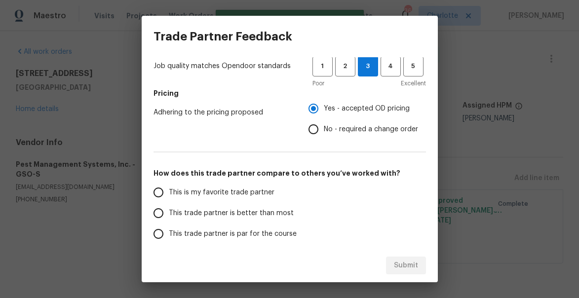
click at [203, 211] on span "This trade partner is better than most" at bounding box center [231, 213] width 125 height 10
click at [169, 211] on input "This trade partner is better than most" at bounding box center [158, 213] width 21 height 21
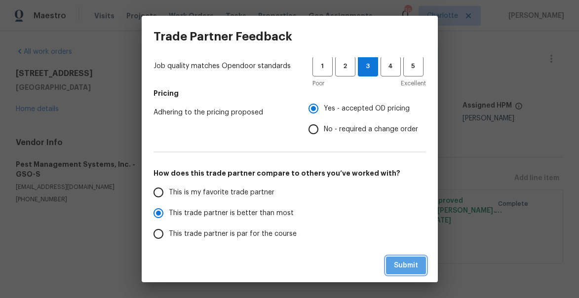
click at [402, 257] on button "Submit" at bounding box center [406, 266] width 40 height 18
radio input "true"
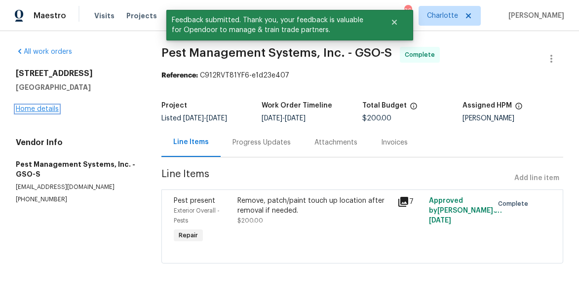
click at [54, 109] on link "Home details" at bounding box center [37, 109] width 43 height 7
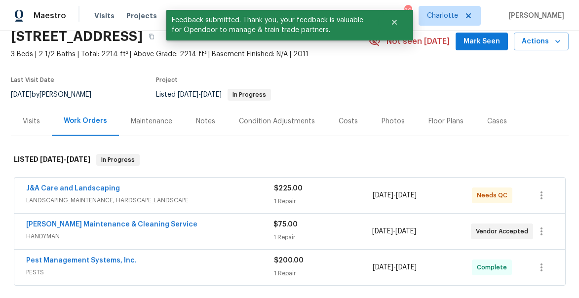
scroll to position [63, 0]
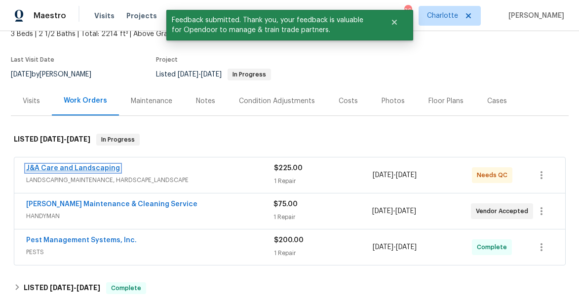
click at [92, 166] on link "J&A Care and Landscaping" at bounding box center [73, 168] width 94 height 7
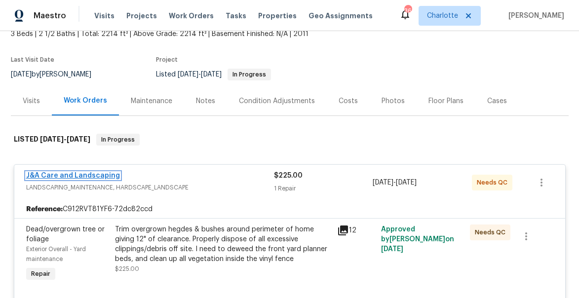
click at [77, 178] on link "J&A Care and Landscaping" at bounding box center [73, 175] width 94 height 7
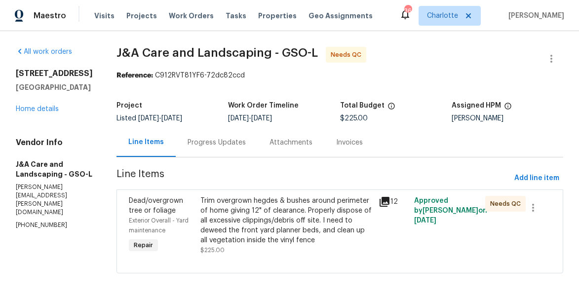
scroll to position [13, 0]
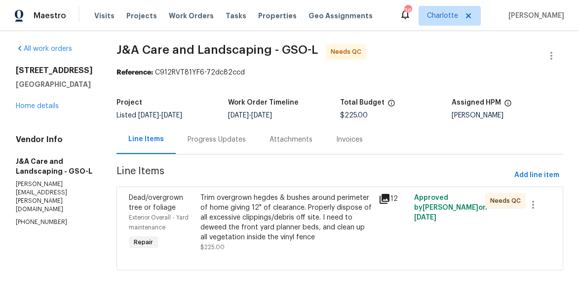
click at [397, 193] on div "12" at bounding box center [394, 199] width 30 height 12
click at [390, 194] on icon at bounding box center [385, 199] width 10 height 10
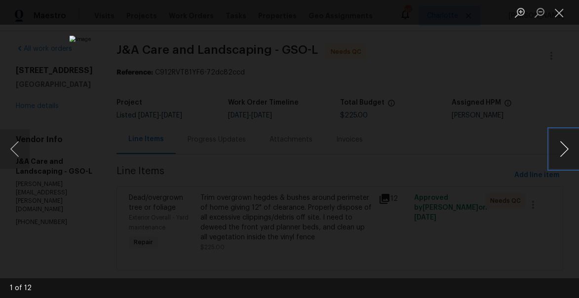
click at [562, 149] on button "Next image" at bounding box center [565, 148] width 30 height 39
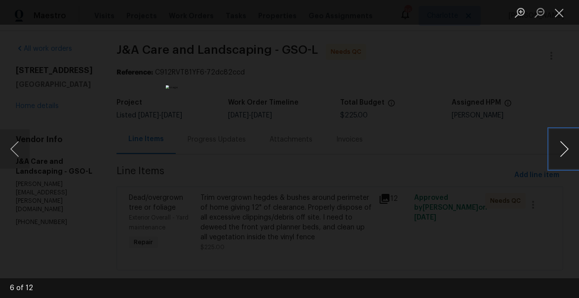
click at [562, 149] on button "Next image" at bounding box center [565, 148] width 30 height 39
click at [558, 12] on button "Close lightbox" at bounding box center [560, 12] width 20 height 17
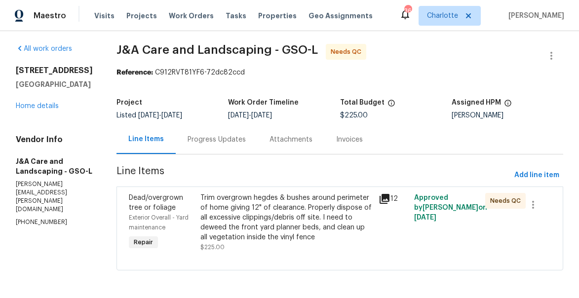
click at [244, 135] on div "Progress Updates" at bounding box center [217, 140] width 58 height 10
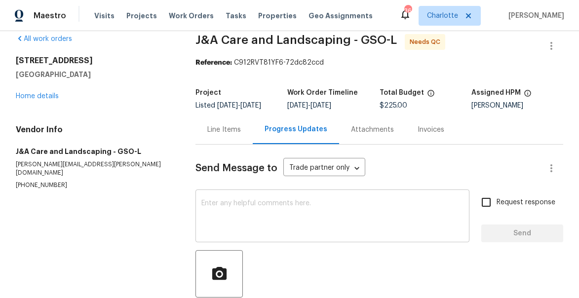
scroll to position [69, 0]
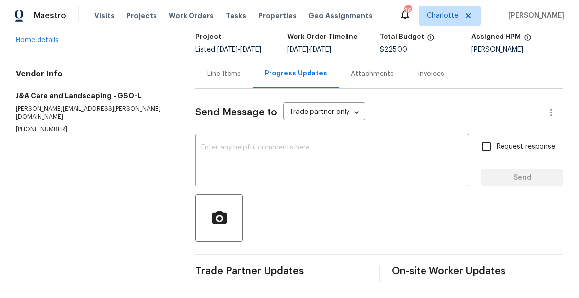
click at [222, 73] on div "Line Items" at bounding box center [224, 74] width 34 height 10
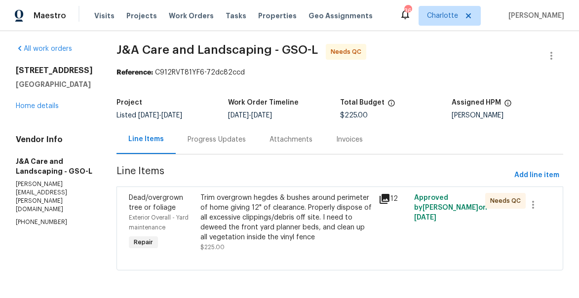
scroll to position [13, 0]
click at [258, 193] on div "Trim overgrown hegdes & bushes around perimeter of home giving 12" of clearance…" at bounding box center [286, 217] width 172 height 49
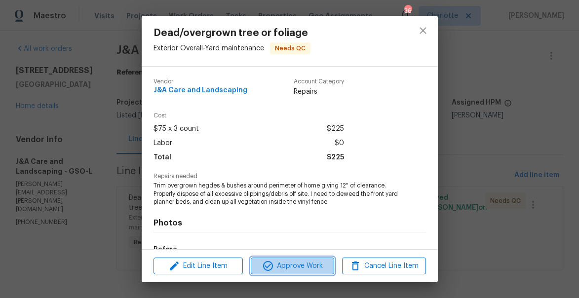
click at [280, 266] on span "Approve Work" at bounding box center [293, 266] width 78 height 12
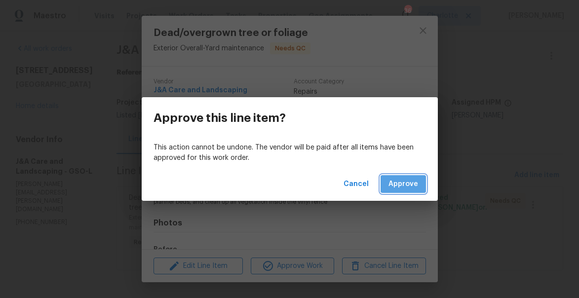
click at [411, 178] on button "Approve" at bounding box center [403, 184] width 45 height 18
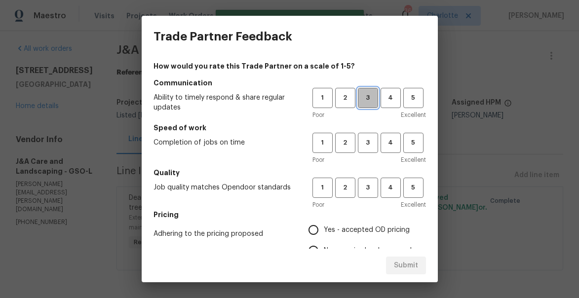
click at [372, 98] on span "3" at bounding box center [368, 97] width 18 height 11
click at [368, 146] on span "3" at bounding box center [368, 142] width 18 height 11
click at [364, 191] on span "3" at bounding box center [368, 187] width 18 height 11
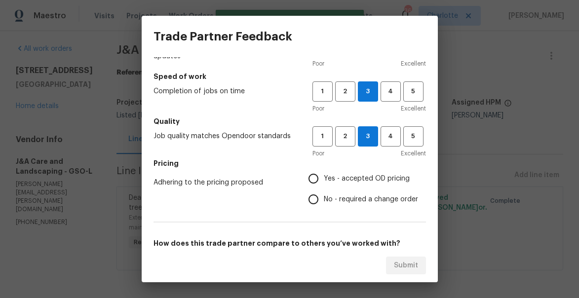
click at [313, 202] on input "No - required a change order" at bounding box center [313, 199] width 21 height 21
radio input "true"
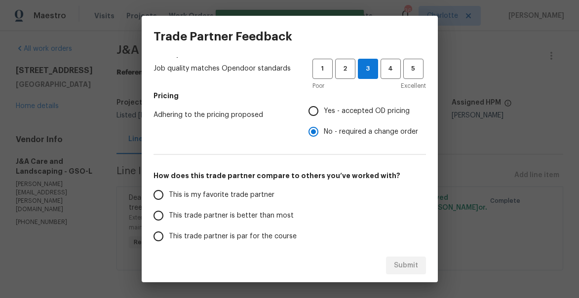
scroll to position [129, 0]
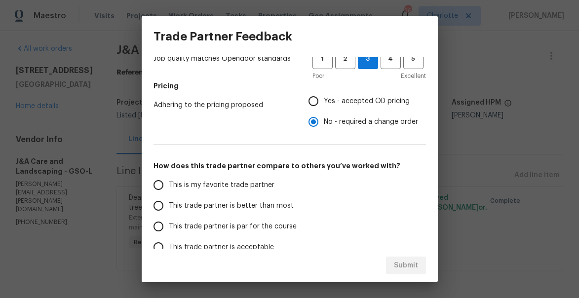
click at [313, 104] on input "Yes - accepted OD pricing" at bounding box center [313, 101] width 21 height 21
radio input "true"
click at [169, 204] on span "This trade partner is better than most" at bounding box center [231, 206] width 125 height 10
click at [169, 204] on input "This trade partner is better than most" at bounding box center [158, 206] width 21 height 21
click at [409, 261] on span "Submit" at bounding box center [406, 266] width 24 height 12
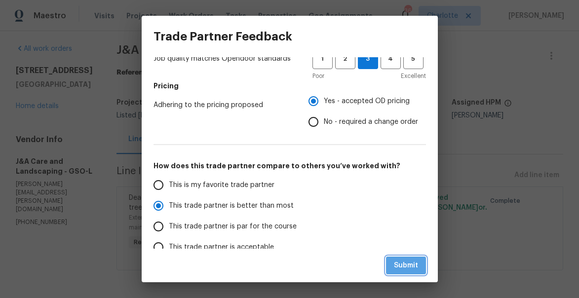
radio input "true"
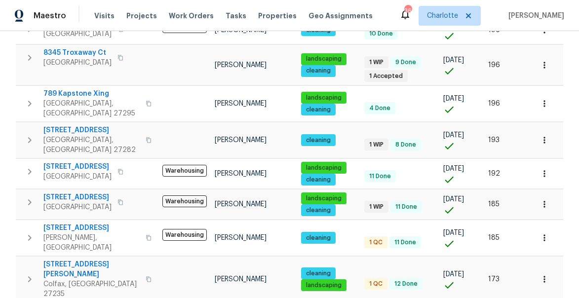
scroll to position [445, 0]
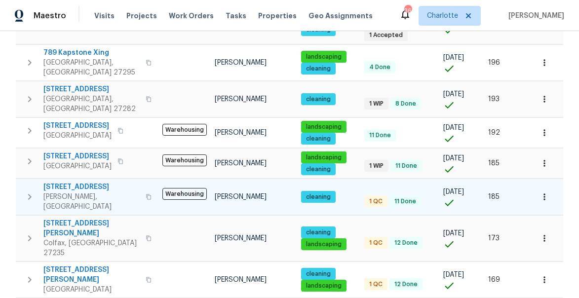
click at [51, 182] on span "[STREET_ADDRESS]" at bounding box center [91, 187] width 96 height 10
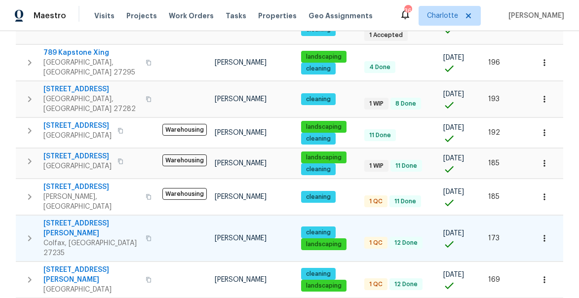
click at [72, 219] on span "[STREET_ADDRESS][PERSON_NAME]" at bounding box center [91, 229] width 96 height 20
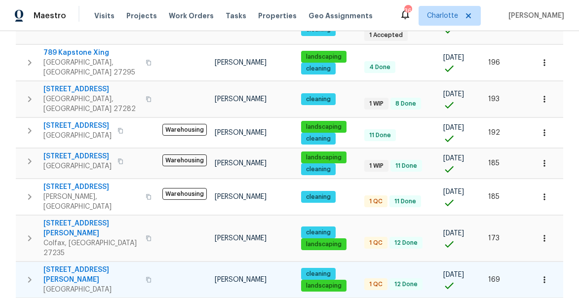
click at [71, 265] on span "[STREET_ADDRESS][PERSON_NAME]" at bounding box center [91, 275] width 96 height 20
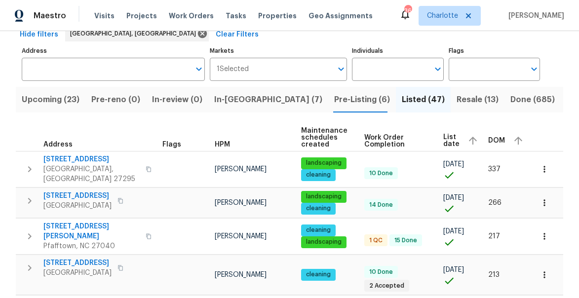
scroll to position [56, 0]
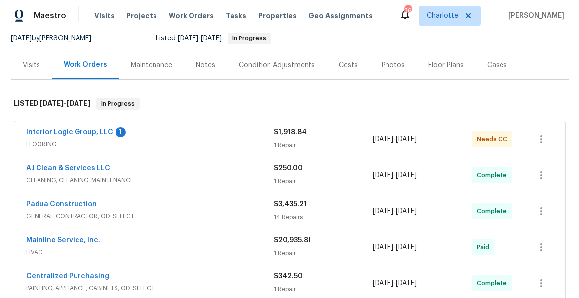
scroll to position [46, 0]
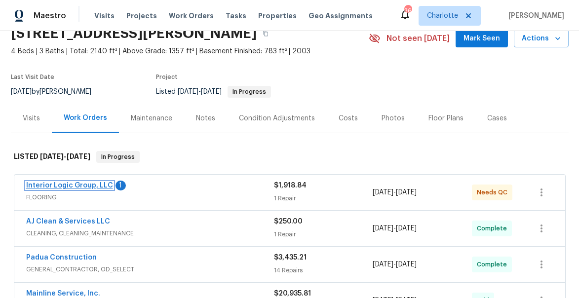
click at [58, 187] on link "Interior Logic Group, LLC" at bounding box center [69, 185] width 87 height 7
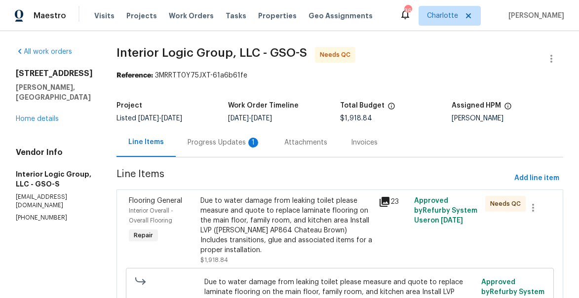
click at [234, 147] on div "Progress Updates 1" at bounding box center [224, 143] width 73 height 10
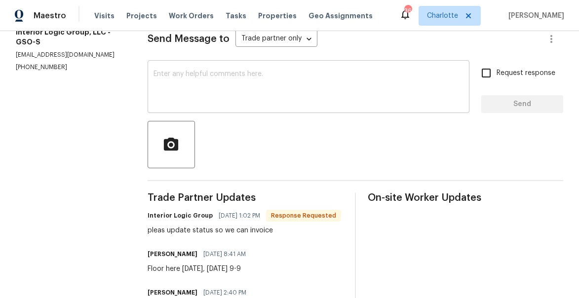
scroll to position [85, 0]
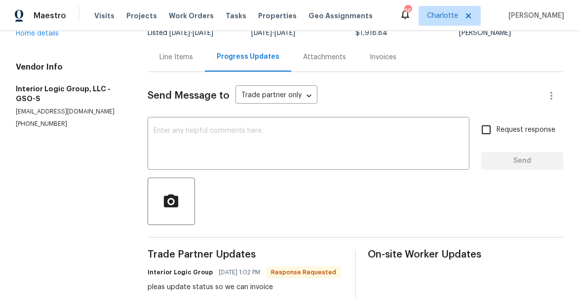
click at [184, 57] on div "Line Items" at bounding box center [176, 57] width 34 height 10
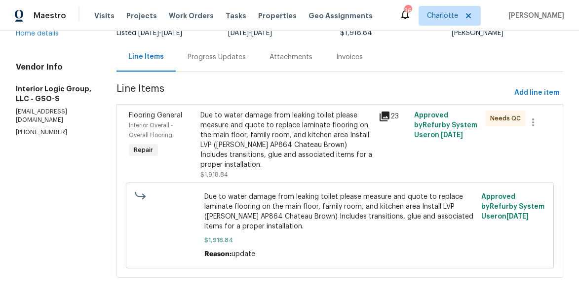
click at [248, 154] on div "Due to water damage from leaking toilet please measure and quote to replace lam…" at bounding box center [286, 140] width 172 height 59
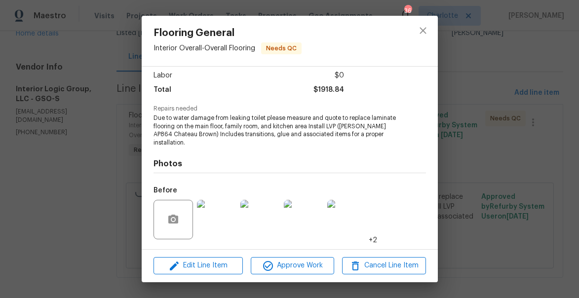
scroll to position [123, 0]
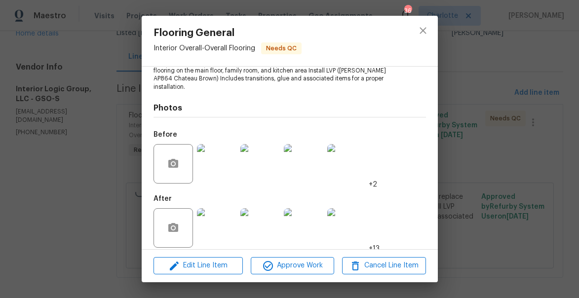
click at [218, 215] on img at bounding box center [216, 227] width 39 height 39
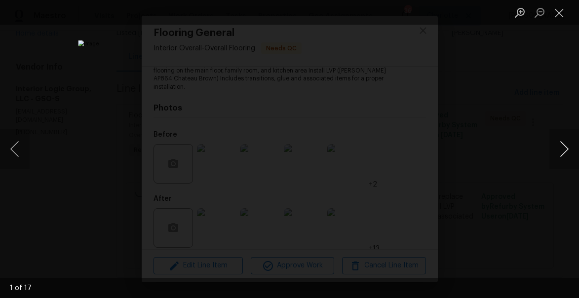
click at [570, 150] on button "Next image" at bounding box center [565, 148] width 30 height 39
click at [563, 148] on button "Next image" at bounding box center [565, 148] width 30 height 39
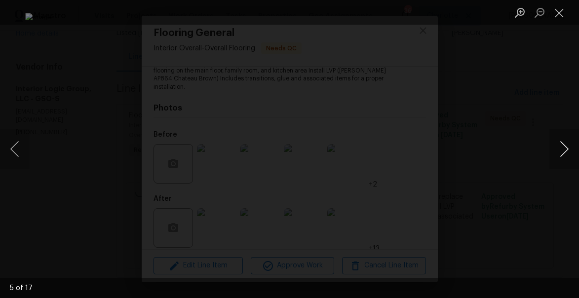
click at [563, 148] on button "Next image" at bounding box center [565, 148] width 30 height 39
click at [556, 12] on button "Close lightbox" at bounding box center [560, 12] width 20 height 17
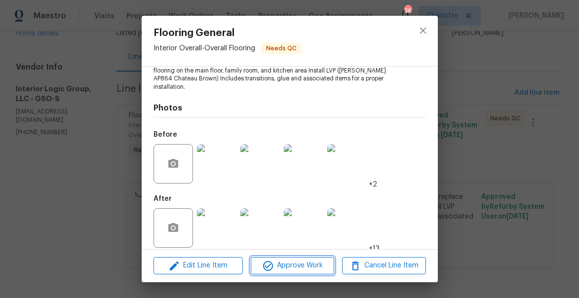
click at [302, 266] on span "Approve Work" at bounding box center [293, 266] width 78 height 12
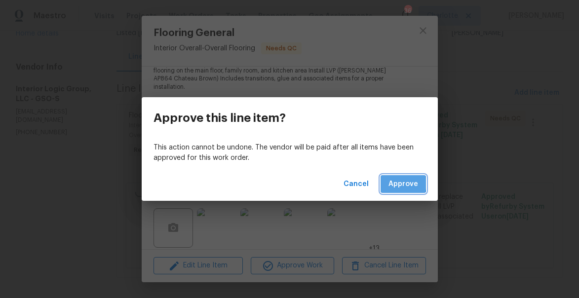
click at [396, 184] on span "Approve" at bounding box center [404, 184] width 30 height 12
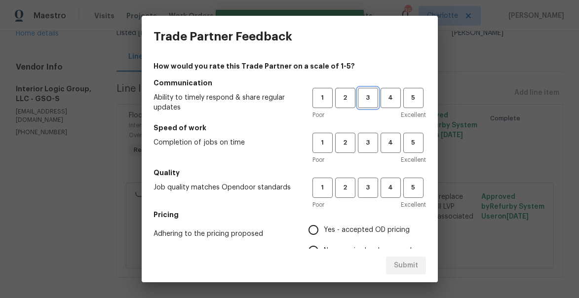
click at [367, 106] on button "3" at bounding box center [368, 98] width 20 height 20
click at [367, 148] on span "3" at bounding box center [368, 142] width 18 height 11
click at [364, 190] on span "3" at bounding box center [368, 187] width 18 height 11
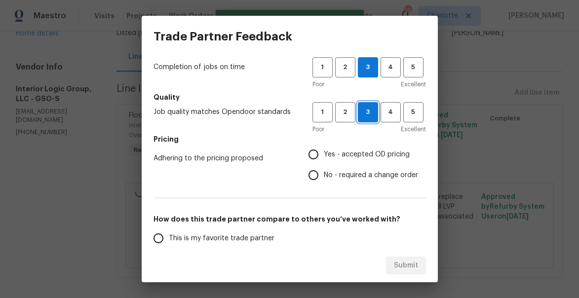
scroll to position [90, 0]
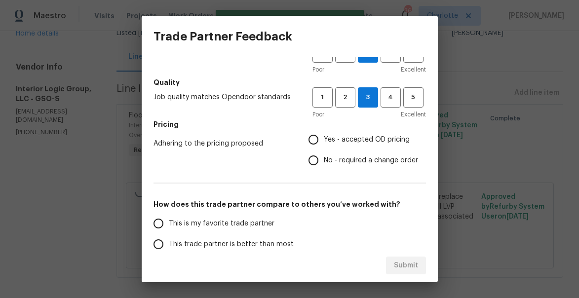
click at [311, 145] on input "Yes - accepted OD pricing" at bounding box center [313, 139] width 21 height 21
radio input "true"
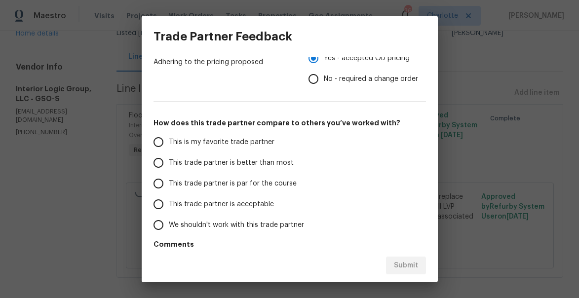
scroll to position [193, 0]
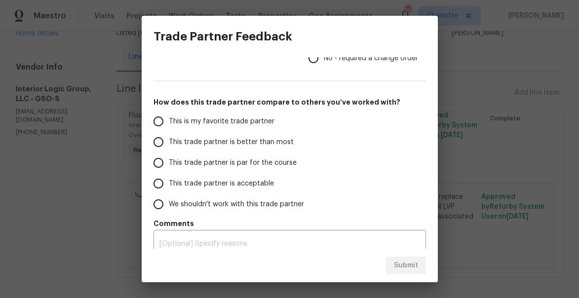
click at [169, 185] on span "This trade partner is acceptable" at bounding box center [221, 184] width 105 height 10
click at [169, 185] on input "This trade partner is acceptable" at bounding box center [158, 183] width 21 height 21
click at [410, 266] on span "Submit" at bounding box center [406, 266] width 24 height 12
radio input "true"
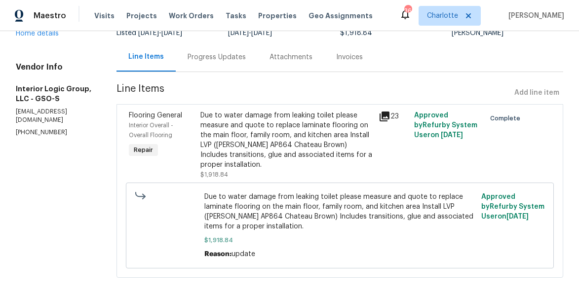
radio input "false"
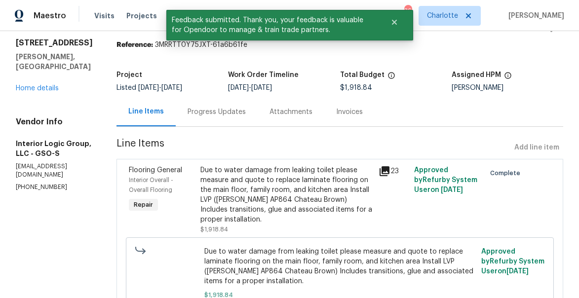
scroll to position [0, 0]
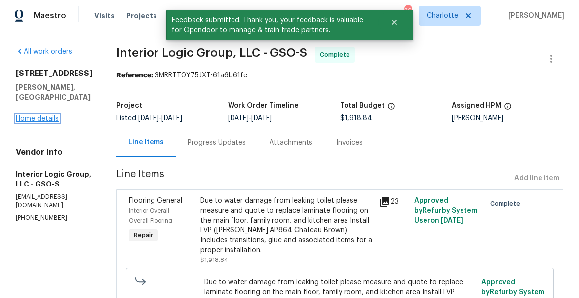
click at [32, 116] on link "Home details" at bounding box center [37, 119] width 43 height 7
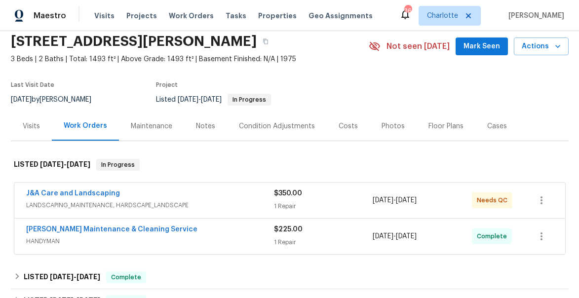
scroll to position [45, 0]
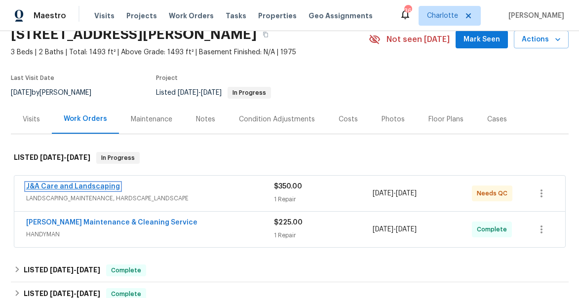
click at [66, 186] on link "J&A Care and Landscaping" at bounding box center [73, 186] width 94 height 7
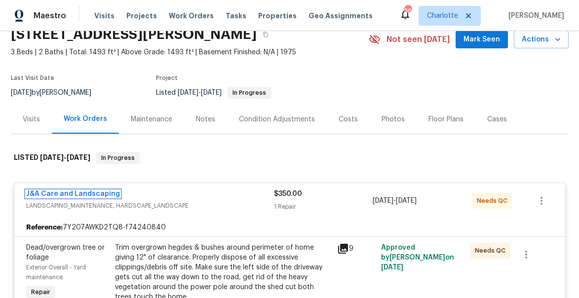
scroll to position [88, 0]
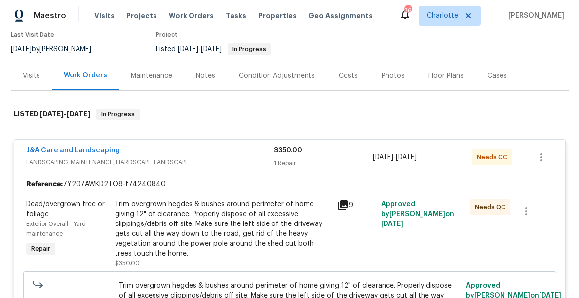
click at [171, 232] on div "Trim overgrown hegdes & bushes around perimeter of home giving 12" of clearance…" at bounding box center [223, 228] width 216 height 59
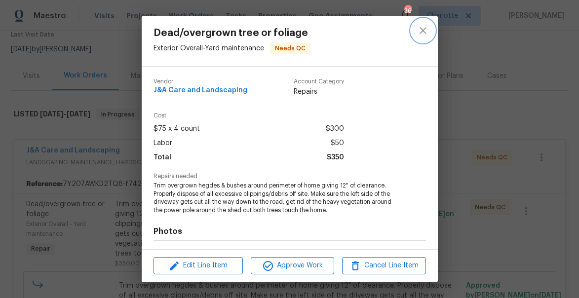
click at [425, 30] on icon "close" at bounding box center [423, 31] width 12 height 12
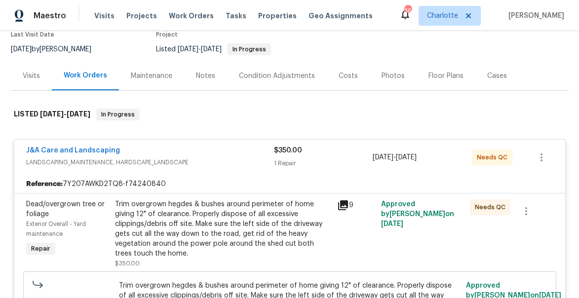
click at [87, 146] on span "J&A Care and Landscaping" at bounding box center [73, 151] width 94 height 10
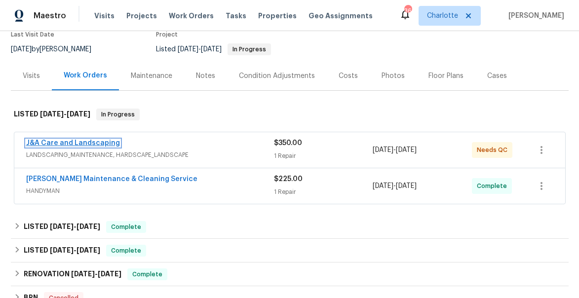
click at [87, 145] on link "J&A Care and Landscaping" at bounding box center [73, 143] width 94 height 7
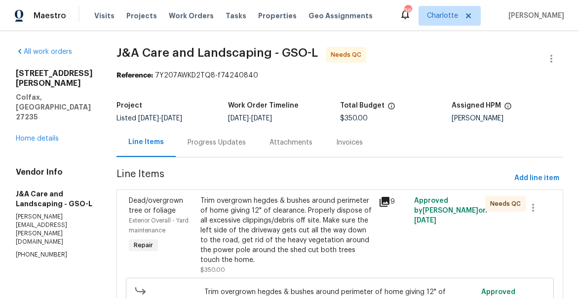
click at [226, 143] on div "Progress Updates" at bounding box center [217, 143] width 58 height 10
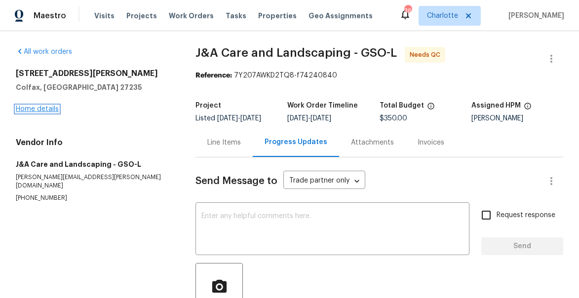
click at [50, 110] on link "Home details" at bounding box center [37, 109] width 43 height 7
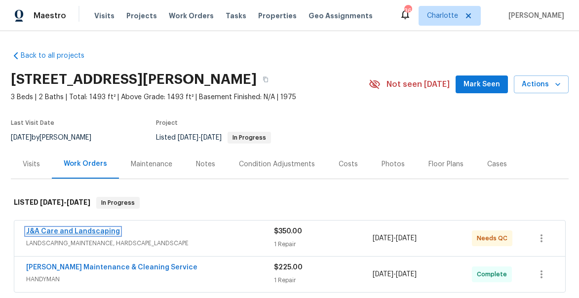
click at [96, 232] on link "J&A Care and Landscaping" at bounding box center [73, 231] width 94 height 7
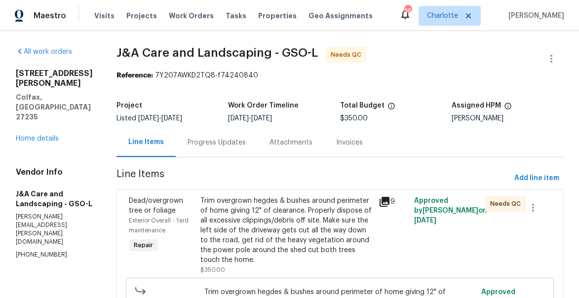
click at [390, 200] on icon at bounding box center [385, 202] width 10 height 10
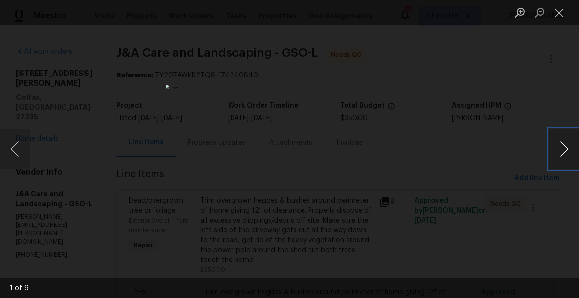
click at [563, 150] on button "Next image" at bounding box center [565, 148] width 30 height 39
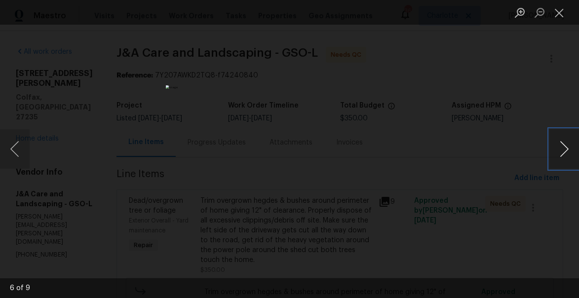
click at [563, 150] on button "Next image" at bounding box center [565, 148] width 30 height 39
click at [560, 16] on button "Close lightbox" at bounding box center [560, 12] width 20 height 17
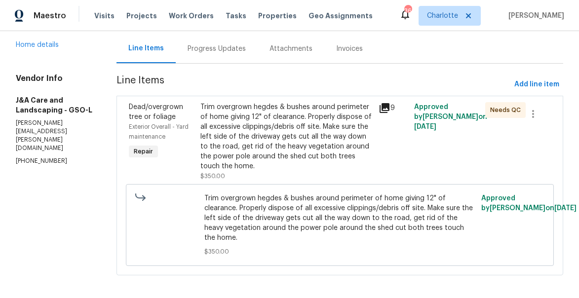
scroll to position [99, 0]
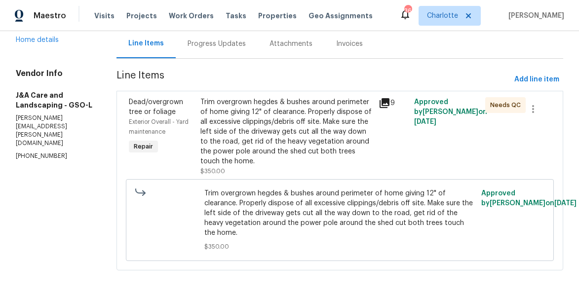
click at [290, 123] on div "Trim overgrown hegdes & bushes around perimeter of home giving 12" of clearance…" at bounding box center [286, 131] width 172 height 69
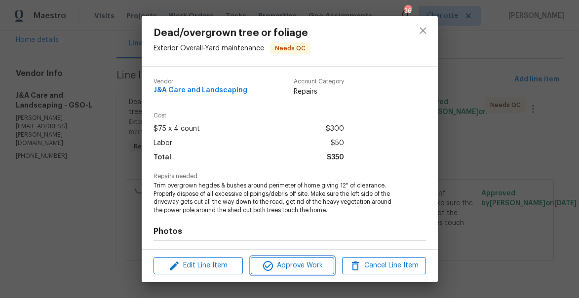
click at [292, 269] on span "Approve Work" at bounding box center [293, 266] width 78 height 12
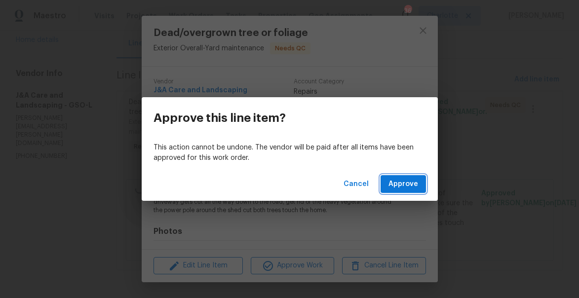
click at [404, 181] on span "Approve" at bounding box center [404, 184] width 30 height 12
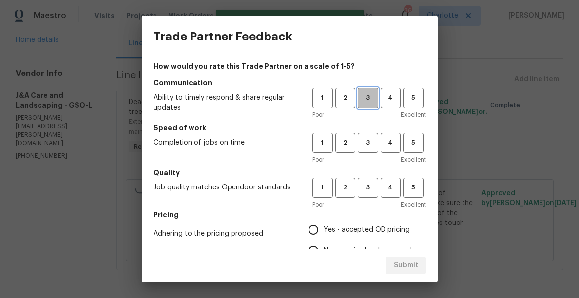
click at [364, 98] on span "3" at bounding box center [368, 97] width 18 height 11
click at [364, 148] on span "3" at bounding box center [368, 142] width 18 height 11
click at [365, 196] on button "3" at bounding box center [368, 188] width 20 height 20
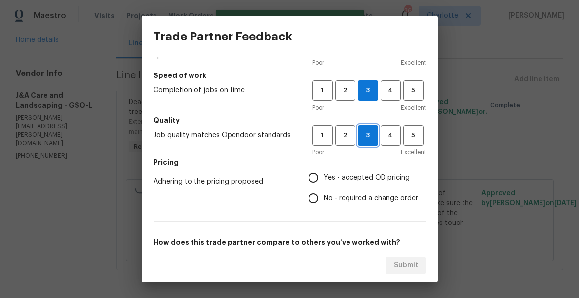
scroll to position [115, 0]
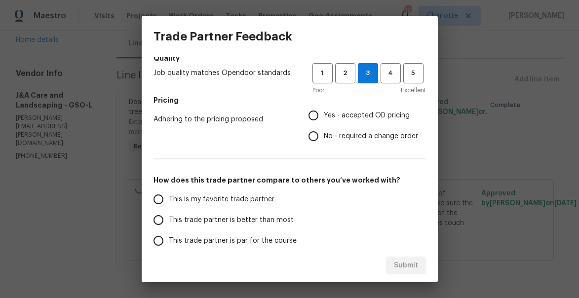
click at [240, 219] on span "This trade partner is better than most" at bounding box center [231, 220] width 125 height 10
click at [169, 219] on input "This trade partner is better than most" at bounding box center [158, 220] width 21 height 21
radio input "true"
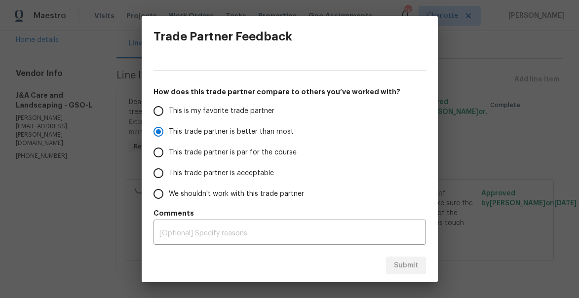
scroll to position [141, 0]
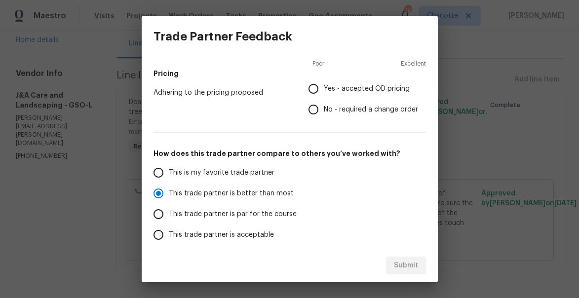
click at [313, 110] on input "No - required a change order" at bounding box center [313, 109] width 21 height 21
radio input "false"
click at [314, 88] on input "Yes - accepted OD pricing" at bounding box center [313, 89] width 21 height 21
click at [411, 262] on span "Submit" at bounding box center [406, 266] width 24 height 12
radio input "false"
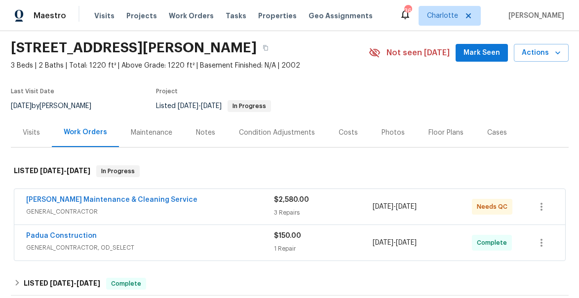
scroll to position [34, 0]
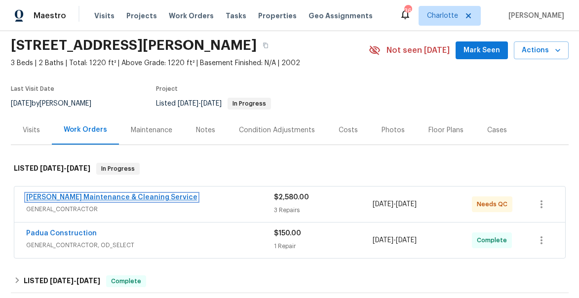
click at [81, 197] on link "[PERSON_NAME] Maintenance & Cleaning Service" at bounding box center [111, 197] width 171 height 7
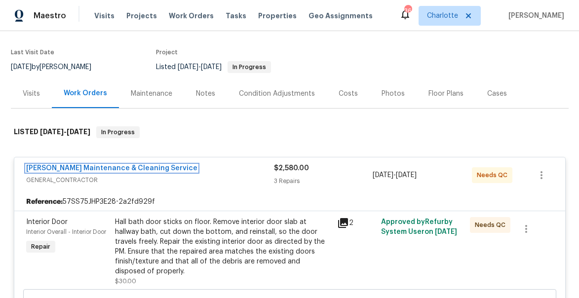
scroll to position [72, 0]
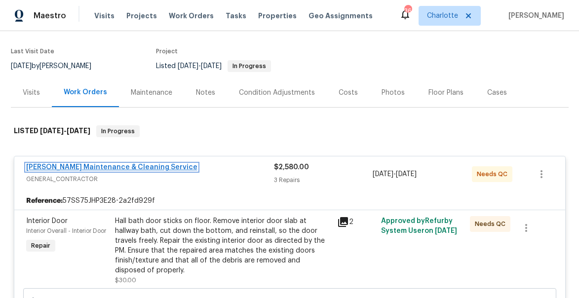
click at [121, 167] on link "Baker's Maintenance & Cleaning Service" at bounding box center [111, 167] width 171 height 7
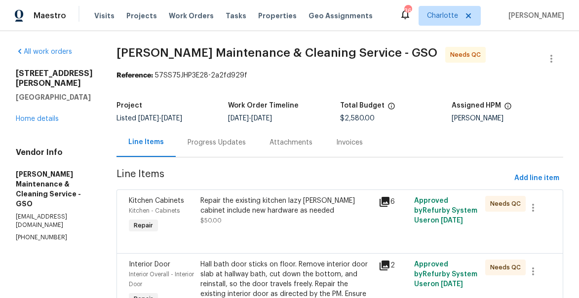
click at [266, 209] on div "Repair the existing kitchen lazy susan cabinet include new hardware as needed" at bounding box center [286, 206] width 172 height 20
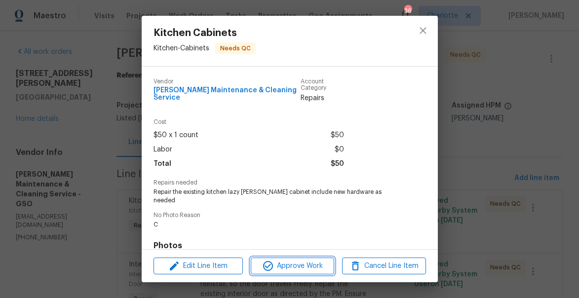
click at [296, 264] on span "Approve Work" at bounding box center [293, 266] width 78 height 12
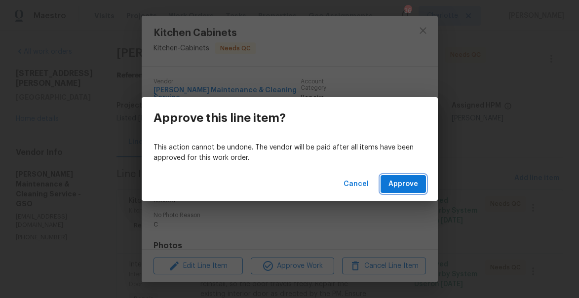
click at [403, 186] on span "Approve" at bounding box center [404, 184] width 30 height 12
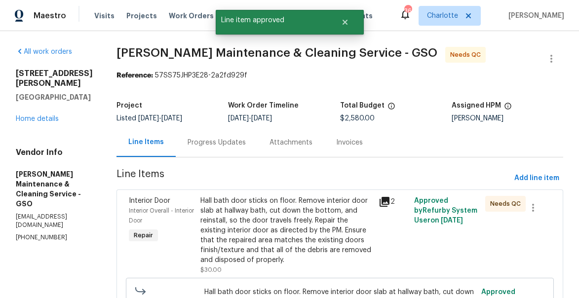
click at [291, 213] on div "Hall bath door sticks on floor. Remove interior door slab at hallway bath, cut …" at bounding box center [286, 230] width 172 height 69
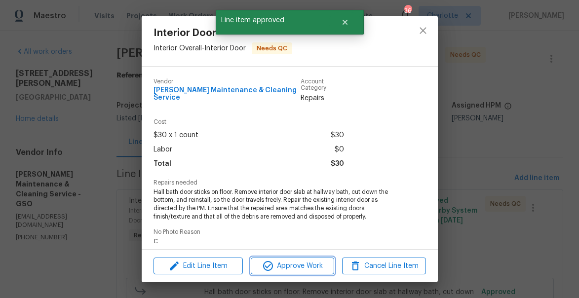
click at [304, 267] on span "Approve Work" at bounding box center [293, 266] width 78 height 12
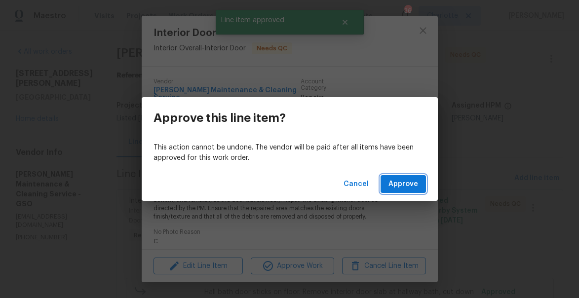
click at [403, 186] on span "Approve" at bounding box center [404, 184] width 30 height 12
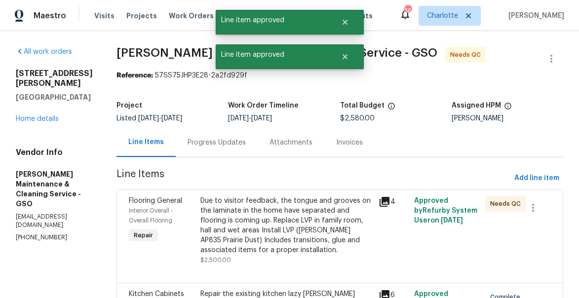
click at [289, 220] on div "Due to visitor feedback, the tongue and grooves on the laminate in the home hav…" at bounding box center [286, 225] width 172 height 59
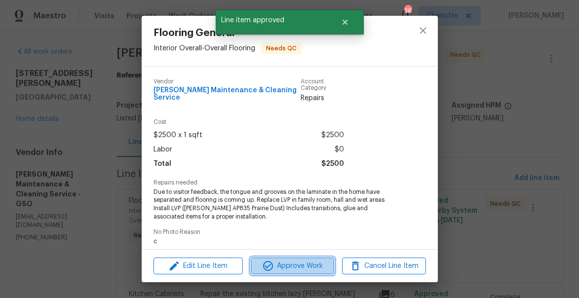
click at [303, 268] on span "Approve Work" at bounding box center [293, 266] width 78 height 12
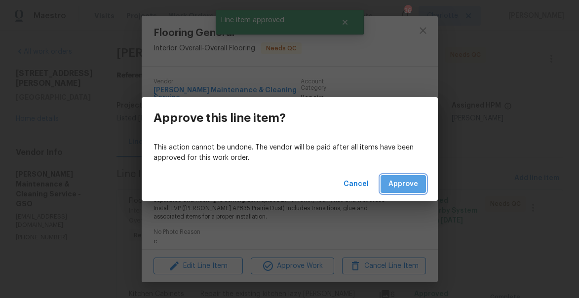
click at [421, 180] on button "Approve" at bounding box center [403, 184] width 45 height 18
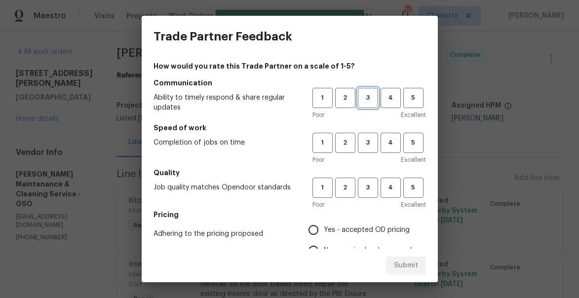
click at [370, 96] on span "3" at bounding box center [368, 97] width 18 height 11
click at [371, 138] on span "3" at bounding box center [368, 142] width 18 height 11
click at [365, 184] on span "3" at bounding box center [368, 187] width 18 height 11
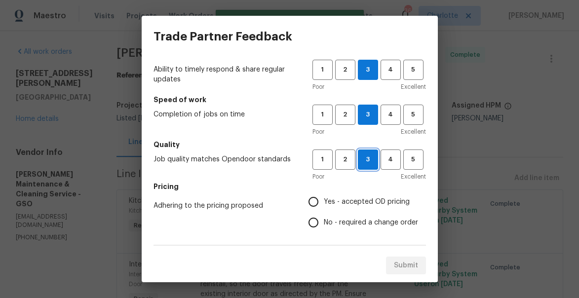
scroll to position [31, 0]
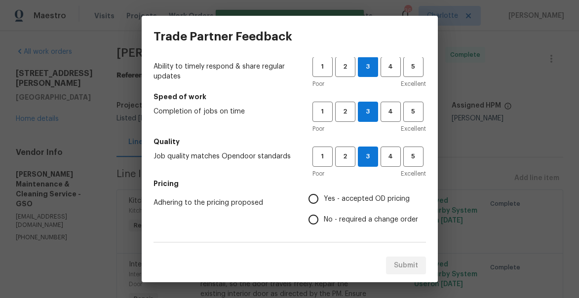
click at [310, 197] on input "Yes - accepted OD pricing" at bounding box center [313, 199] width 21 height 21
radio input "true"
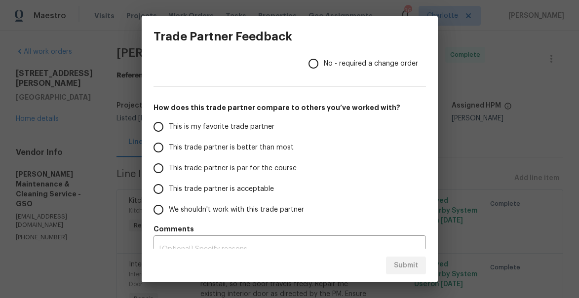
scroll to position [200, 0]
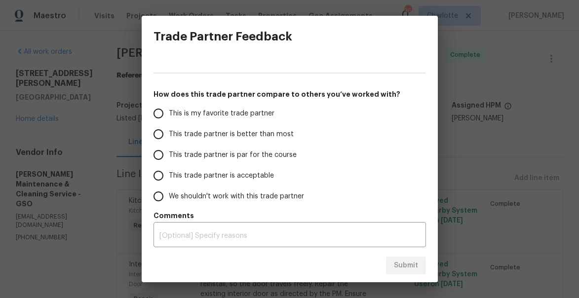
click at [180, 178] on span "This trade partner is acceptable" at bounding box center [221, 176] width 105 height 10
click at [169, 178] on input "This trade partner is acceptable" at bounding box center [158, 175] width 21 height 21
radio input "false"
click at [181, 155] on span "This trade partner is par for the course" at bounding box center [233, 155] width 128 height 10
click at [169, 155] on input "This trade partner is par for the course" at bounding box center [158, 155] width 21 height 21
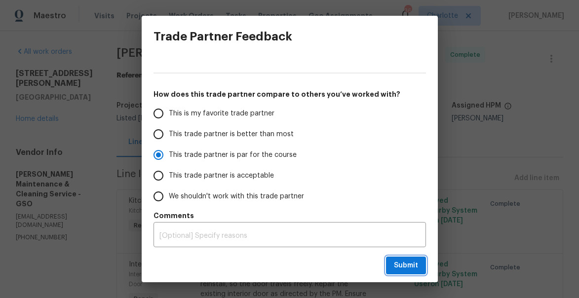
click at [406, 262] on span "Submit" at bounding box center [406, 266] width 24 height 12
radio input "true"
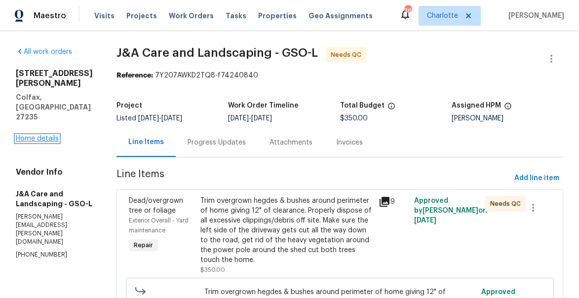
click at [50, 135] on link "Home details" at bounding box center [37, 138] width 43 height 7
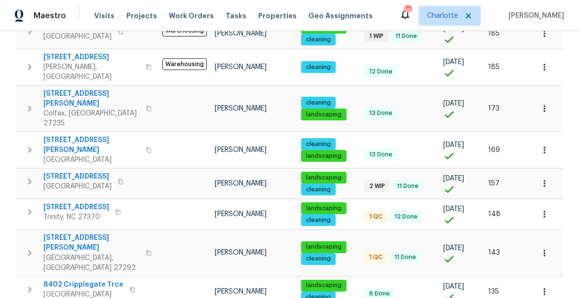
scroll to position [617, 0]
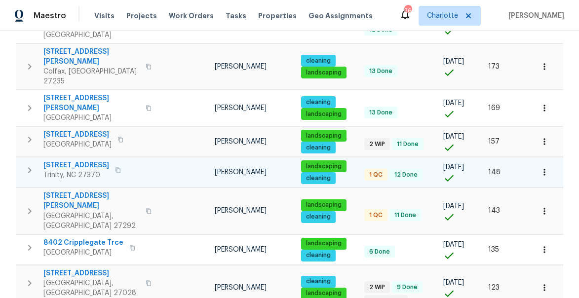
click at [65, 160] on span "[STREET_ADDRESS]" at bounding box center [76, 165] width 66 height 10
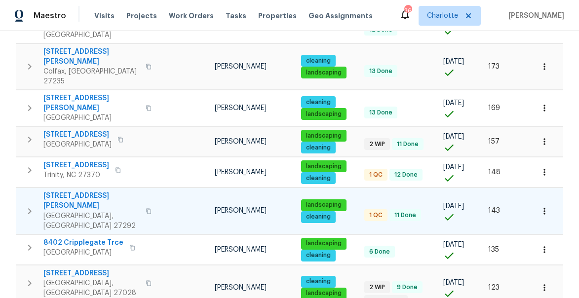
click at [65, 191] on span "[STREET_ADDRESS][PERSON_NAME]" at bounding box center [91, 201] width 96 height 20
click at [542, 206] on icon "button" at bounding box center [545, 211] width 10 height 10
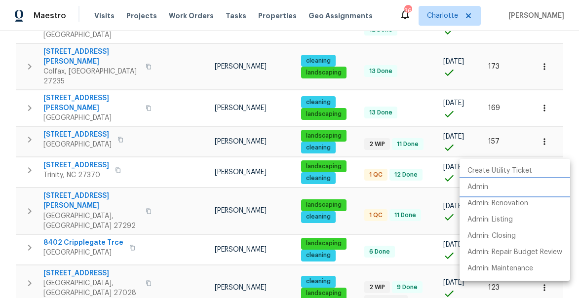
click at [484, 184] on p "Admin" at bounding box center [478, 187] width 21 height 10
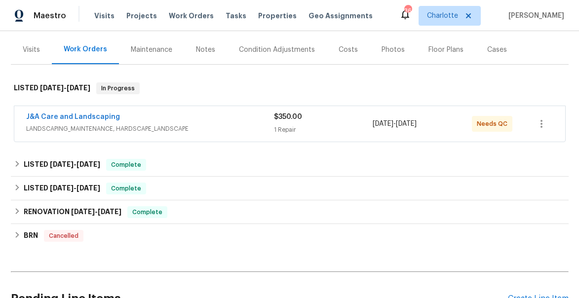
scroll to position [116, 0]
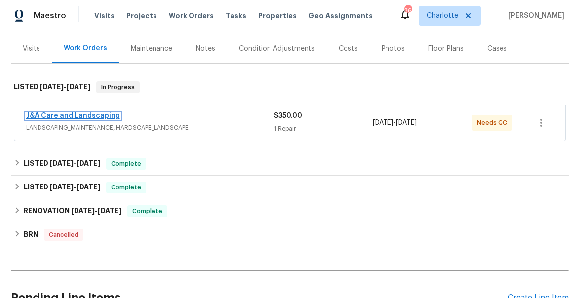
click at [81, 115] on link "J&A Care and Landscaping" at bounding box center [73, 116] width 94 height 7
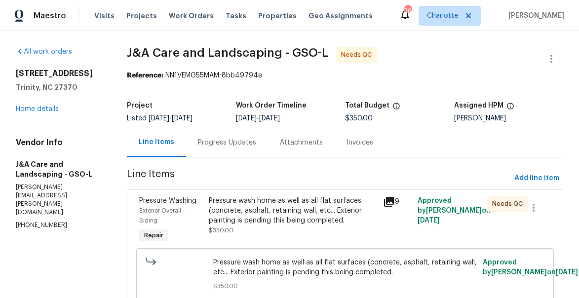
click at [388, 198] on icon at bounding box center [389, 202] width 12 height 12
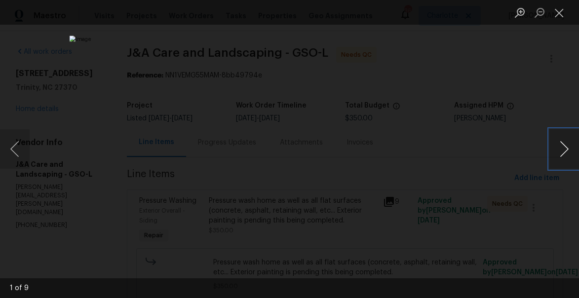
click at [574, 147] on button "Next image" at bounding box center [565, 148] width 30 height 39
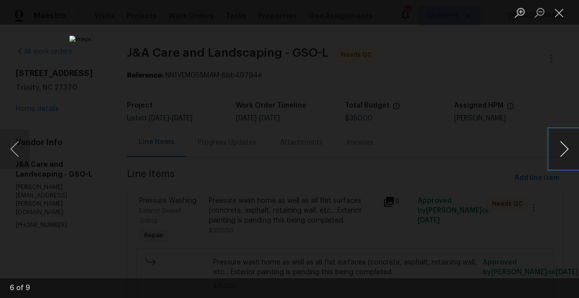
click at [574, 147] on button "Next image" at bounding box center [565, 148] width 30 height 39
click at [563, 15] on button "Close lightbox" at bounding box center [560, 12] width 20 height 17
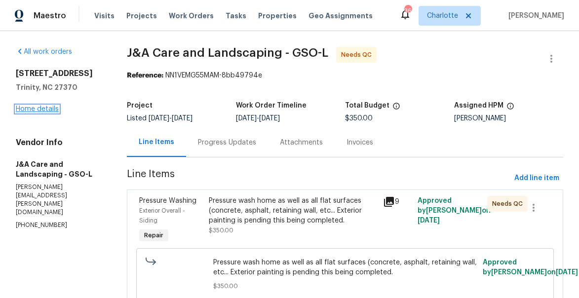
click at [37, 108] on link "Home details" at bounding box center [37, 109] width 43 height 7
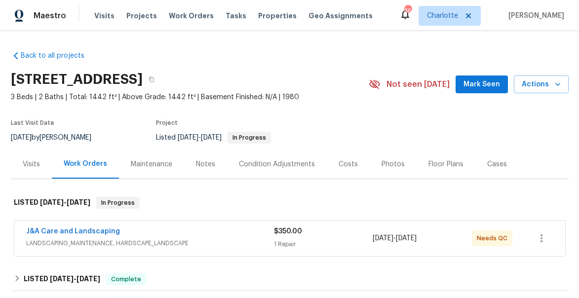
click at [198, 165] on div "Notes" at bounding box center [205, 164] width 19 height 10
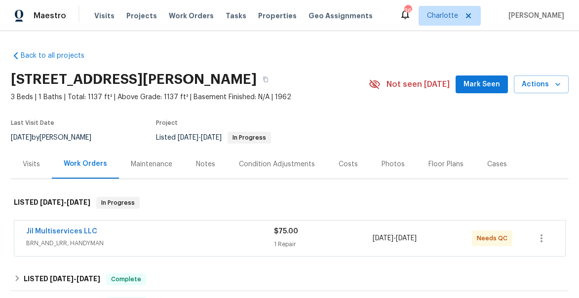
click at [203, 162] on div "Notes" at bounding box center [205, 164] width 19 height 10
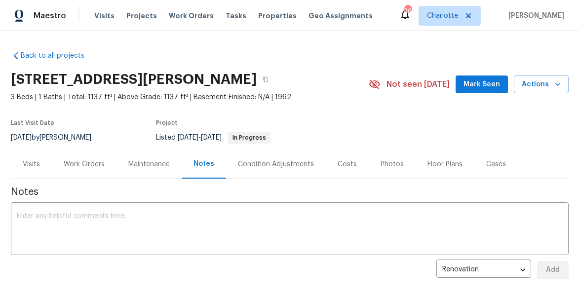
click at [76, 162] on div "Work Orders" at bounding box center [84, 164] width 41 height 10
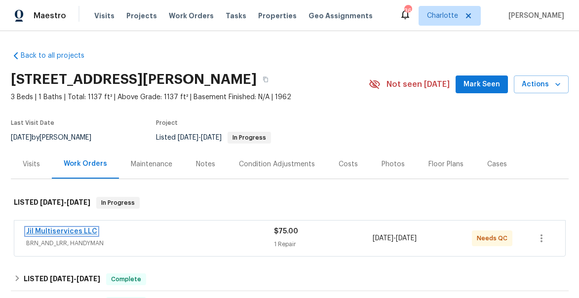
click at [64, 234] on link "Jil Multiservices LLC" at bounding box center [61, 231] width 71 height 7
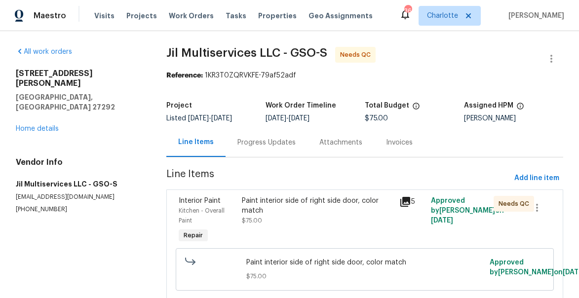
scroll to position [36, 0]
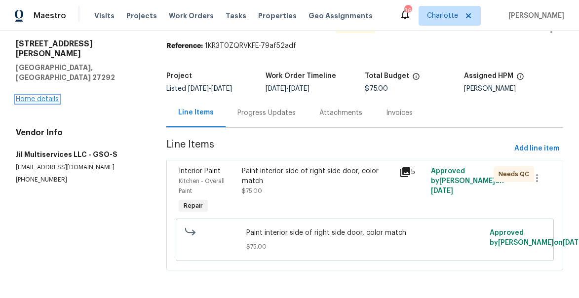
click at [45, 96] on link "Home details" at bounding box center [37, 99] width 43 height 7
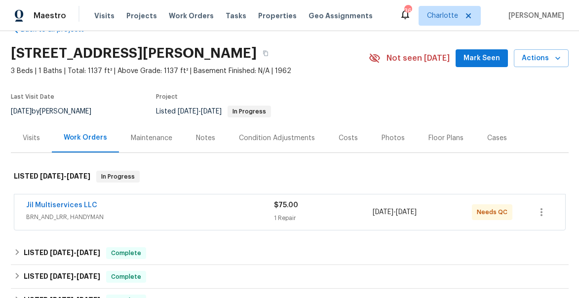
scroll to position [69, 0]
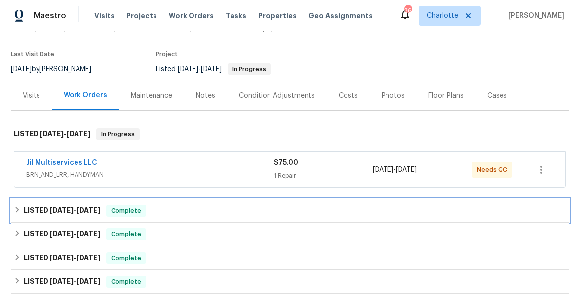
click at [15, 205] on div "LISTED [DATE] - [DATE] Complete" at bounding box center [290, 211] width 552 height 12
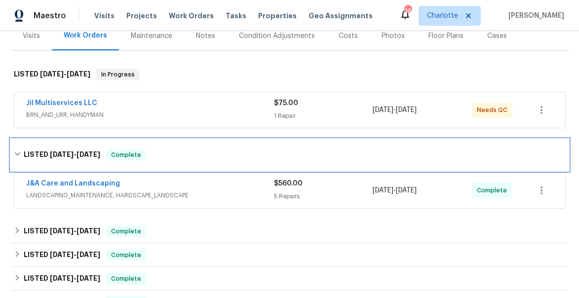
scroll to position [133, 0]
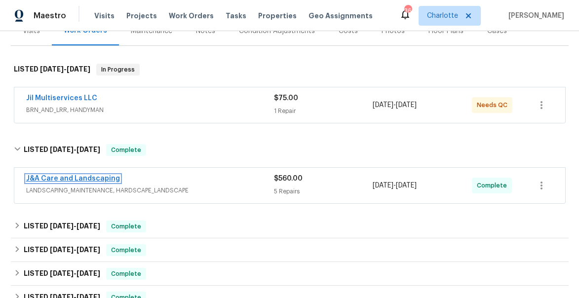
click at [91, 180] on link "J&A Care and Landscaping" at bounding box center [73, 178] width 94 height 7
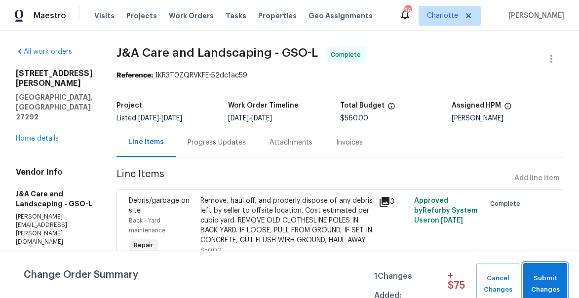
click at [549, 282] on span "Submit Changes" at bounding box center [545, 284] width 34 height 23
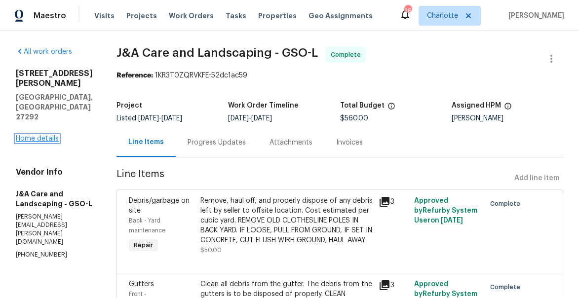
click at [22, 135] on link "Home details" at bounding box center [37, 138] width 43 height 7
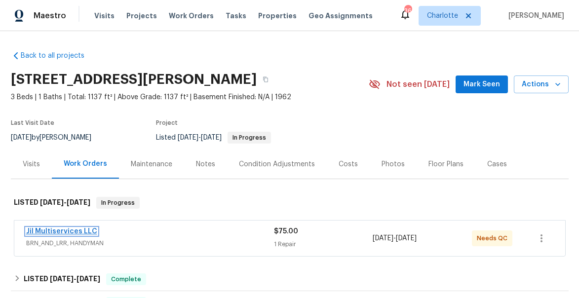
click at [76, 231] on link "Jil Multiservices LLC" at bounding box center [61, 231] width 71 height 7
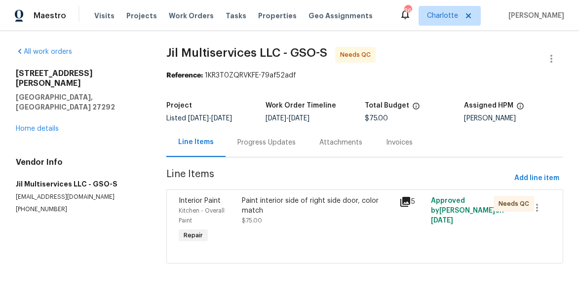
click at [278, 206] on div "Paint interior side of right side door, color match" at bounding box center [318, 206] width 152 height 20
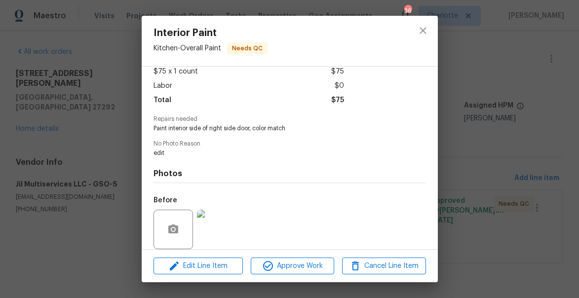
scroll to position [131, 0]
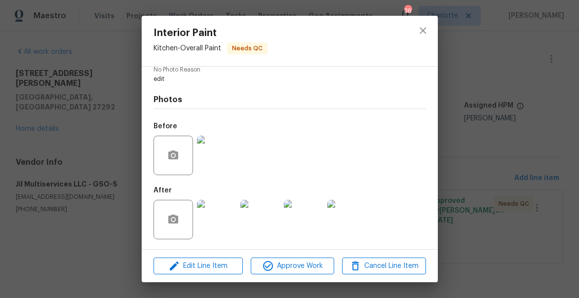
click at [220, 214] on img at bounding box center [216, 219] width 39 height 39
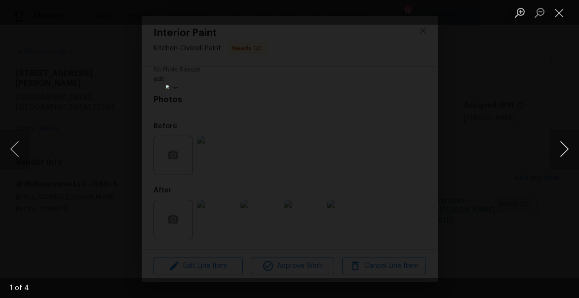
click at [569, 154] on button "Next image" at bounding box center [565, 148] width 30 height 39
click at [563, 11] on button "Close lightbox" at bounding box center [560, 12] width 20 height 17
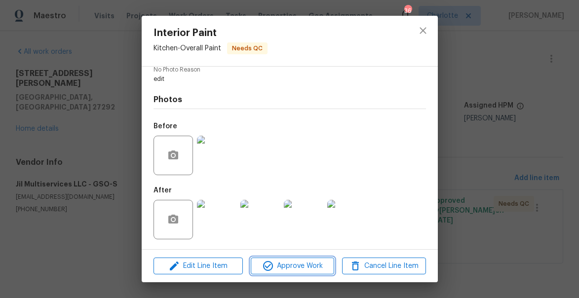
click at [289, 261] on span "Approve Work" at bounding box center [293, 266] width 78 height 12
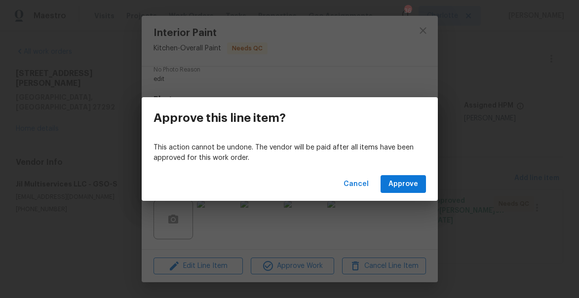
click at [406, 169] on div "Cancel Approve" at bounding box center [290, 184] width 296 height 34
click at [408, 185] on span "Approve" at bounding box center [404, 184] width 30 height 12
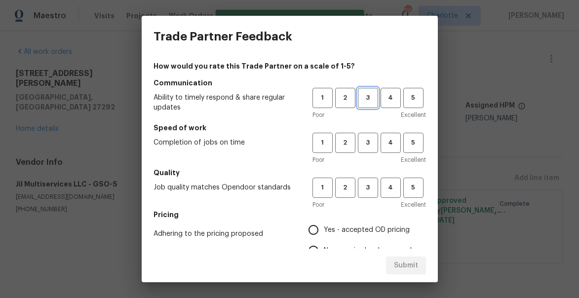
click at [371, 99] on span "3" at bounding box center [368, 97] width 18 height 11
click at [370, 148] on span "3" at bounding box center [368, 142] width 18 height 11
click at [369, 186] on span "3" at bounding box center [368, 187] width 18 height 11
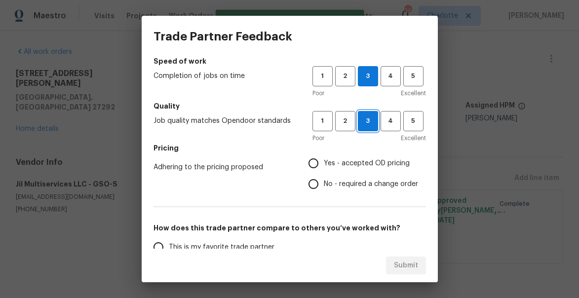
scroll to position [86, 0]
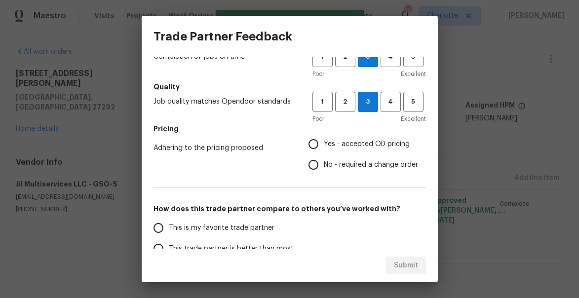
click at [313, 169] on input "No - required a change order" at bounding box center [313, 165] width 21 height 21
radio input "true"
click at [321, 141] on input "Yes - accepted OD pricing" at bounding box center [313, 144] width 21 height 21
radio input "true"
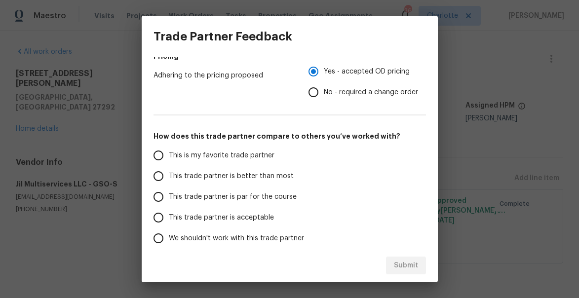
scroll to position [159, 0]
click at [195, 202] on label "This trade partner is par for the course" at bounding box center [226, 196] width 156 height 21
click at [169, 202] on input "This trade partner is par for the course" at bounding box center [158, 196] width 21 height 21
click at [409, 260] on span "Submit" at bounding box center [406, 266] width 24 height 12
radio input "true"
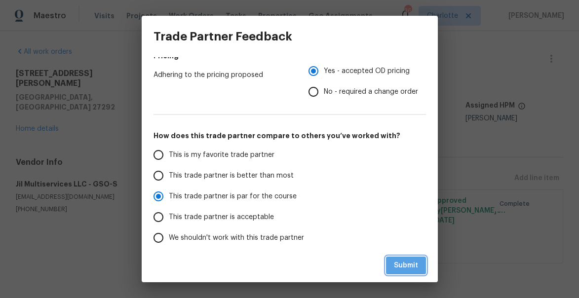
radio input "false"
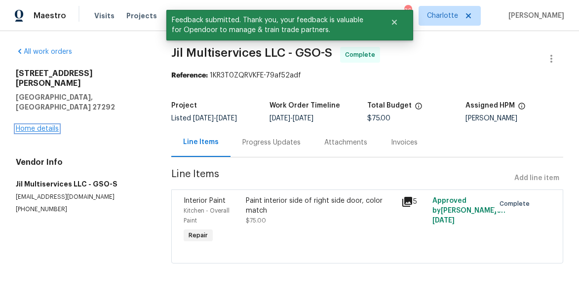
click at [47, 125] on link "Home details" at bounding box center [37, 128] width 43 height 7
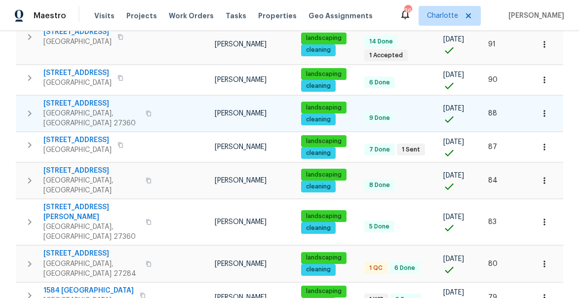
scroll to position [945, 0]
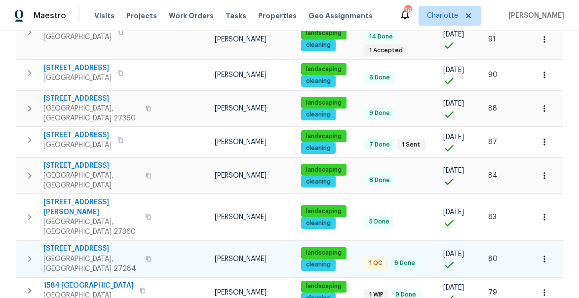
click at [66, 244] on span "[STREET_ADDRESS]" at bounding box center [91, 249] width 96 height 10
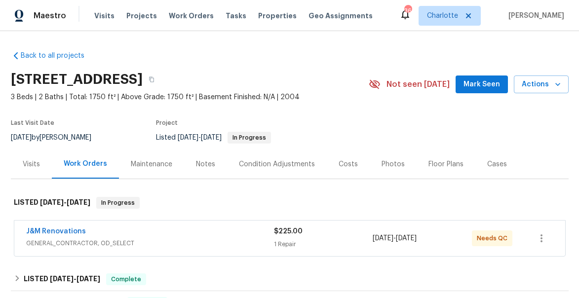
scroll to position [48, 0]
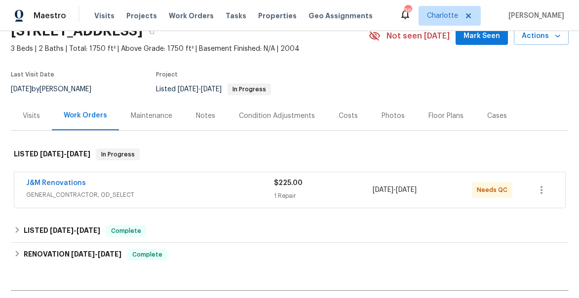
click at [216, 117] on div "Notes" at bounding box center [205, 115] width 43 height 29
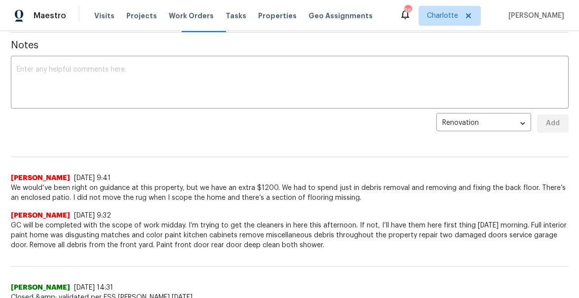
scroll to position [49, 0]
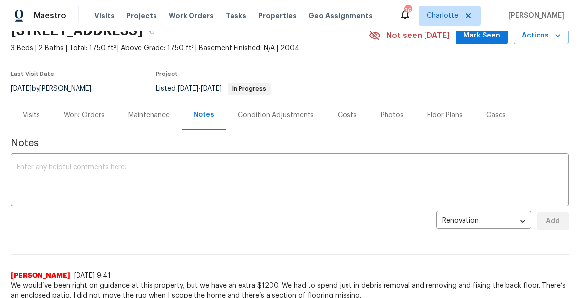
click at [81, 115] on div "Work Orders" at bounding box center [84, 116] width 41 height 10
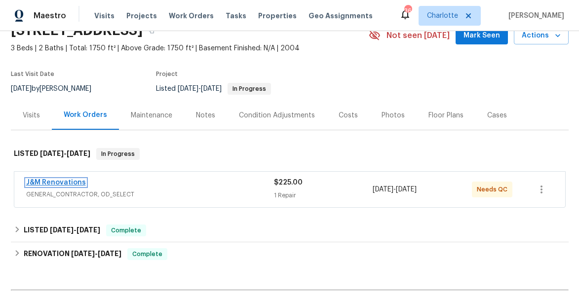
click at [57, 182] on link "J&M Renovations" at bounding box center [56, 182] width 60 height 7
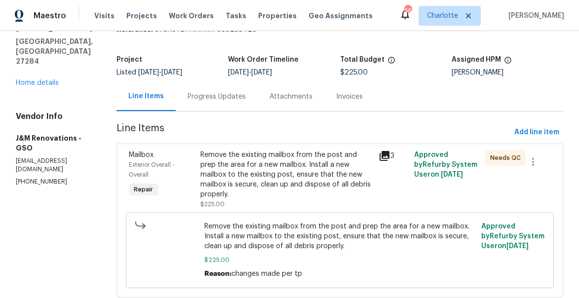
scroll to position [64, 0]
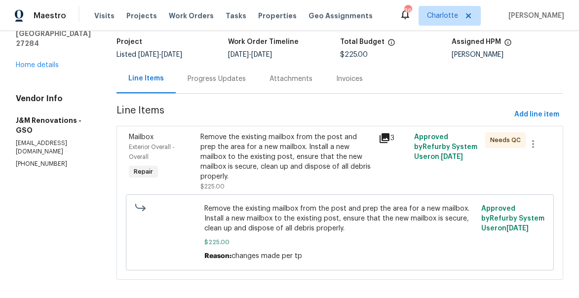
click at [385, 137] on icon at bounding box center [385, 138] width 10 height 10
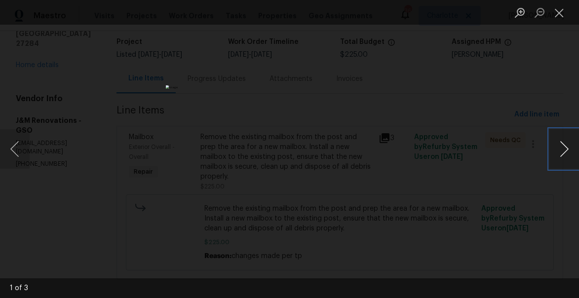
click at [561, 147] on button "Next image" at bounding box center [565, 148] width 30 height 39
click at [559, 13] on button "Close lightbox" at bounding box center [560, 12] width 20 height 17
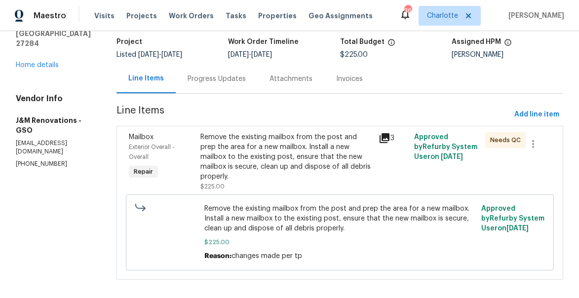
click at [249, 158] on div "Remove the existing mailbox from the post and prep the area for a new mailbox. …" at bounding box center [286, 156] width 172 height 49
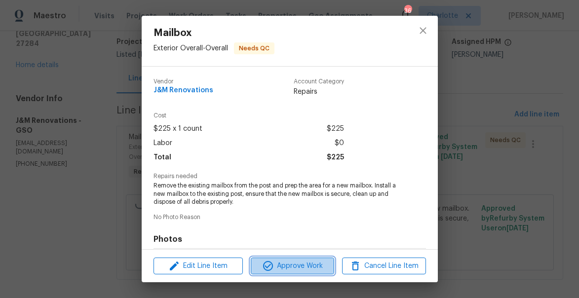
click at [285, 270] on span "Approve Work" at bounding box center [293, 266] width 78 height 12
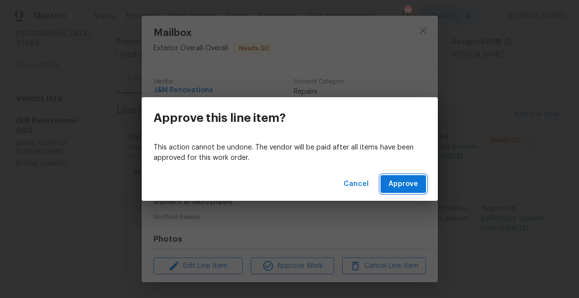
click at [411, 180] on span "Approve" at bounding box center [404, 184] width 30 height 12
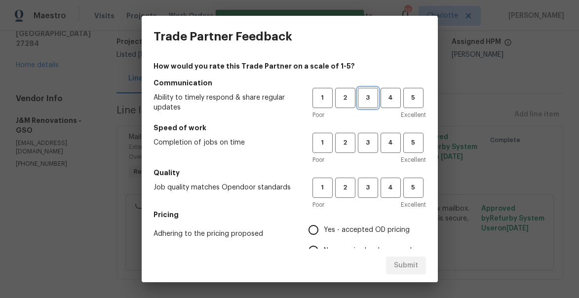
click at [367, 96] on span "3" at bounding box center [368, 97] width 18 height 11
click at [369, 149] on button "3" at bounding box center [368, 143] width 20 height 20
click at [365, 186] on span "3" at bounding box center [368, 187] width 18 height 11
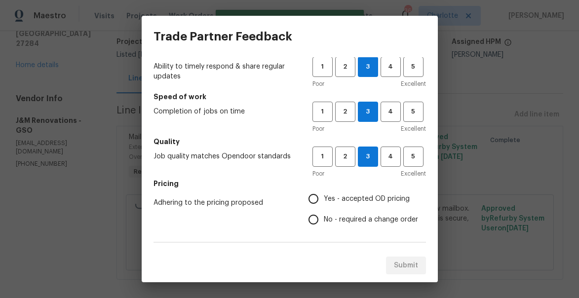
click at [316, 195] on input "Yes - accepted OD pricing" at bounding box center [313, 199] width 21 height 21
radio input "true"
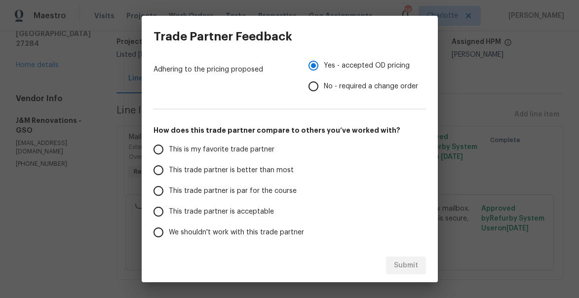
scroll to position [157, 0]
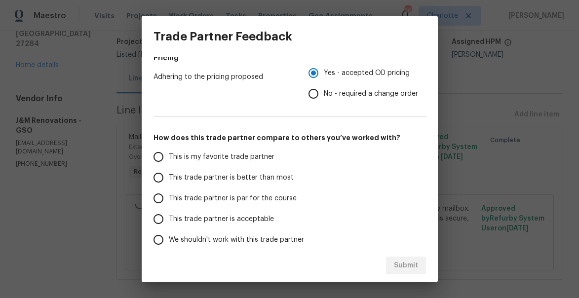
click at [314, 90] on input "No - required a change order" at bounding box center [313, 93] width 21 height 21
radio input "true"
click at [199, 201] on span "This trade partner is par for the course" at bounding box center [233, 199] width 128 height 10
click at [169, 201] on input "This trade partner is par for the course" at bounding box center [158, 198] width 21 height 21
click at [410, 265] on span "Submit" at bounding box center [406, 266] width 24 height 12
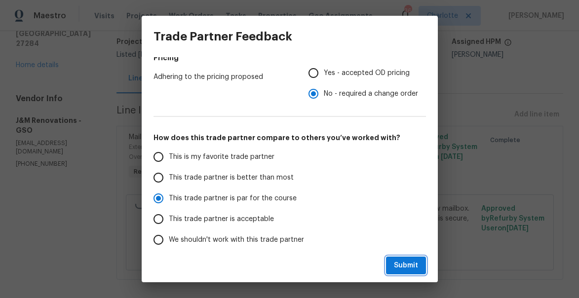
radio input "true"
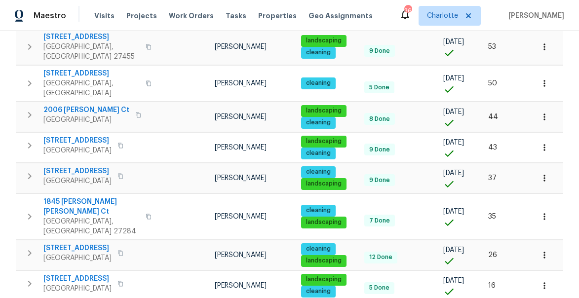
scroll to position [1434, 0]
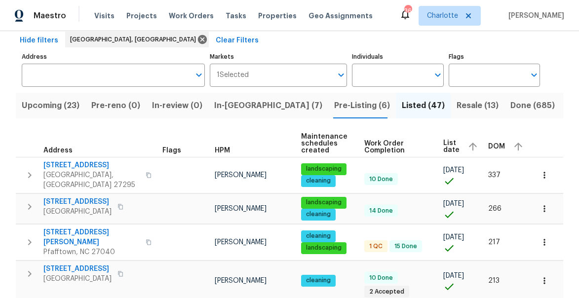
scroll to position [0, 0]
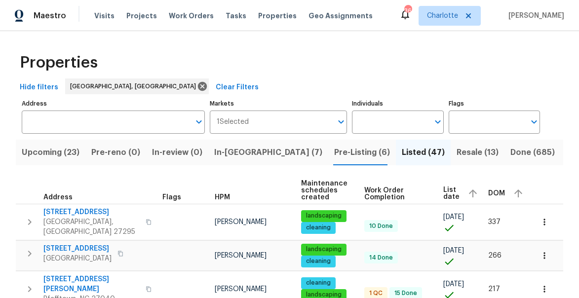
click at [457, 152] on span "Resale (13)" at bounding box center [478, 153] width 42 height 14
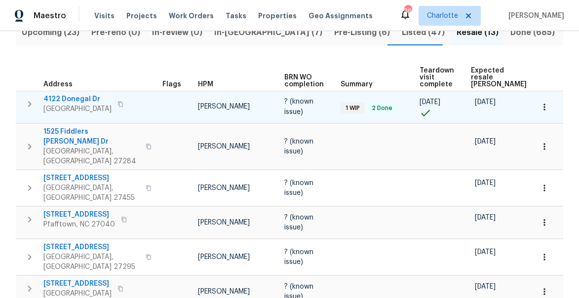
scroll to position [0, 31]
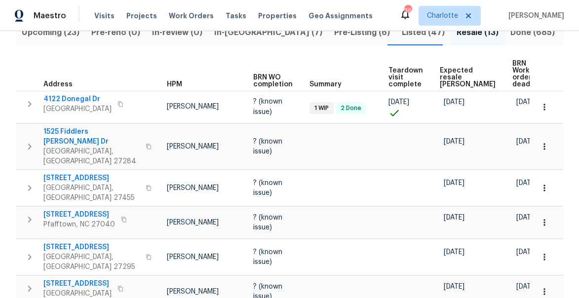
click at [440, 72] on span "Expected resale COE" at bounding box center [468, 77] width 56 height 21
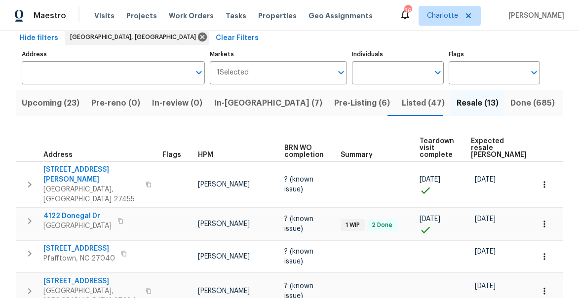
scroll to position [40, 0]
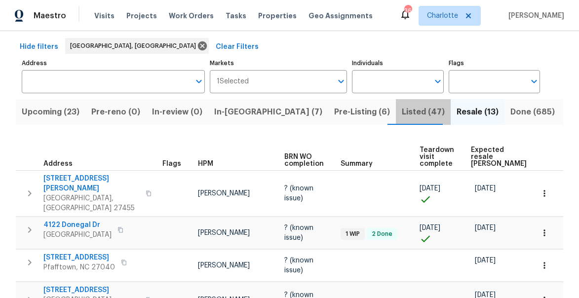
click at [402, 112] on span "Listed (47)" at bounding box center [423, 112] width 43 height 14
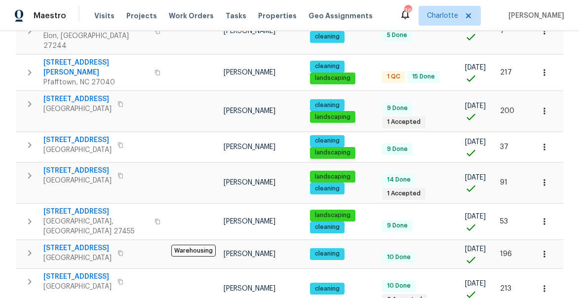
scroll to position [667, 0]
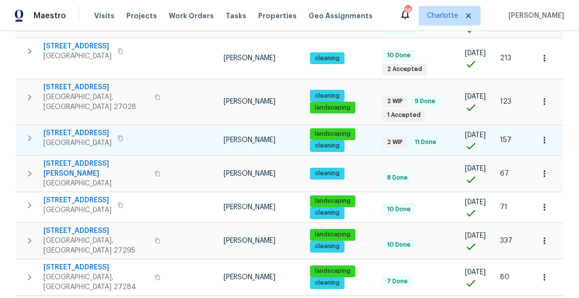
scroll to position [897, 0]
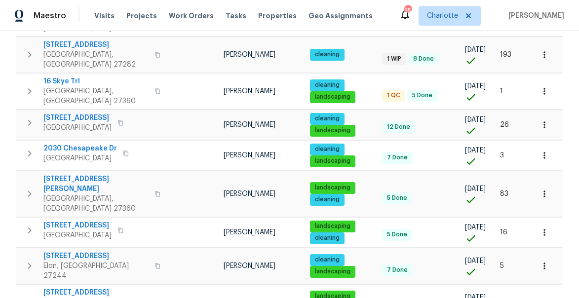
scroll to position [0, 0]
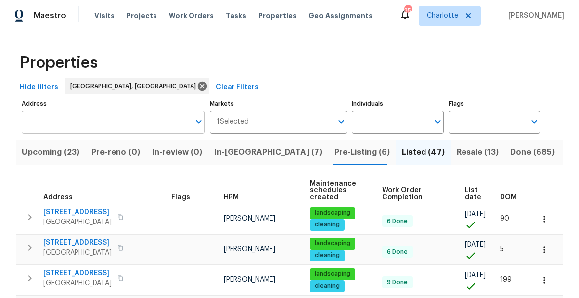
click at [74, 125] on input "Address" at bounding box center [106, 122] width 168 height 23
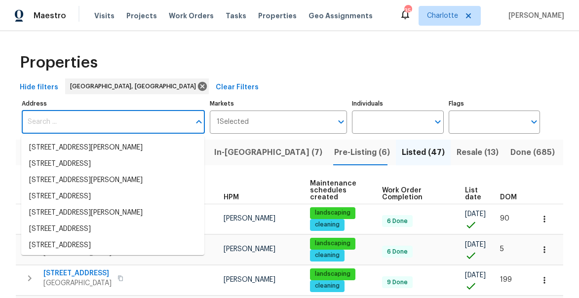
paste input "301 Bedford Park Dr"
type input "301 Bedford Park Dr"
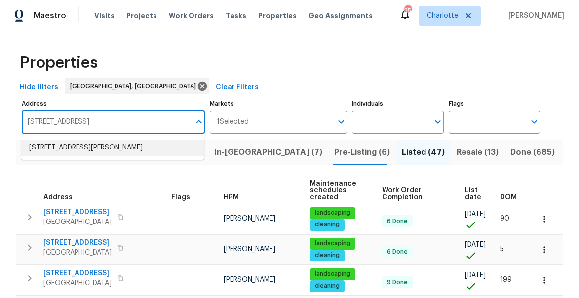
click at [77, 150] on li "301 Bedford Park Dr Winston Salem NC 27107" at bounding box center [112, 148] width 183 height 16
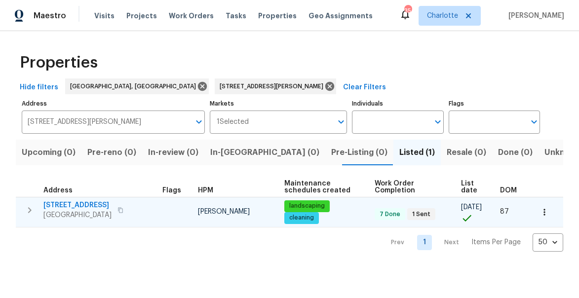
click at [71, 204] on span "301 Bedford Park Dr" at bounding box center [77, 205] width 68 height 10
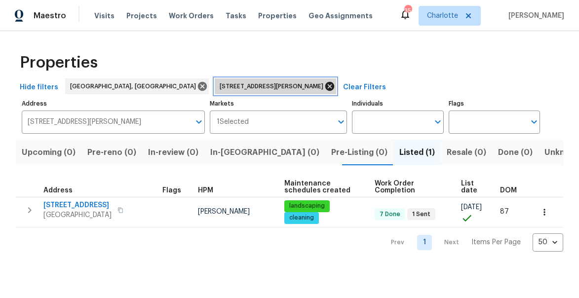
click at [325, 88] on icon at bounding box center [329, 86] width 9 height 9
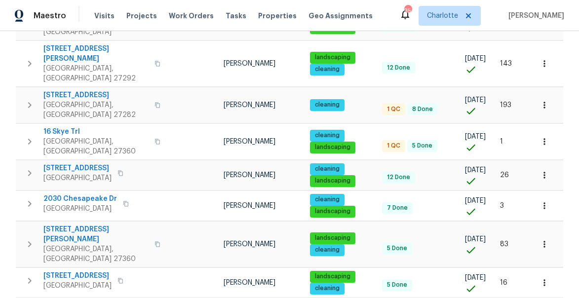
scroll to position [254, 0]
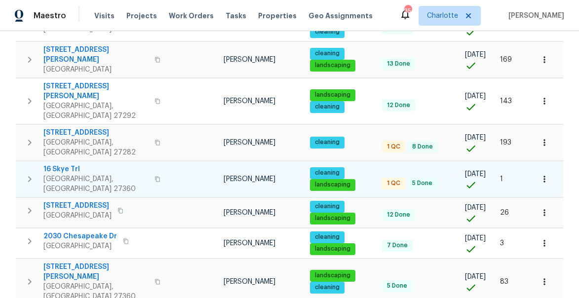
click at [64, 164] on span "16 Skye Trl" at bounding box center [95, 169] width 105 height 10
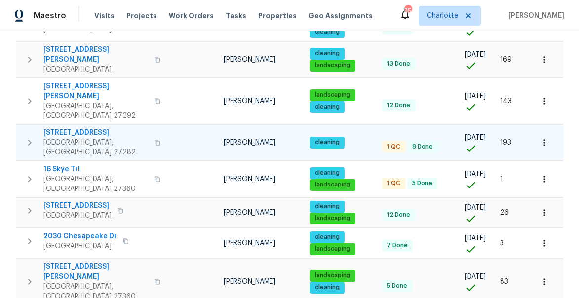
click at [72, 128] on span "102 Red Plum Ln" at bounding box center [95, 133] width 105 height 10
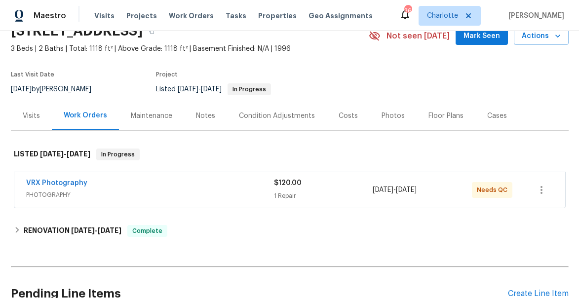
scroll to position [49, 0]
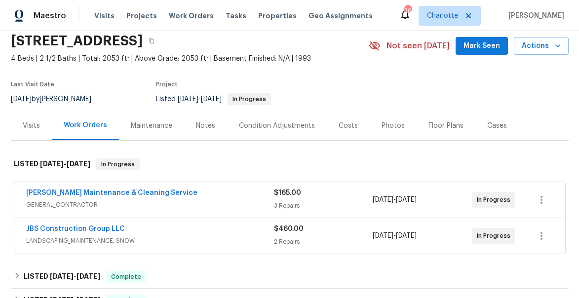
scroll to position [47, 0]
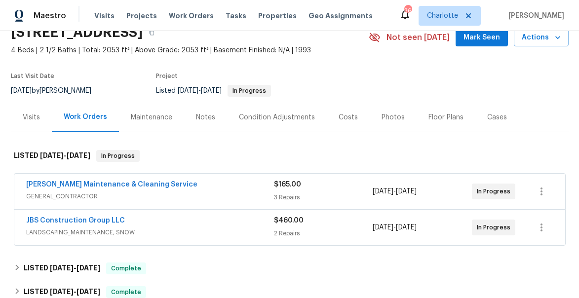
click at [198, 116] on div "Notes" at bounding box center [205, 118] width 19 height 10
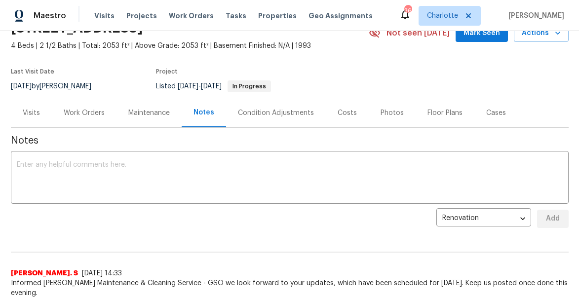
scroll to position [21, 0]
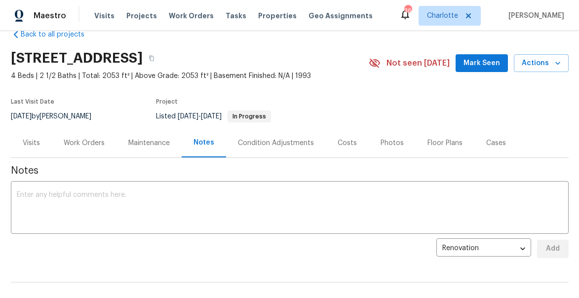
click at [90, 143] on div "Work Orders" at bounding box center [84, 143] width 41 height 10
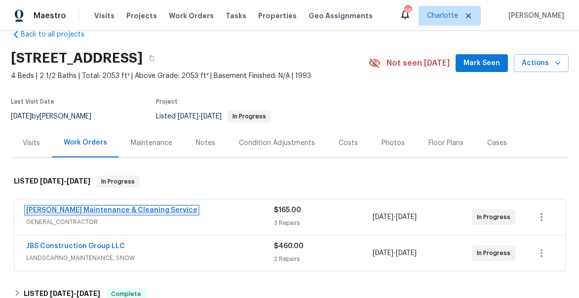
click at [75, 207] on link "Baker's Maintenance & Cleaning Service" at bounding box center [111, 210] width 171 height 7
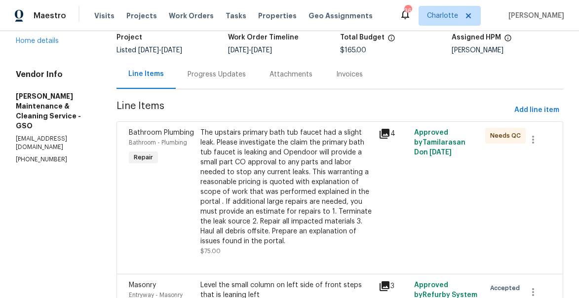
scroll to position [65, 0]
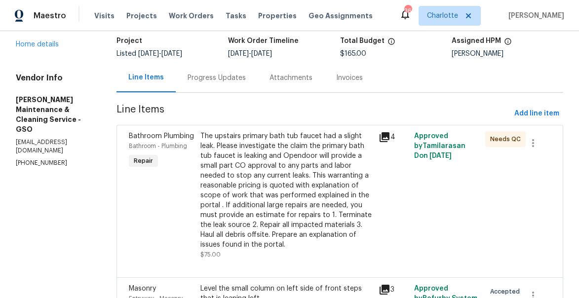
click at [234, 77] on div "Progress Updates" at bounding box center [217, 78] width 58 height 10
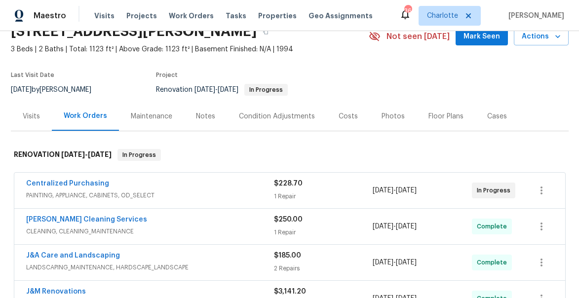
scroll to position [62, 0]
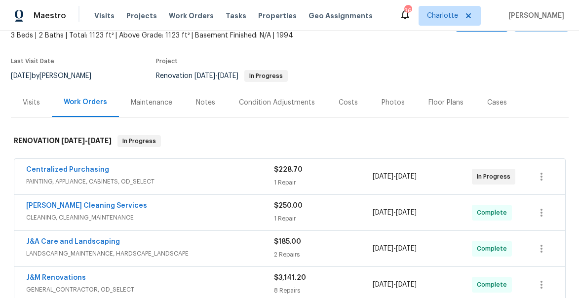
click at [214, 102] on div "Notes" at bounding box center [205, 102] width 43 height 29
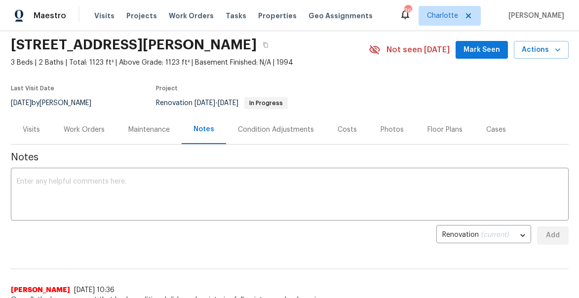
scroll to position [33, 0]
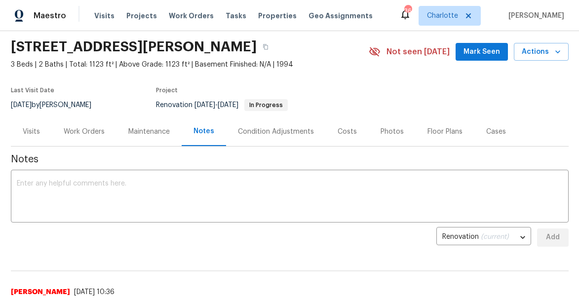
click at [86, 133] on div "Work Orders" at bounding box center [84, 132] width 41 height 10
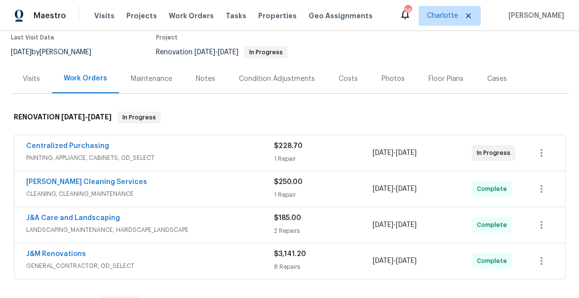
scroll to position [72, 0]
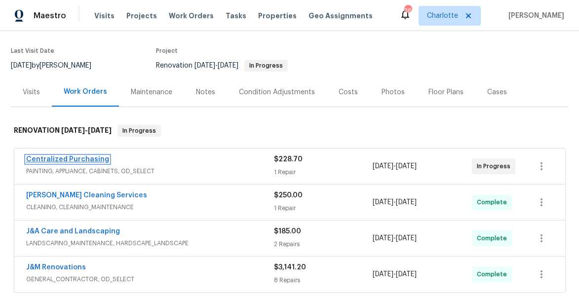
click at [83, 161] on link "Centralized Purchasing" at bounding box center [67, 159] width 83 height 7
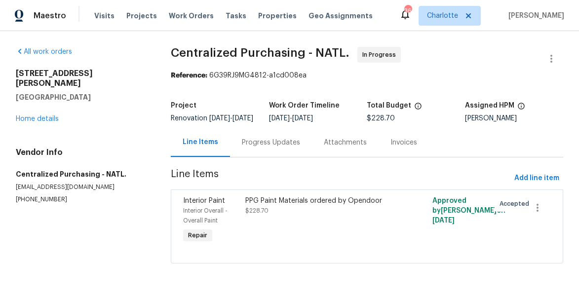
click at [256, 148] on div "Progress Updates" at bounding box center [271, 143] width 58 height 10
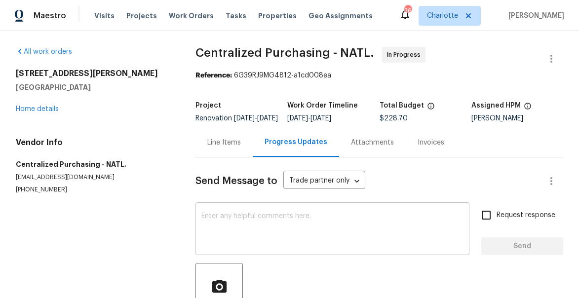
scroll to position [76, 0]
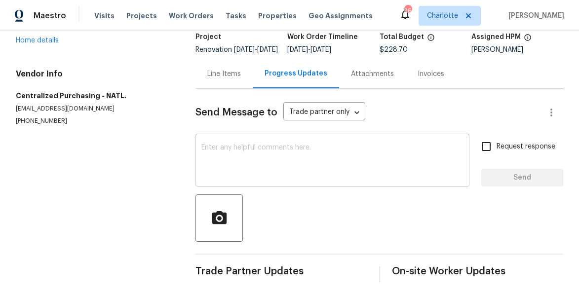
click at [243, 158] on textarea at bounding box center [332, 161] width 262 height 35
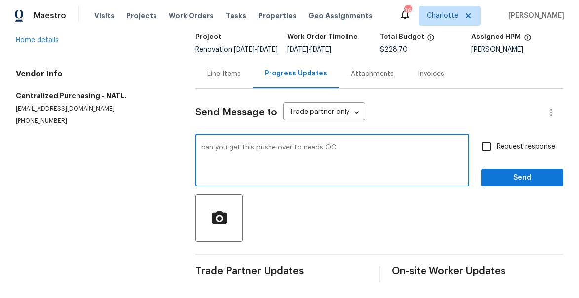
click at [275, 148] on textarea "can you get this pushe over to needs QC" at bounding box center [332, 161] width 262 height 35
type textarea "can you get this pushed over to needs QC"
click at [500, 151] on span "Request response" at bounding box center [526, 147] width 59 height 10
click at [497, 151] on input "Request response" at bounding box center [486, 146] width 21 height 21
checkbox input "true"
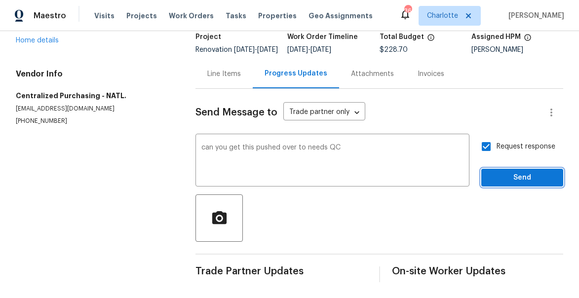
click at [519, 181] on span "Send" at bounding box center [522, 178] width 66 height 12
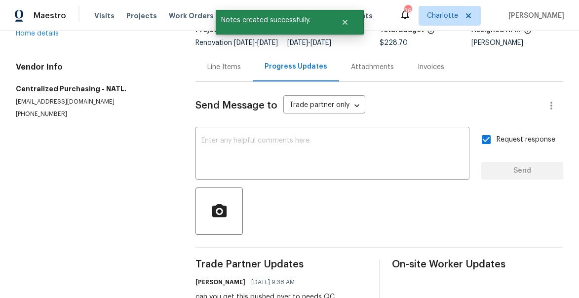
scroll to position [0, 0]
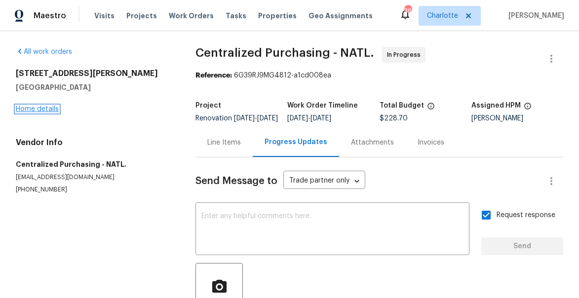
click at [35, 106] on link "Home details" at bounding box center [37, 109] width 43 height 7
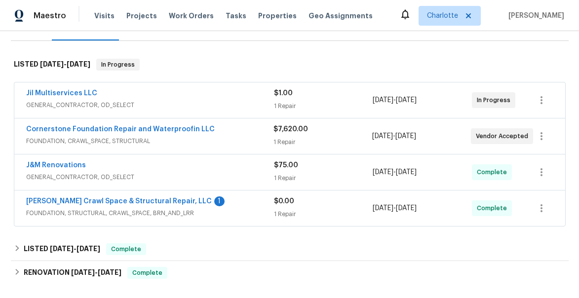
scroll to position [124, 0]
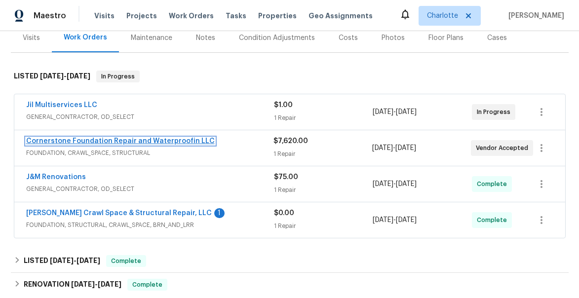
click at [102, 140] on link "Cornerstone Foundation Repair and Waterproofin LLC" at bounding box center [120, 141] width 189 height 7
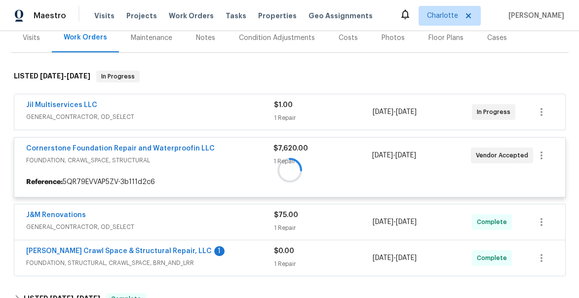
click at [166, 152] on div at bounding box center [290, 170] width 558 height 219
click at [159, 145] on div at bounding box center [290, 170] width 558 height 219
click at [152, 146] on div at bounding box center [290, 170] width 558 height 219
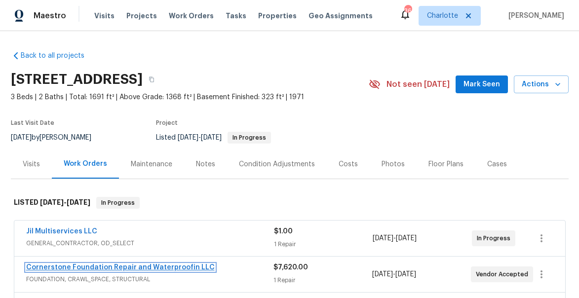
click at [124, 267] on link "Cornerstone Foundation Repair and Waterproofin LLC" at bounding box center [120, 267] width 189 height 7
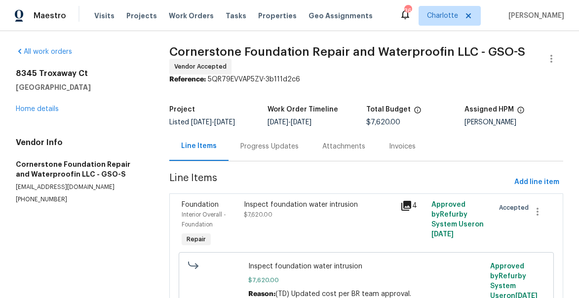
scroll to position [49, 0]
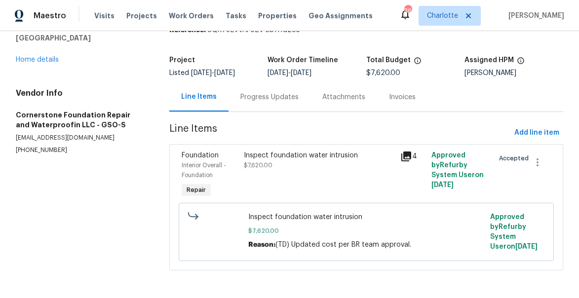
click at [406, 154] on icon at bounding box center [406, 157] width 10 height 10
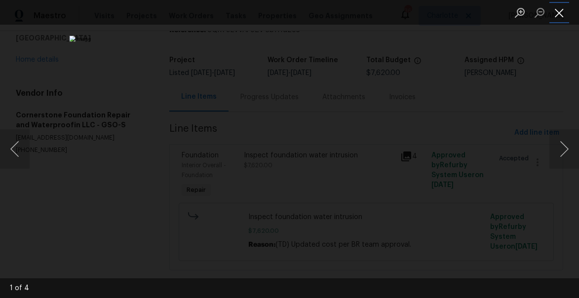
click at [558, 16] on button "Close lightbox" at bounding box center [560, 12] width 20 height 17
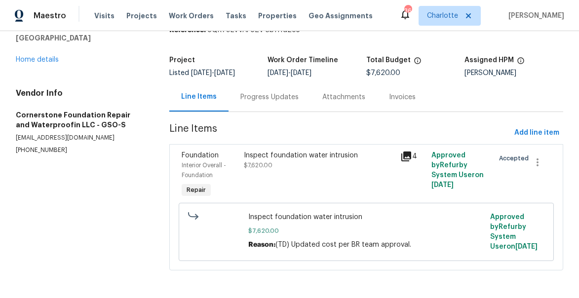
click at [273, 101] on div "Progress Updates" at bounding box center [269, 97] width 58 height 10
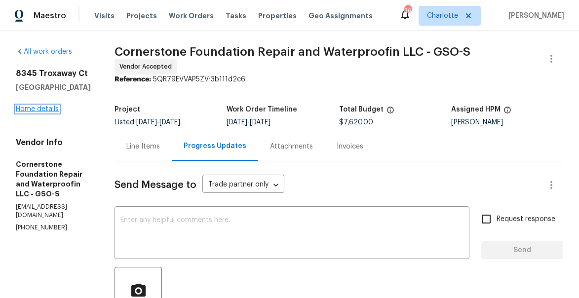
click at [32, 113] on link "Home details" at bounding box center [37, 109] width 43 height 7
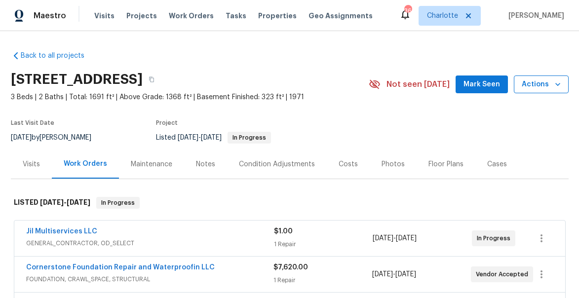
click at [562, 81] on icon "button" at bounding box center [558, 84] width 10 height 10
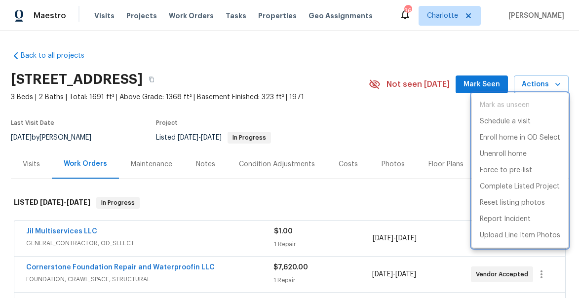
click at [345, 128] on div at bounding box center [289, 149] width 579 height 298
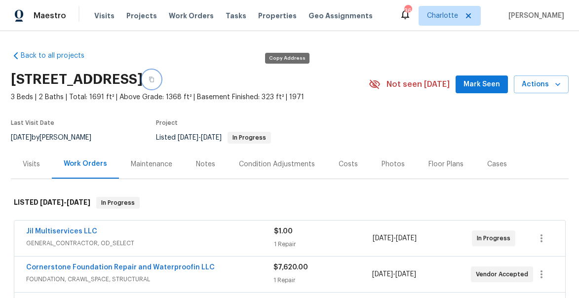
click at [155, 80] on icon "button" at bounding box center [152, 80] width 6 height 6
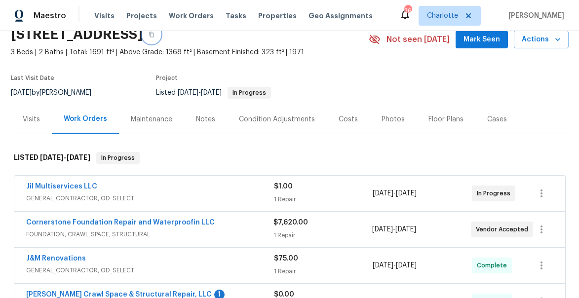
scroll to position [45, 0]
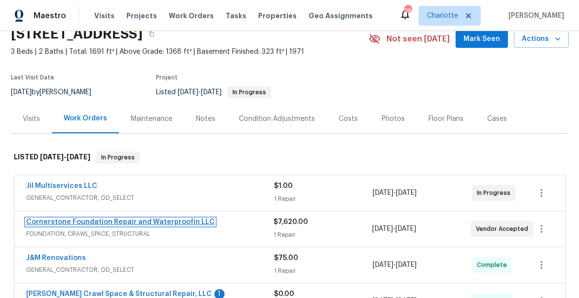
click at [95, 223] on link "Cornerstone Foundation Repair and Waterproofin LLC" at bounding box center [120, 222] width 189 height 7
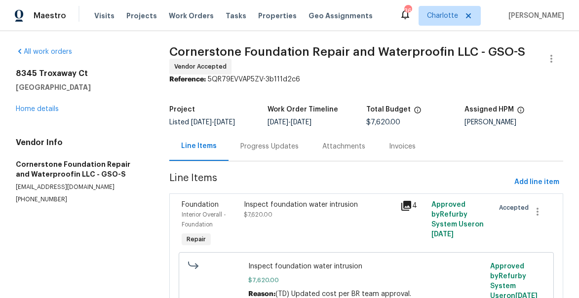
click at [263, 148] on div "Progress Updates" at bounding box center [269, 147] width 58 height 10
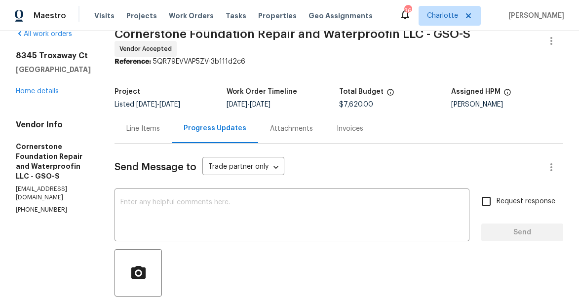
scroll to position [0, 0]
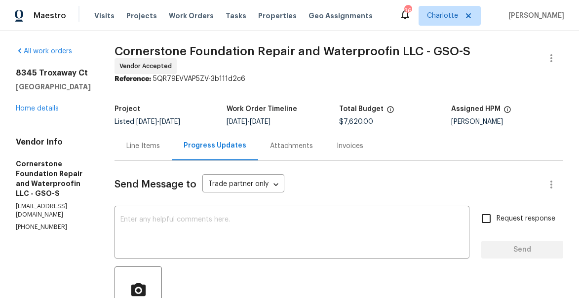
click at [125, 147] on div "Line Items" at bounding box center [143, 145] width 57 height 29
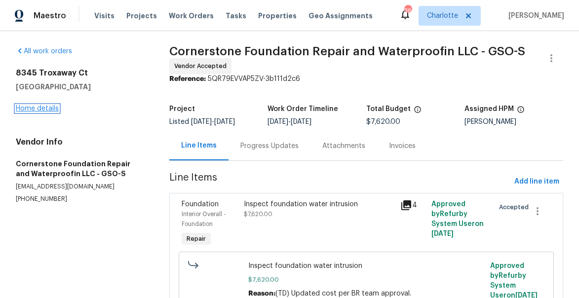
click at [41, 108] on link "Home details" at bounding box center [37, 108] width 43 height 7
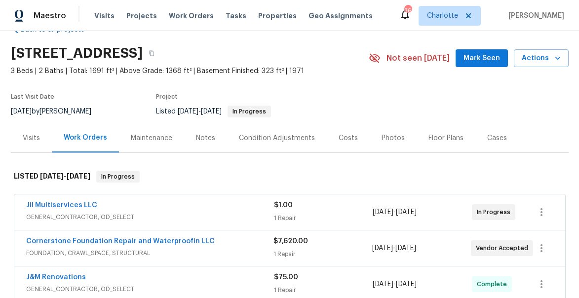
scroll to position [57, 0]
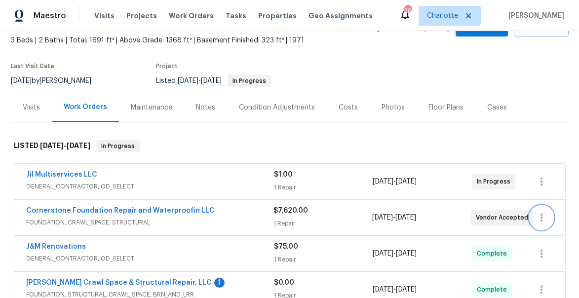
click at [543, 217] on icon "button" at bounding box center [542, 218] width 12 height 12
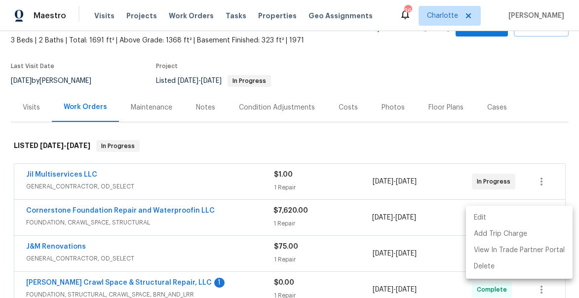
click at [505, 217] on li "Edit" at bounding box center [519, 218] width 107 height 16
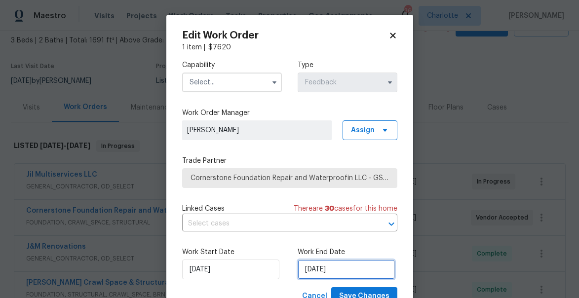
click at [347, 270] on input "8/29/2025" at bounding box center [346, 270] width 97 height 20
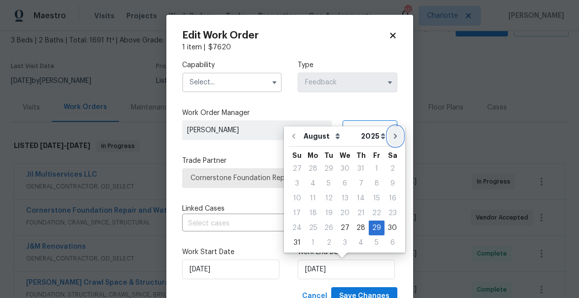
click at [392, 138] on icon "Go to next month" at bounding box center [396, 136] width 8 height 8
type input "9/29/2025"
select select "8"
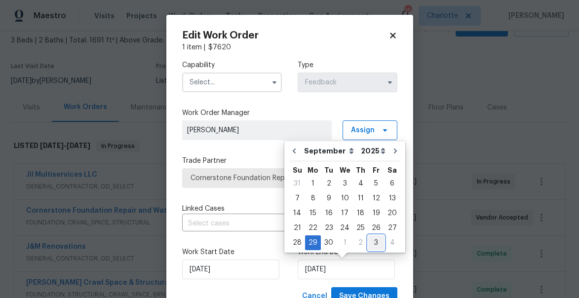
click at [371, 245] on div "3" at bounding box center [376, 243] width 16 height 14
type input "10/3/2025"
select select "9"
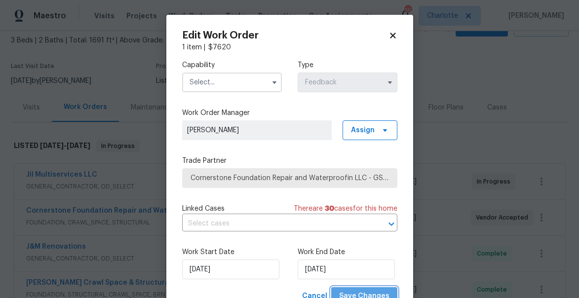
click at [368, 291] on span "Save Changes" at bounding box center [364, 296] width 50 height 12
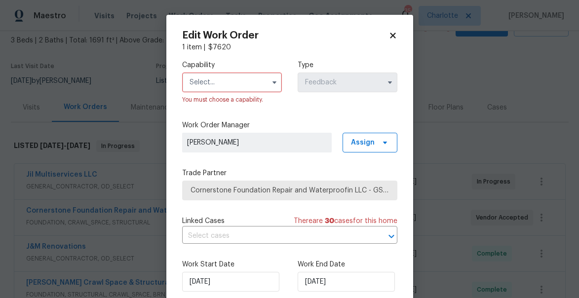
click at [214, 85] on input "text" at bounding box center [232, 83] width 100 height 20
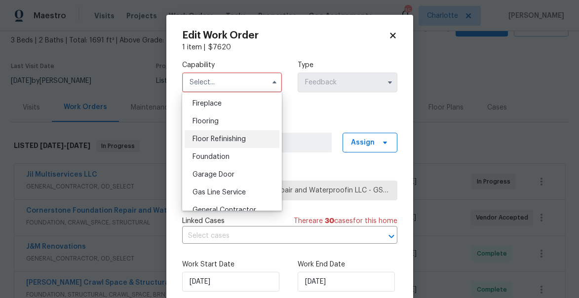
scroll to position [357, 0]
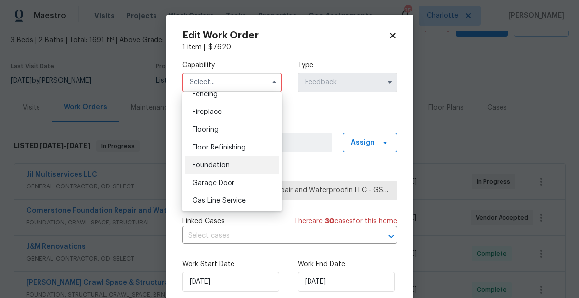
click at [212, 165] on span "Foundation" at bounding box center [211, 165] width 37 height 7
type input "Foundation"
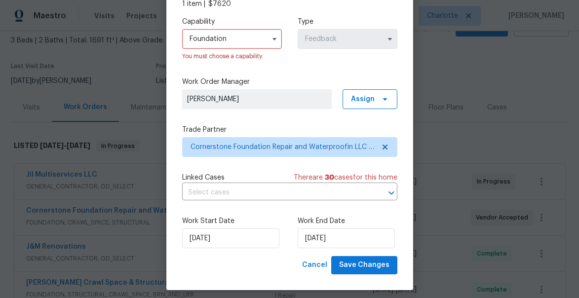
scroll to position [50, 0]
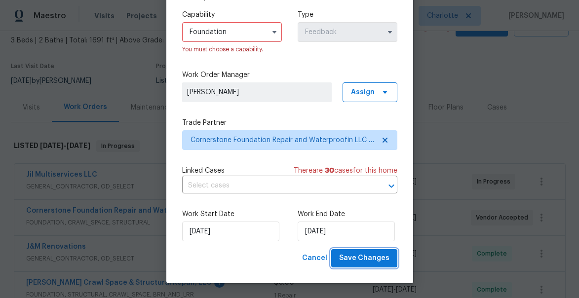
click at [377, 259] on span "Save Changes" at bounding box center [364, 258] width 50 height 12
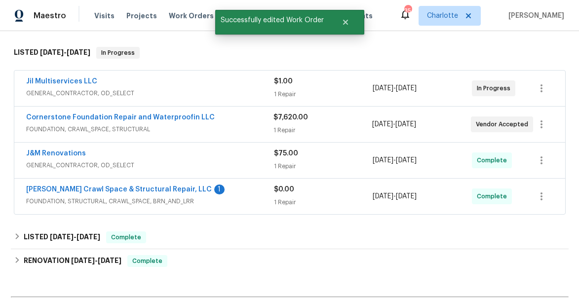
scroll to position [135, 0]
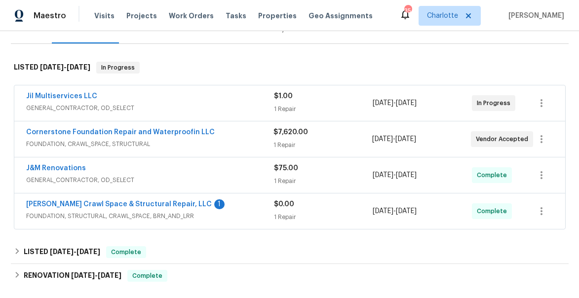
click at [61, 101] on span "Jil Multiservices LLC" at bounding box center [61, 96] width 71 height 10
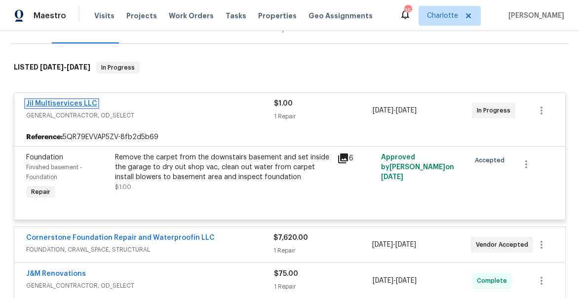
click at [64, 102] on link "Jil Multiservices LLC" at bounding box center [61, 103] width 71 height 7
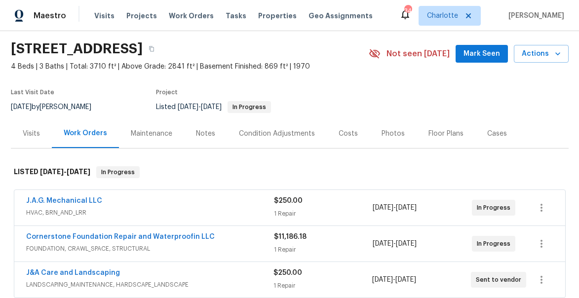
scroll to position [37, 0]
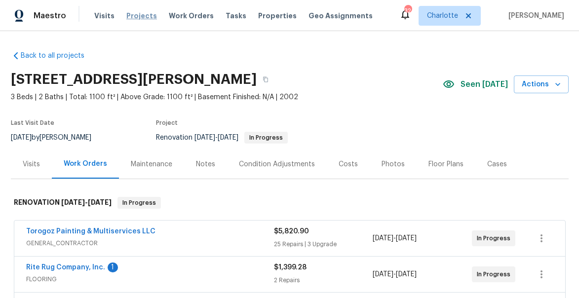
click at [140, 16] on span "Projects" at bounding box center [141, 16] width 31 height 10
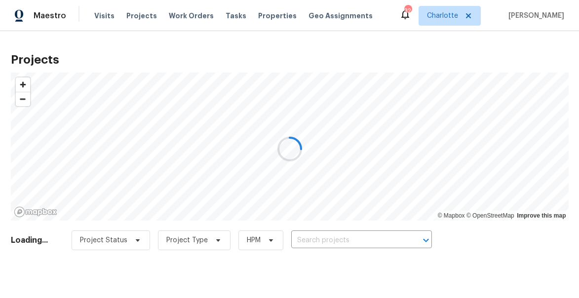
click at [316, 238] on div at bounding box center [289, 149] width 579 height 298
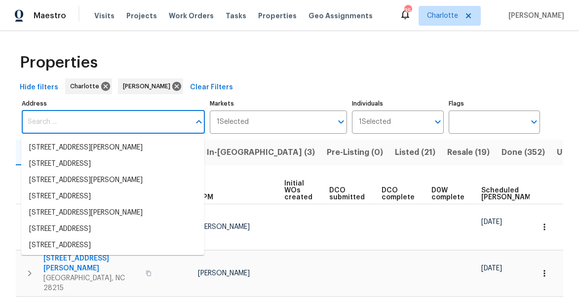
click at [124, 125] on input "Address" at bounding box center [106, 122] width 168 height 23
paste input "[STREET_ADDRESS]"
type input "[STREET_ADDRESS]"
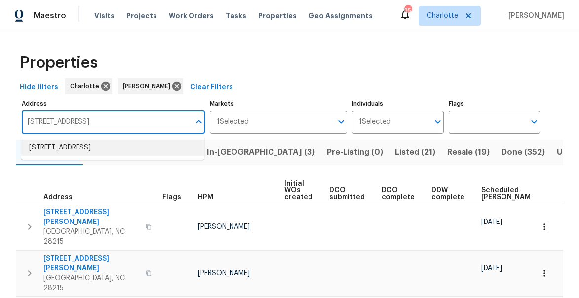
click at [121, 152] on li "6003 Heath Valley Rd Charlotte NC 28210" at bounding box center [112, 148] width 183 height 16
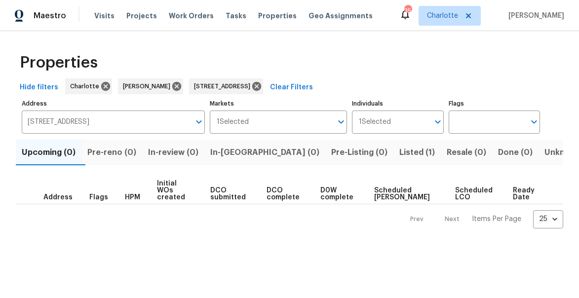
click at [399, 154] on span "Listed (1)" at bounding box center [417, 153] width 36 height 14
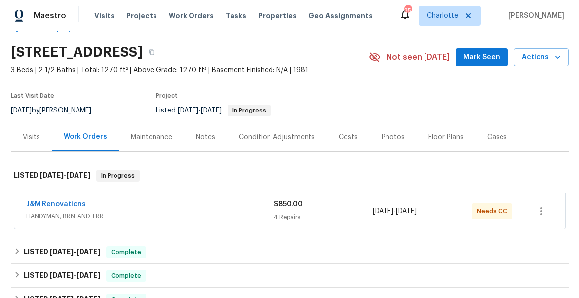
scroll to position [35, 0]
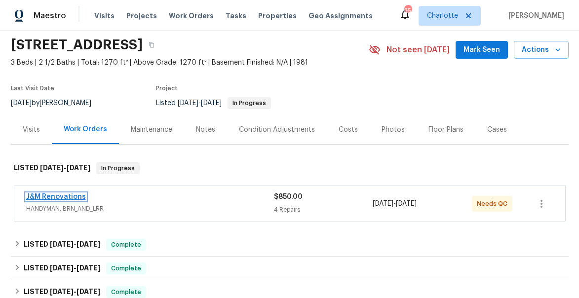
click at [41, 196] on link "J&M Renovations" at bounding box center [56, 197] width 60 height 7
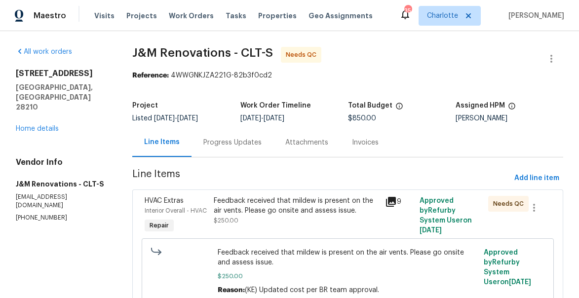
click at [390, 202] on icon at bounding box center [391, 202] width 10 height 10
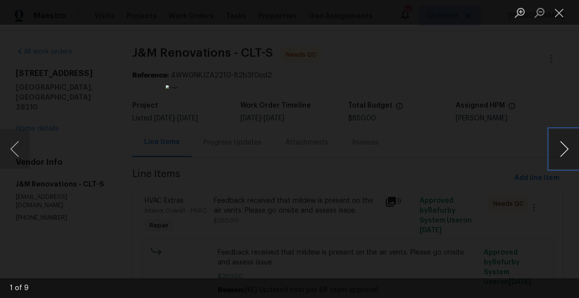
click at [563, 147] on button "Next image" at bounding box center [565, 148] width 30 height 39
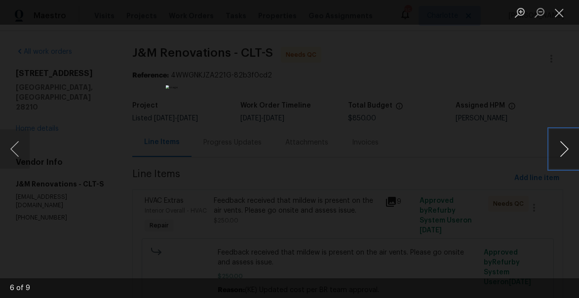
click at [563, 147] on button "Next image" at bounding box center [565, 148] width 30 height 39
click at [564, 9] on button "Close lightbox" at bounding box center [560, 12] width 20 height 17
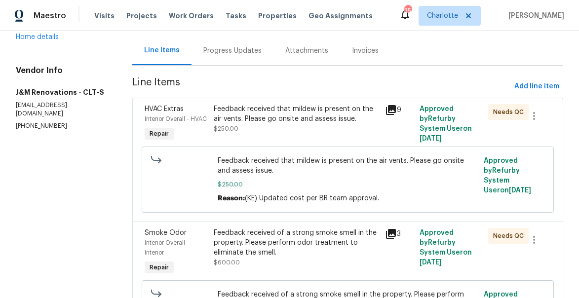
scroll to position [178, 0]
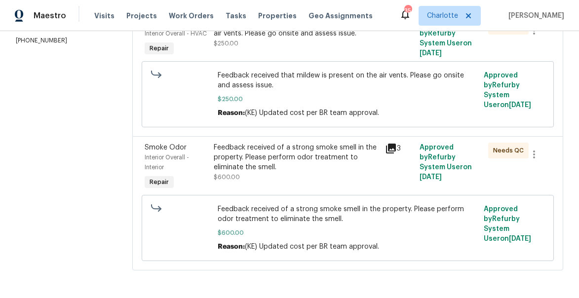
click at [388, 149] on icon at bounding box center [391, 149] width 10 height 10
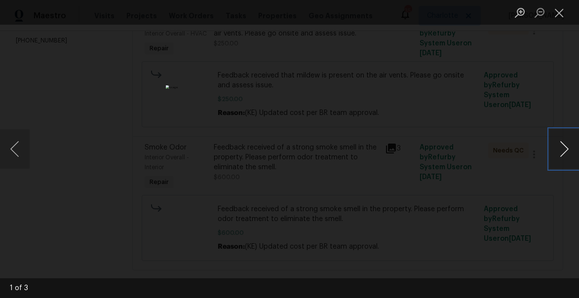
click at [552, 144] on button "Next image" at bounding box center [565, 148] width 30 height 39
click at [568, 148] on button "Next image" at bounding box center [565, 148] width 30 height 39
click at [560, 13] on button "Close lightbox" at bounding box center [560, 12] width 20 height 17
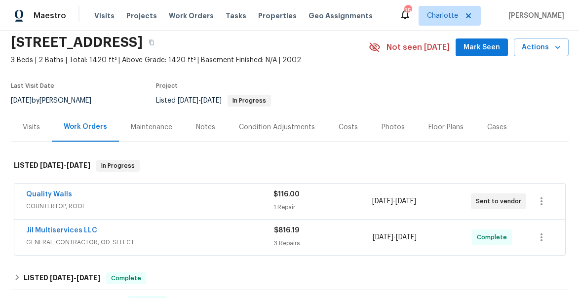
scroll to position [47, 0]
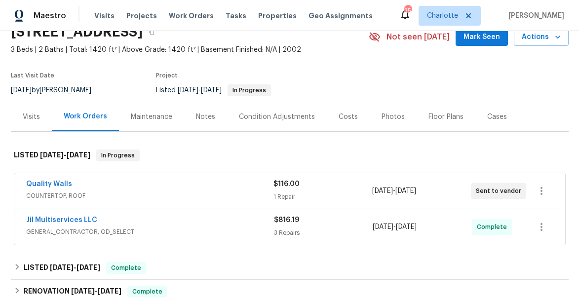
click at [207, 120] on div "Notes" at bounding box center [205, 117] width 19 height 10
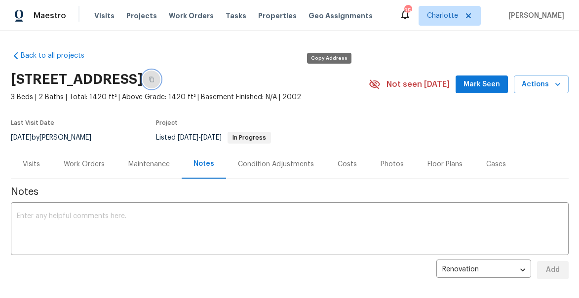
click at [154, 79] on icon "button" at bounding box center [151, 79] width 5 height 5
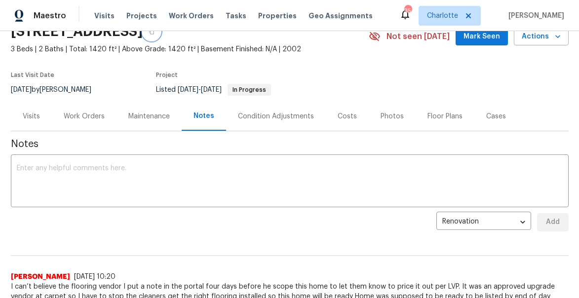
scroll to position [73, 0]
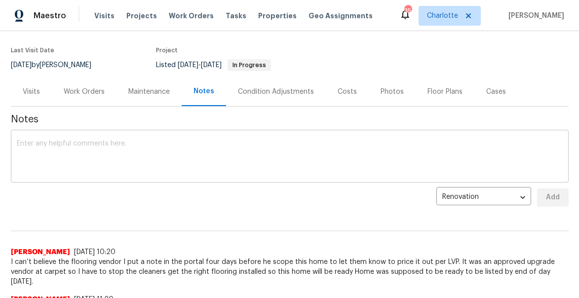
click at [137, 152] on textarea at bounding box center [290, 157] width 546 height 35
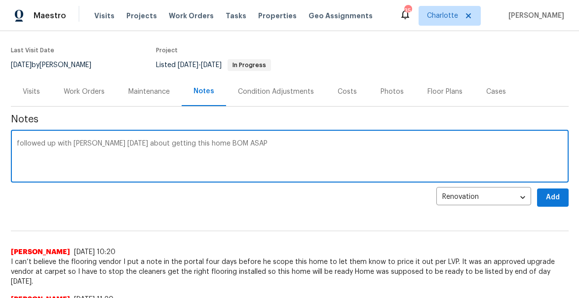
type textarea "followed up with [PERSON_NAME] [DATE] about getting this home BOM ASAP"
click at [553, 204] on button "Add" at bounding box center [553, 198] width 32 height 18
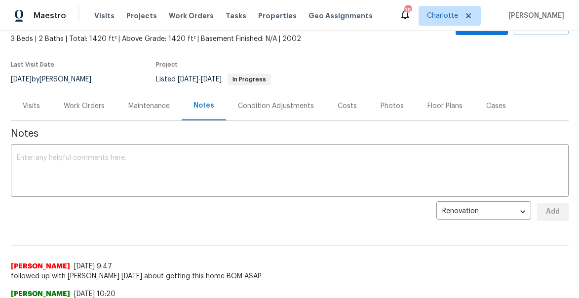
scroll to position [0, 0]
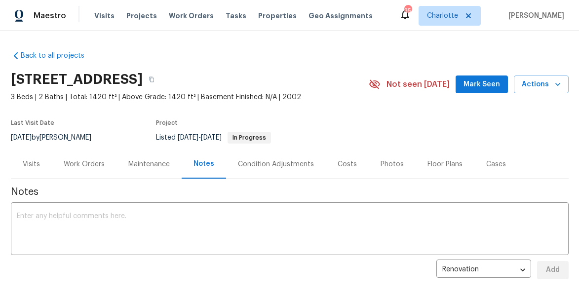
click at [77, 172] on div "Work Orders" at bounding box center [84, 164] width 65 height 29
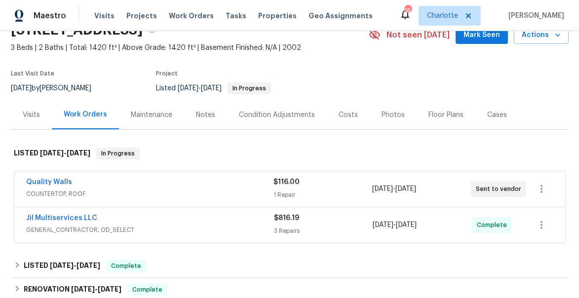
scroll to position [51, 0]
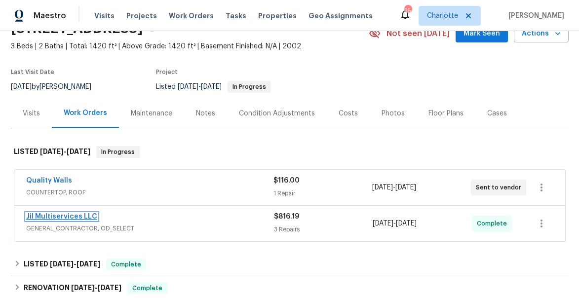
click at [57, 215] on link "Jil Multiservices LLC" at bounding box center [61, 216] width 71 height 7
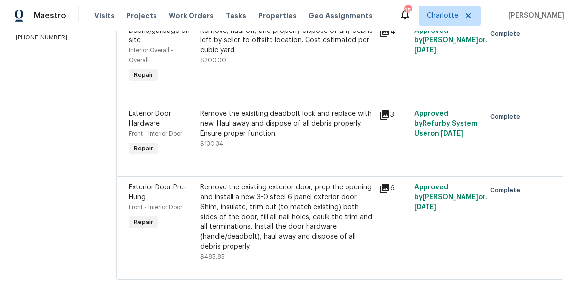
scroll to position [181, 0]
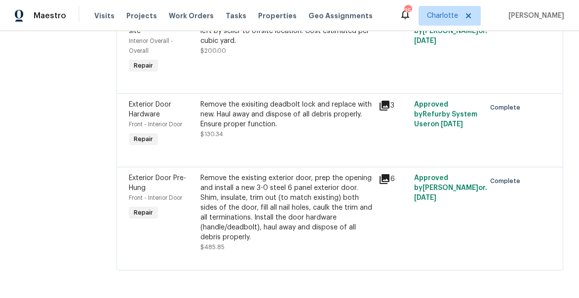
click at [386, 180] on icon at bounding box center [385, 179] width 12 height 12
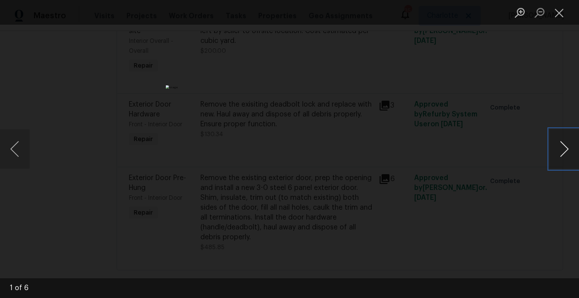
click at [561, 152] on button "Next image" at bounding box center [565, 148] width 30 height 39
click at [556, 13] on button "Close lightbox" at bounding box center [560, 12] width 20 height 17
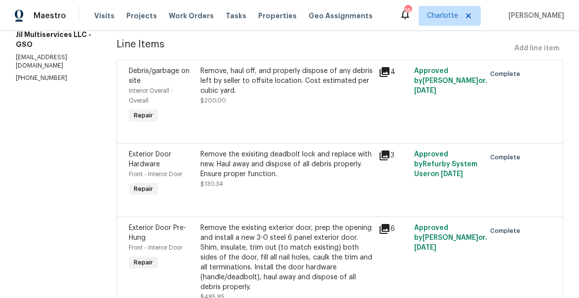
scroll to position [51, 0]
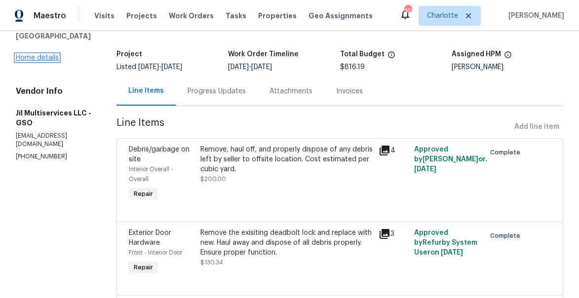
click at [34, 61] on link "Home details" at bounding box center [37, 57] width 43 height 7
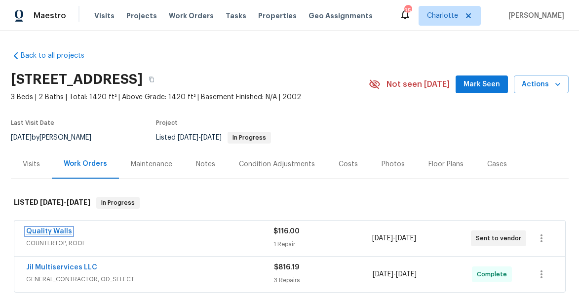
click at [51, 234] on link "Quality Walls" at bounding box center [49, 231] width 46 height 7
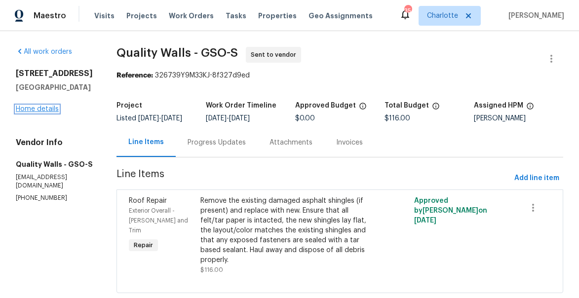
click at [53, 113] on link "Home details" at bounding box center [37, 109] width 43 height 7
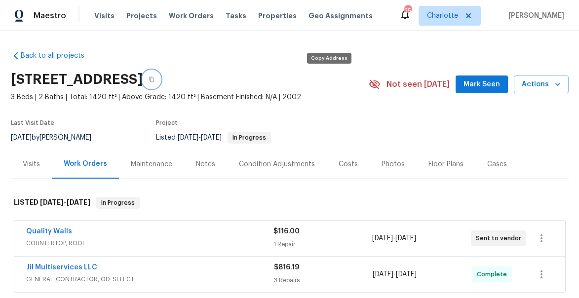
click at [155, 77] on icon "button" at bounding box center [152, 80] width 6 height 6
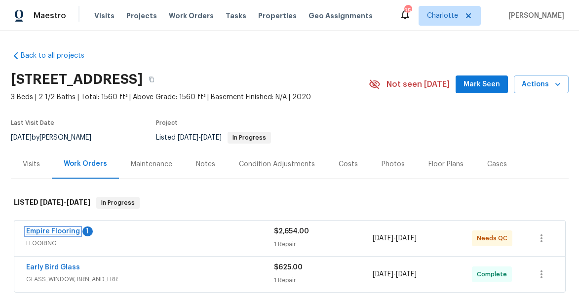
click at [59, 233] on link "Empire Flooring" at bounding box center [53, 231] width 54 height 7
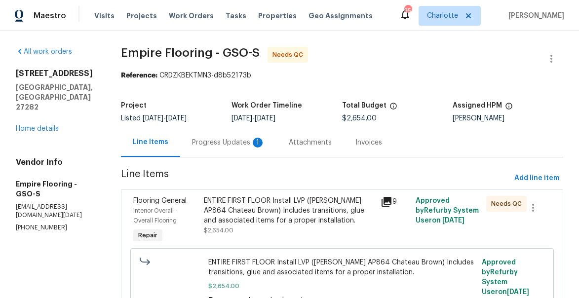
click at [248, 141] on div "Progress Updates 1" at bounding box center [228, 143] width 73 height 10
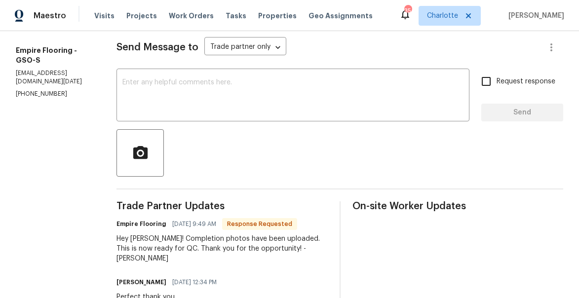
scroll to position [114, 0]
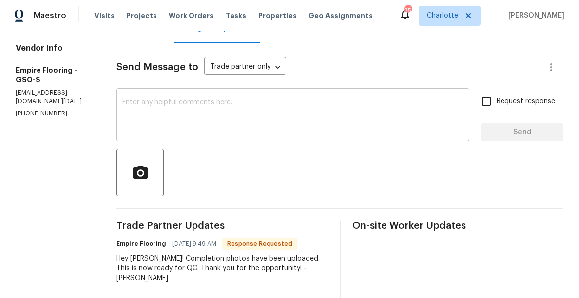
click at [244, 118] on textarea at bounding box center [292, 116] width 341 height 35
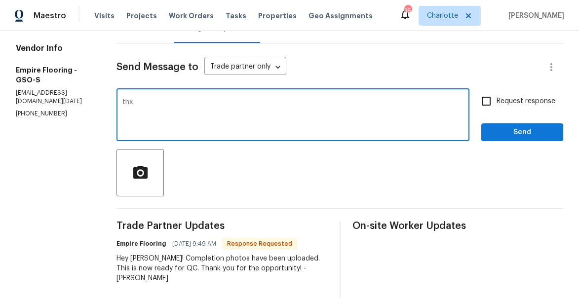
type textarea "thx"
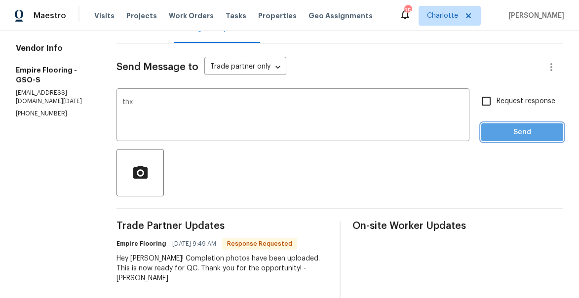
click at [511, 131] on span "Send" at bounding box center [522, 132] width 66 height 12
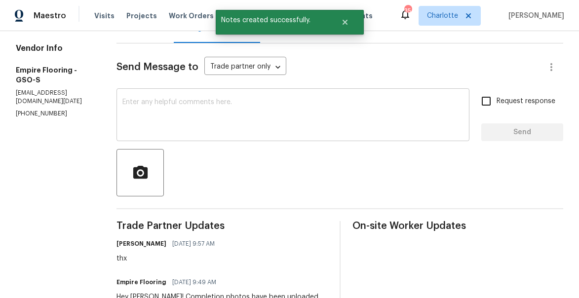
scroll to position [26, 0]
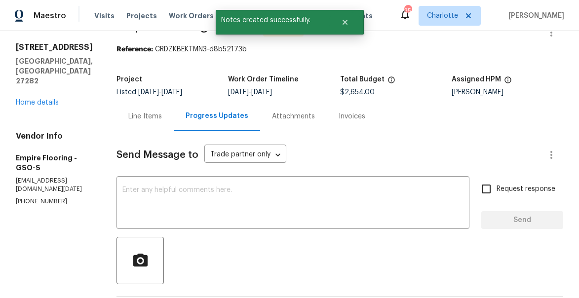
click at [152, 115] on div "Line Items" at bounding box center [145, 117] width 34 height 10
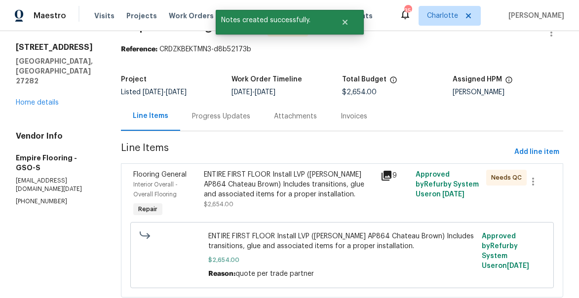
click at [390, 172] on icon at bounding box center [387, 176] width 10 height 10
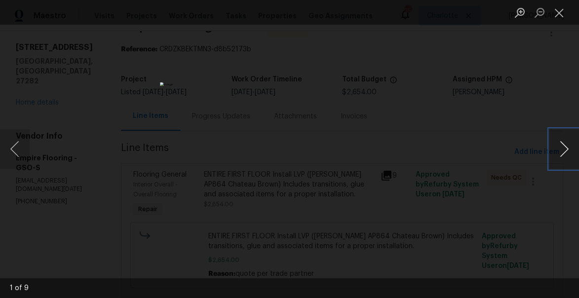
click at [563, 151] on button "Next image" at bounding box center [565, 148] width 30 height 39
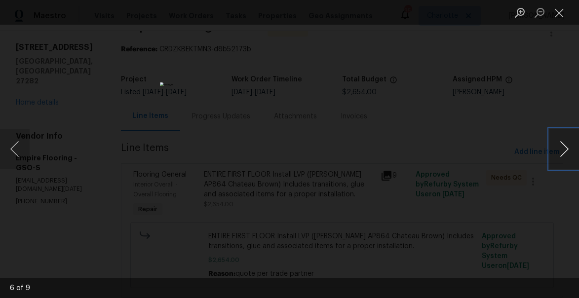
click at [563, 151] on button "Next image" at bounding box center [565, 148] width 30 height 39
click at [560, 11] on button "Close lightbox" at bounding box center [560, 12] width 20 height 17
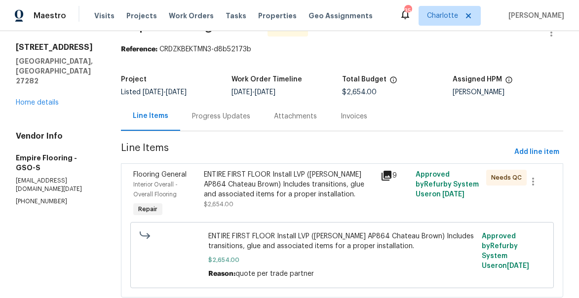
scroll to position [54, 0]
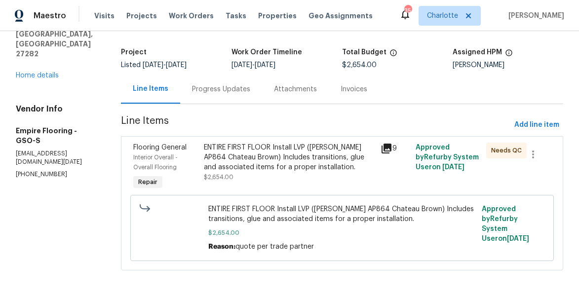
click at [178, 155] on span "Interior Overall - Overall Flooring" at bounding box center [155, 163] width 44 height 16
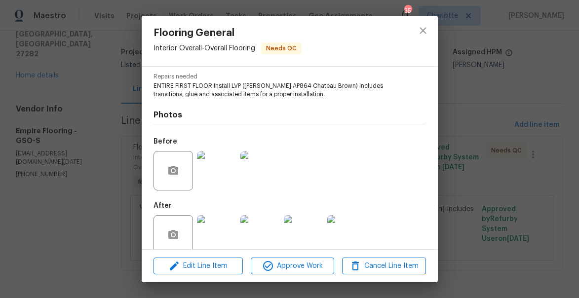
scroll to position [115, 0]
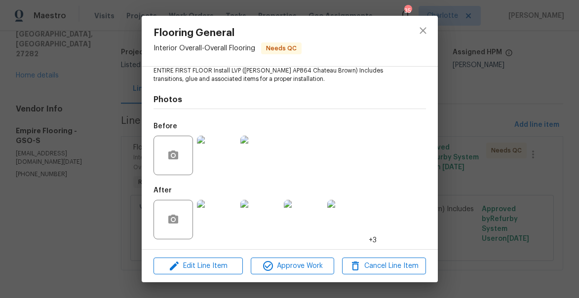
click at [216, 220] on img at bounding box center [216, 219] width 39 height 39
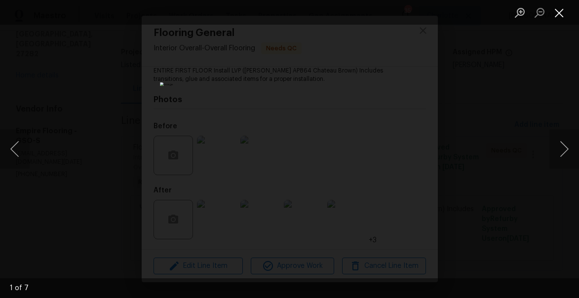
click at [563, 15] on button "Close lightbox" at bounding box center [560, 12] width 20 height 17
